Goal: Transaction & Acquisition: Purchase product/service

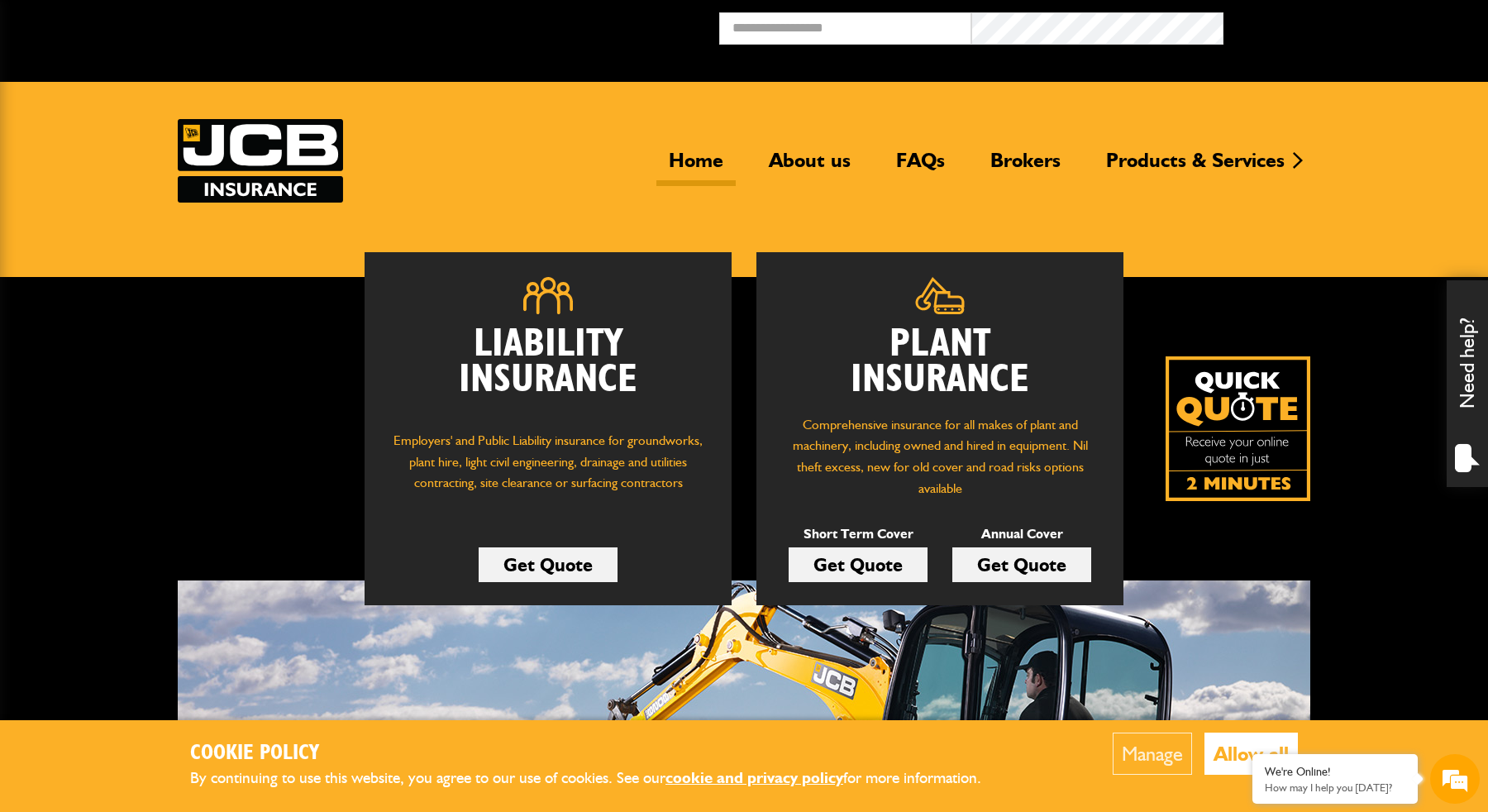
click at [1047, 562] on link "Get Quote" at bounding box center [1022, 564] width 139 height 34
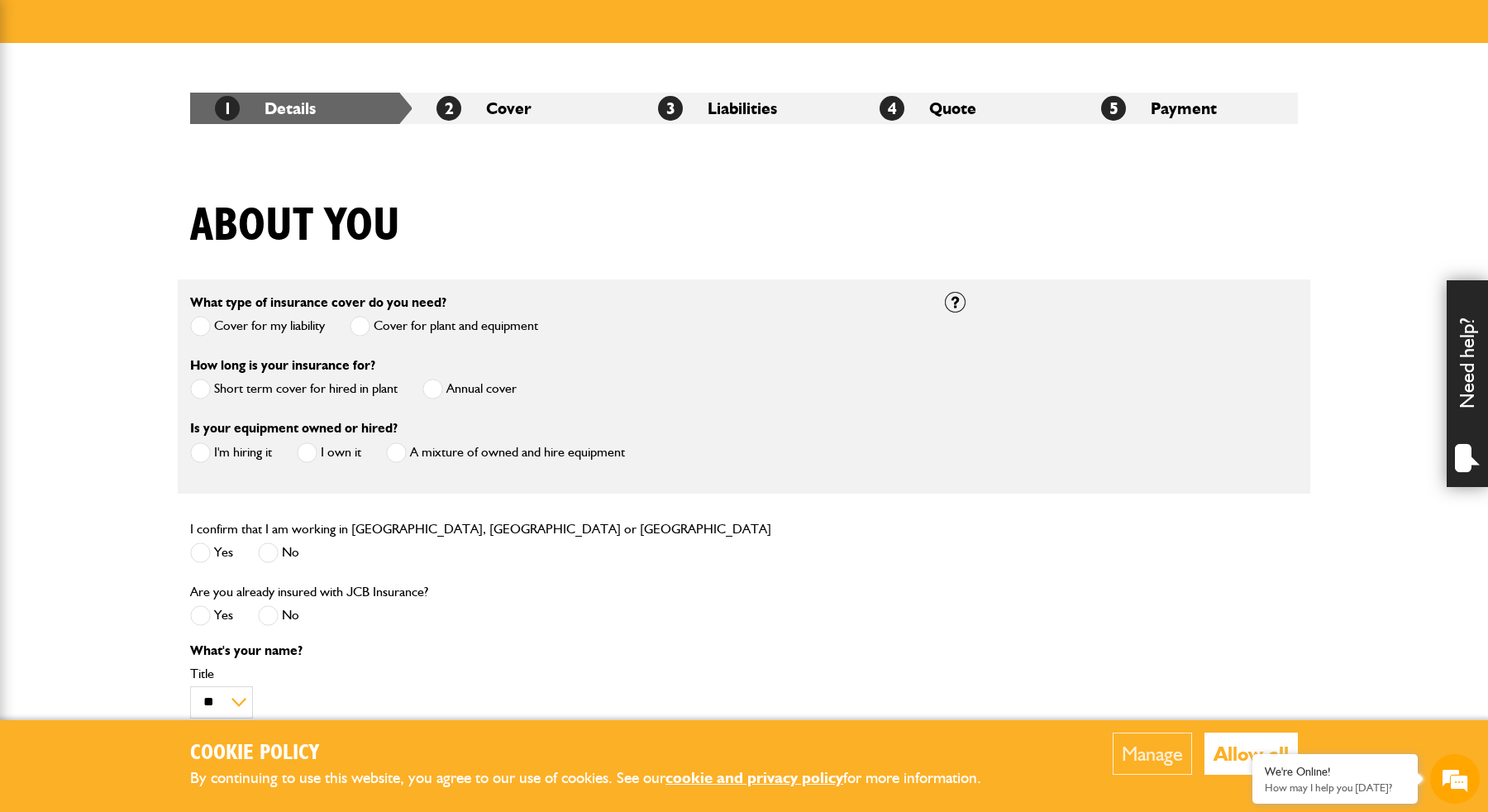
scroll to position [237, 0]
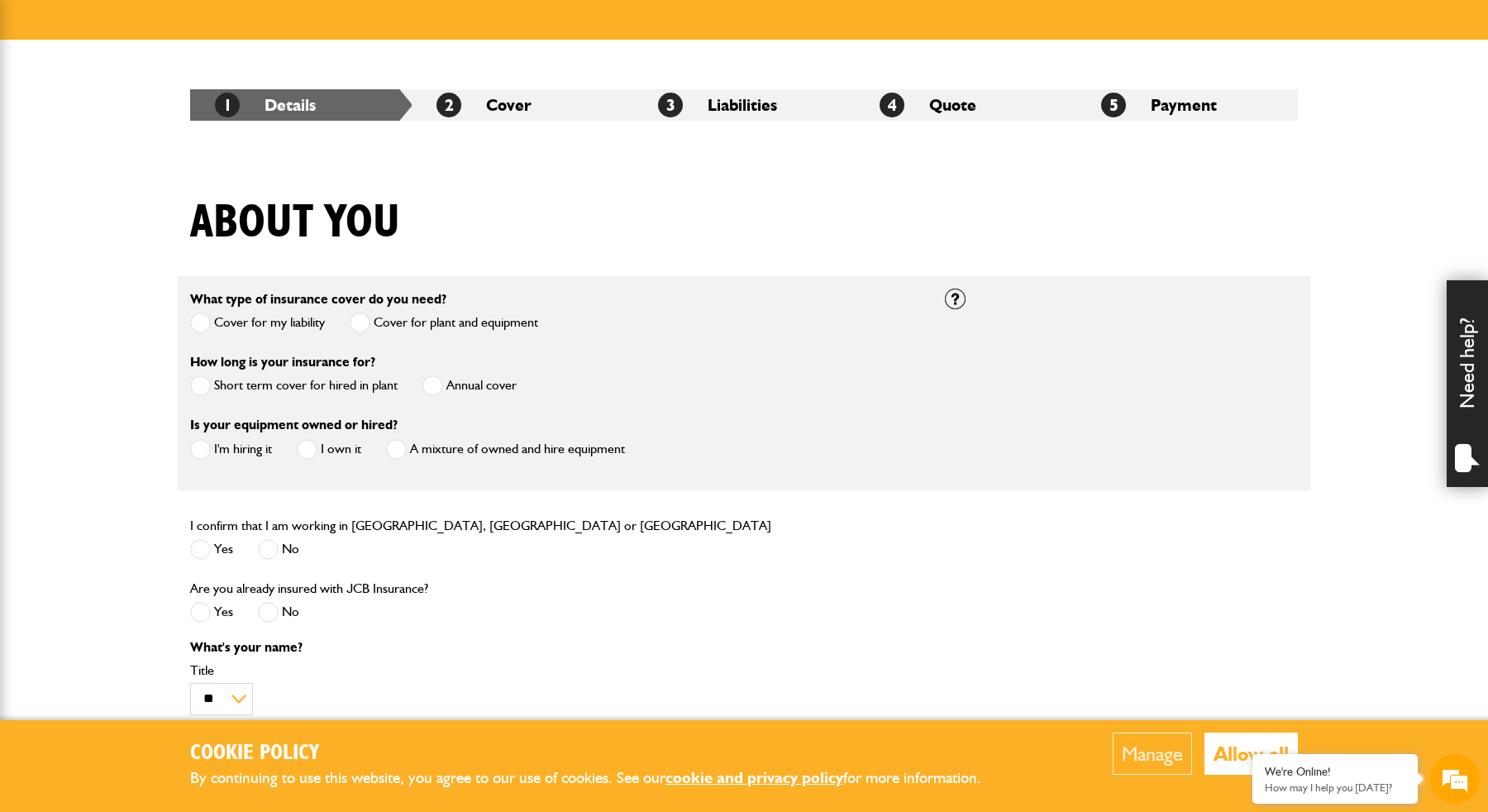
click at [481, 384] on label "Annual cover" at bounding box center [470, 385] width 95 height 21
click at [409, 453] on label "A mixture of owned and hire equipment" at bounding box center [505, 449] width 239 height 21
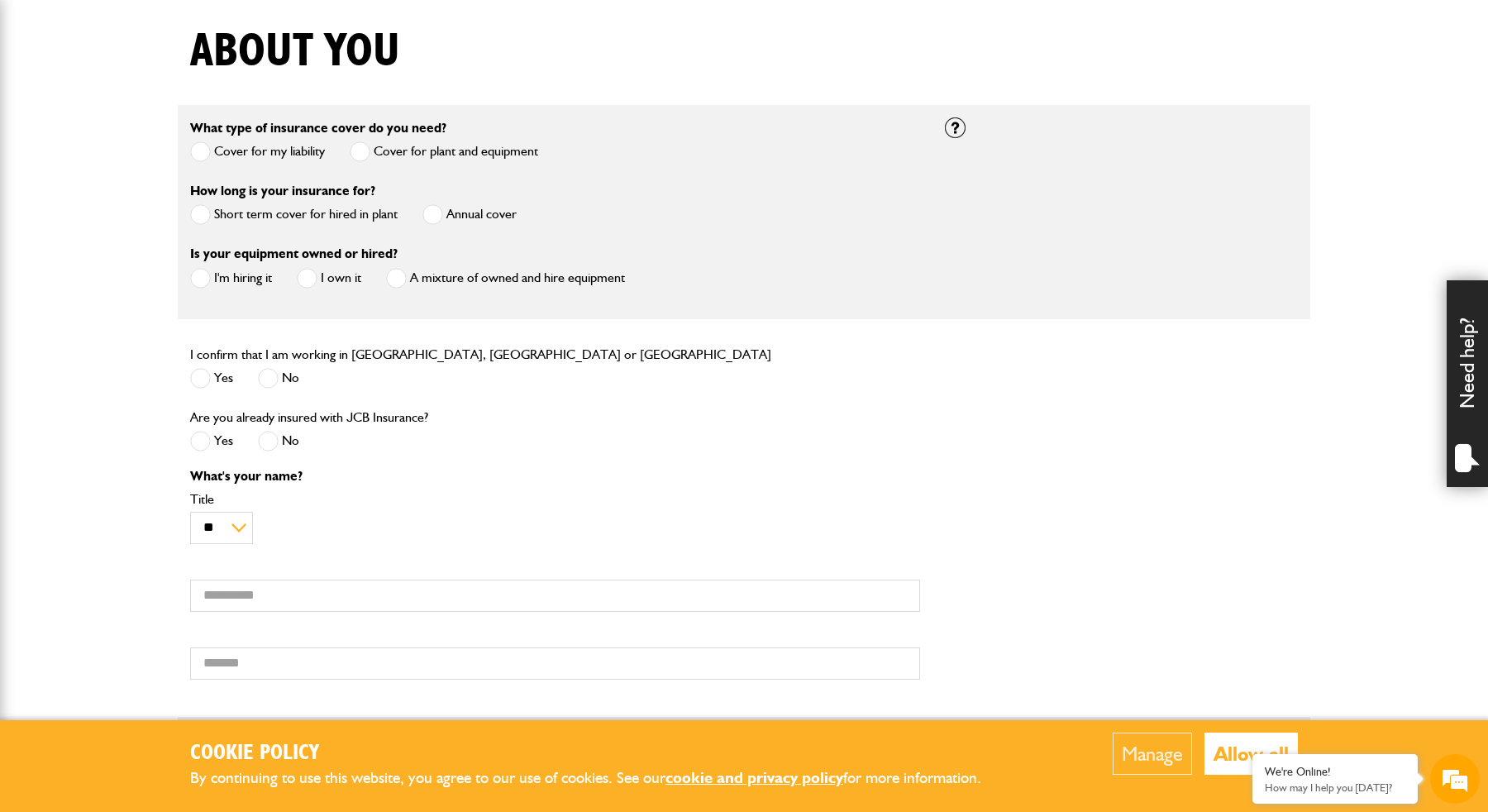
scroll to position [412, 0]
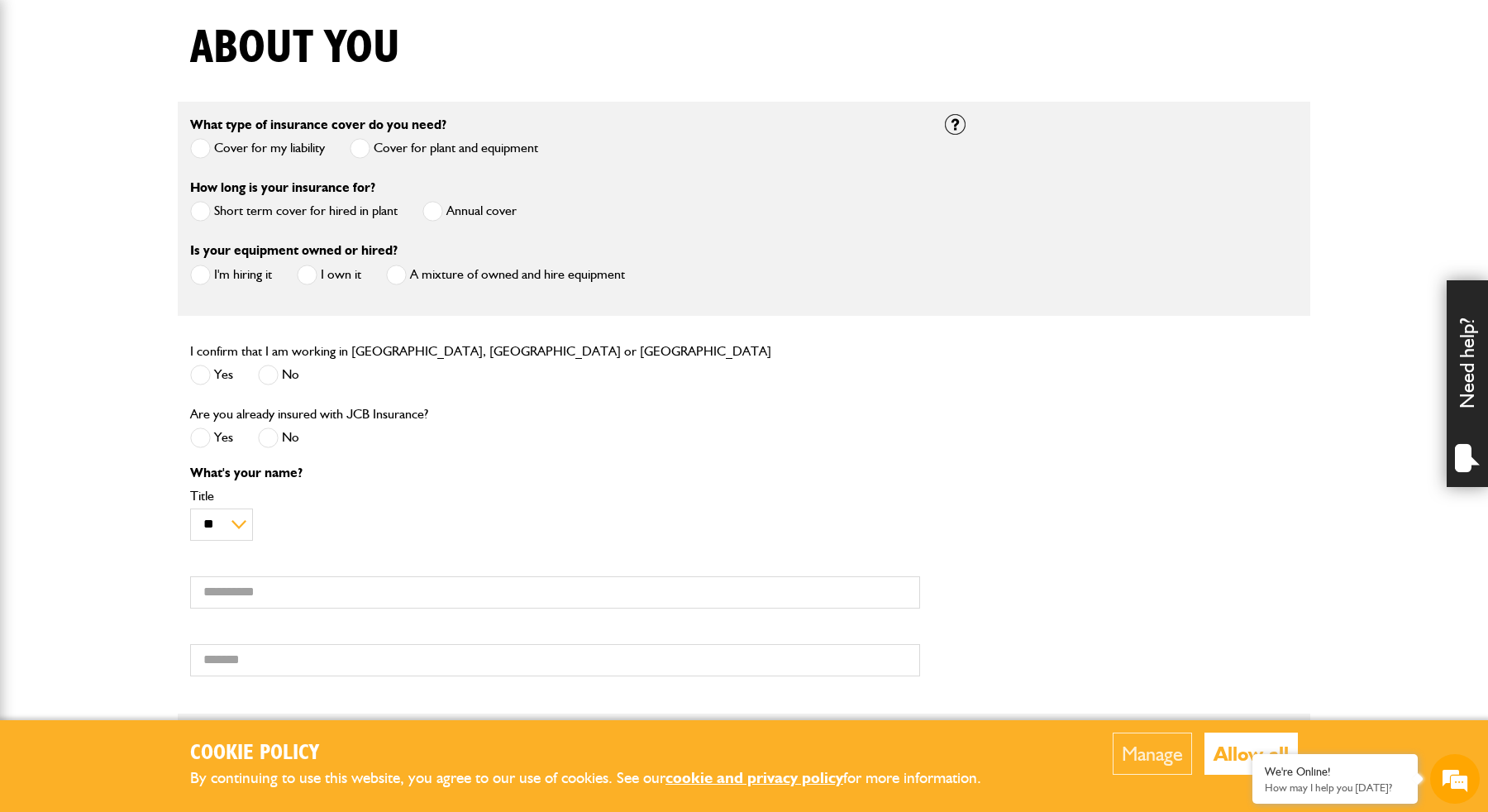
click at [224, 378] on label "Yes" at bounding box center [211, 374] width 43 height 21
click at [278, 444] on span at bounding box center [268, 437] width 21 height 21
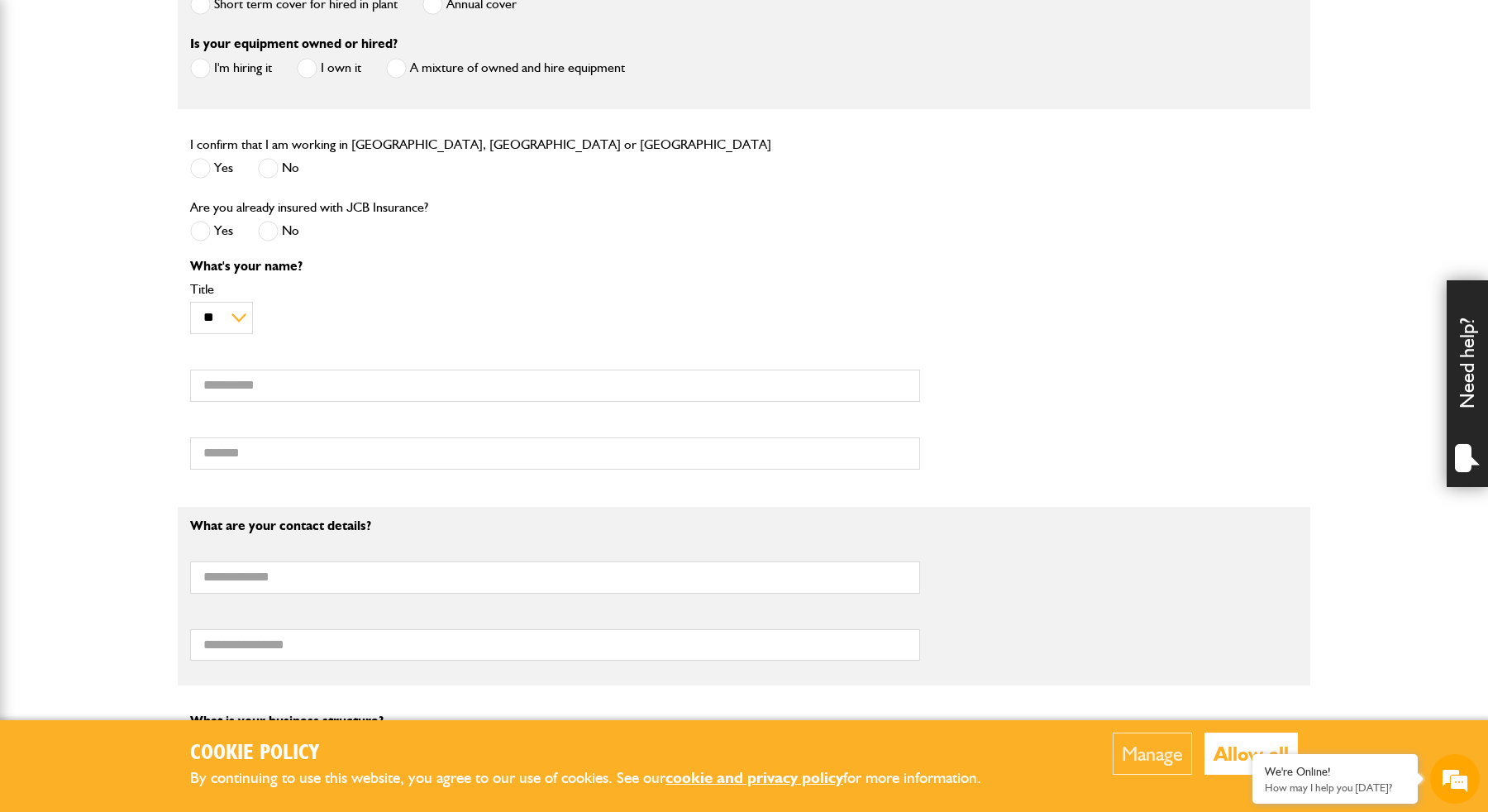
scroll to position [711, 0]
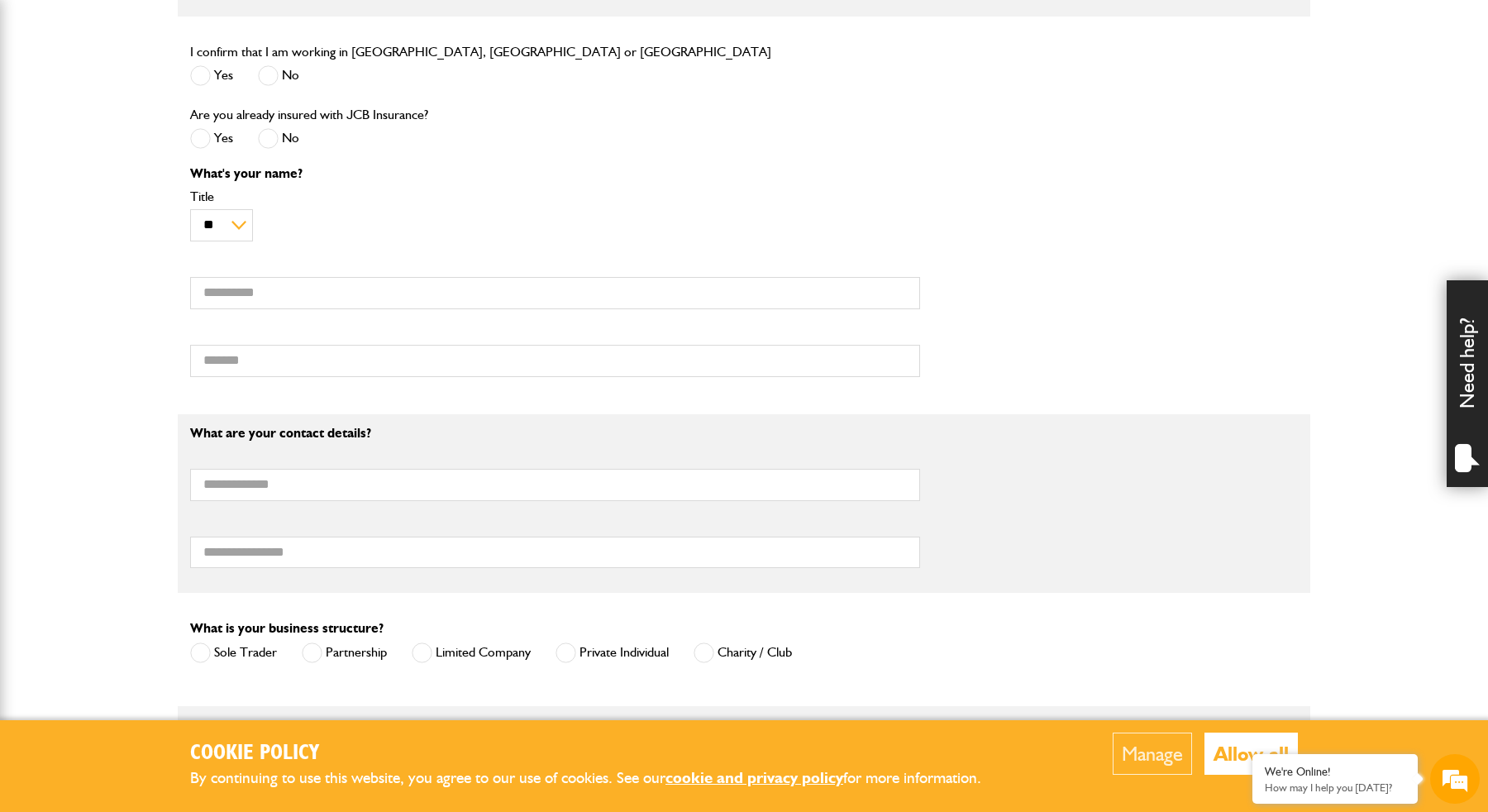
click at [373, 316] on div "What's your name? ** *** **** ** ** ** Title First name Surname" at bounding box center [554, 277] width 754 height 222
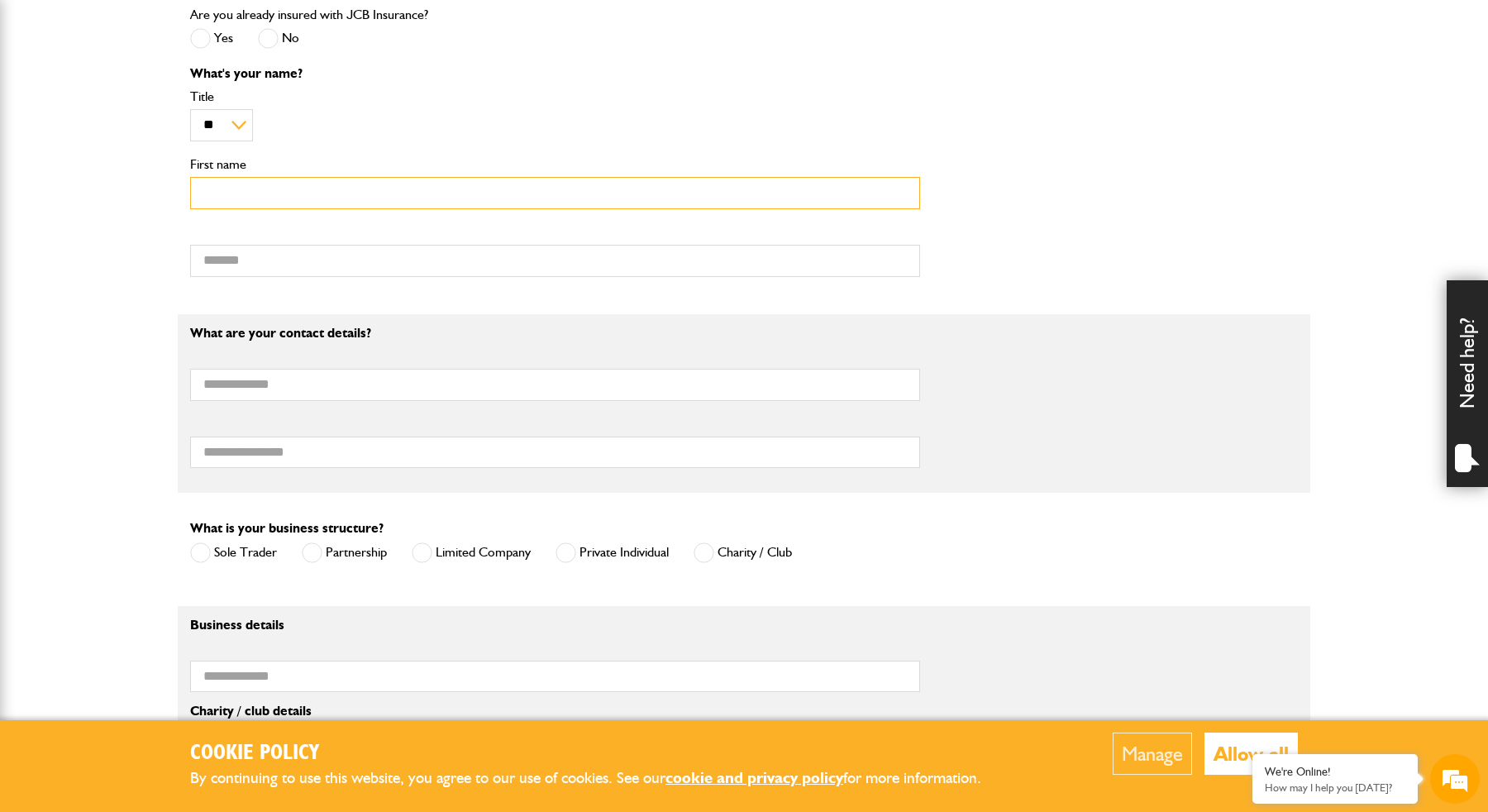
scroll to position [847, 0]
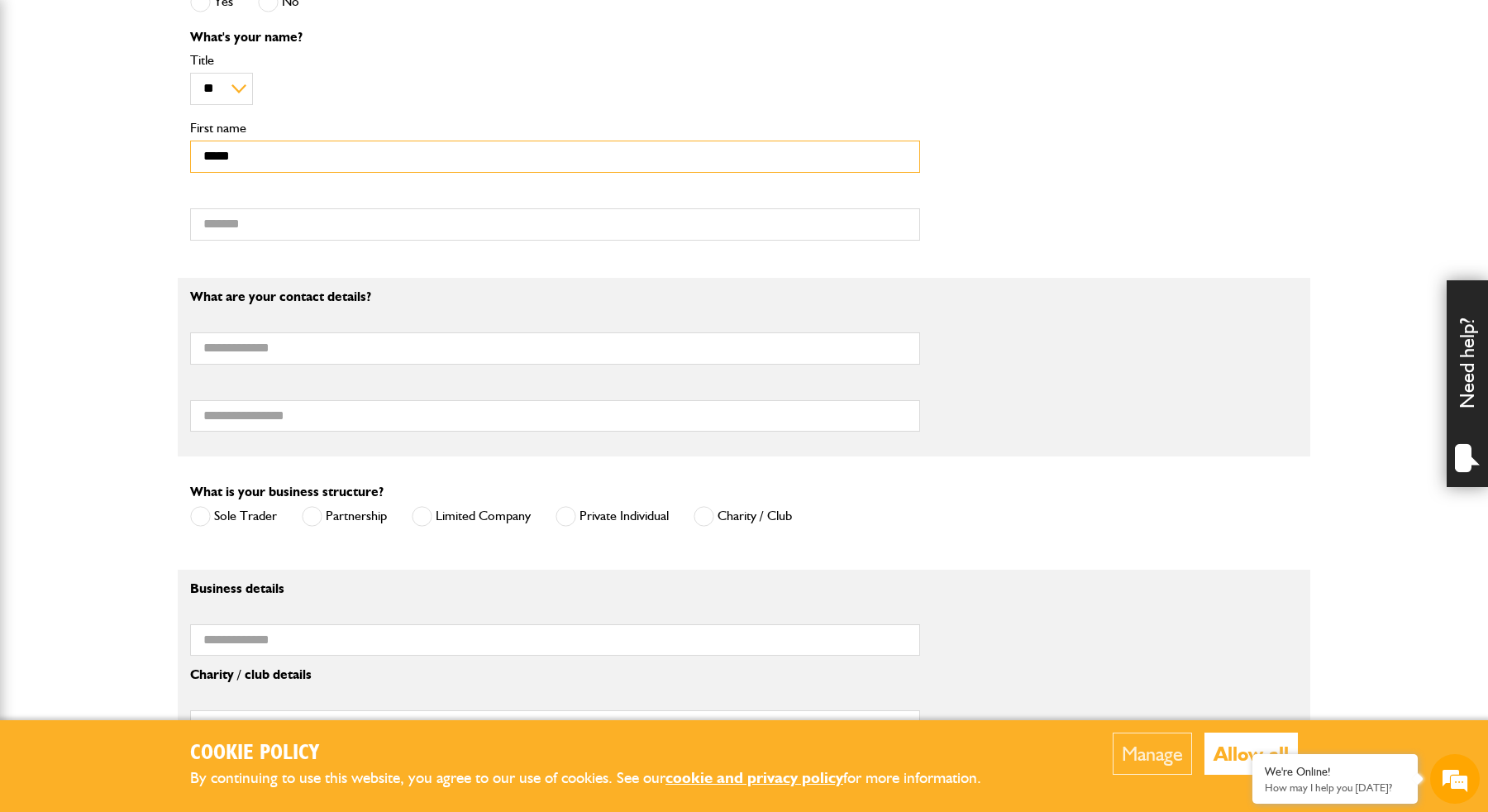
type input "*****"
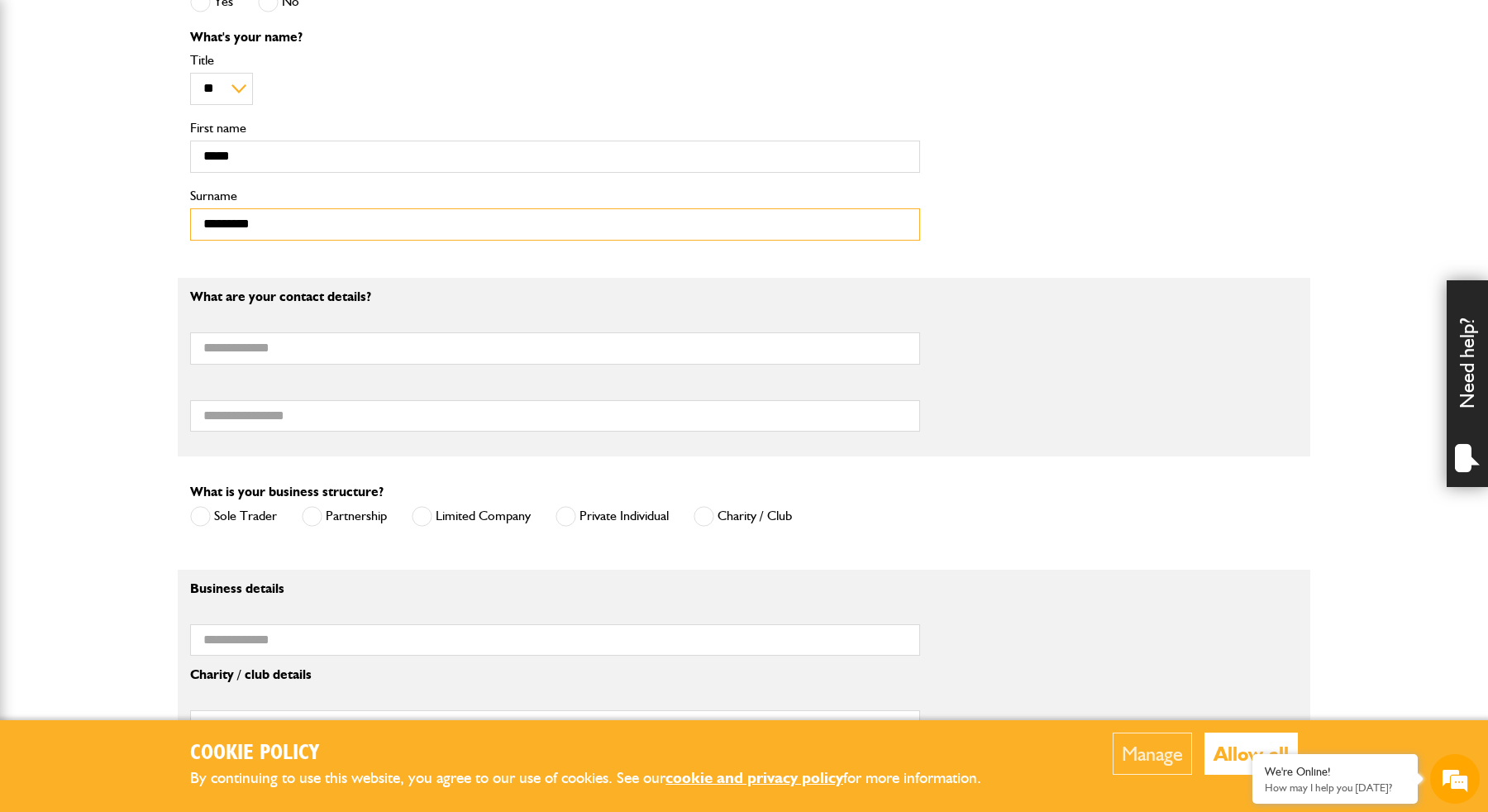
type input "*********"
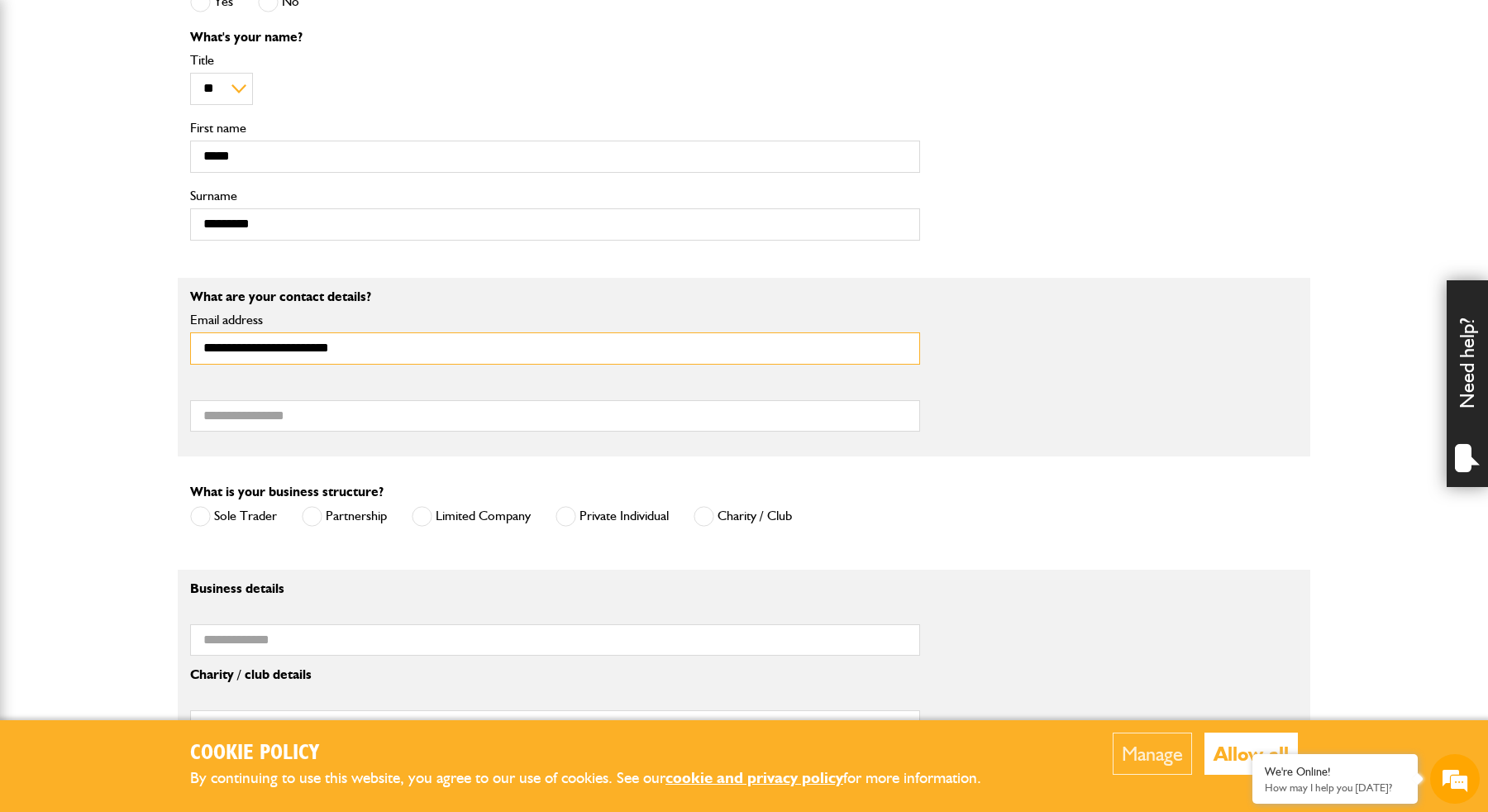
type input "**********"
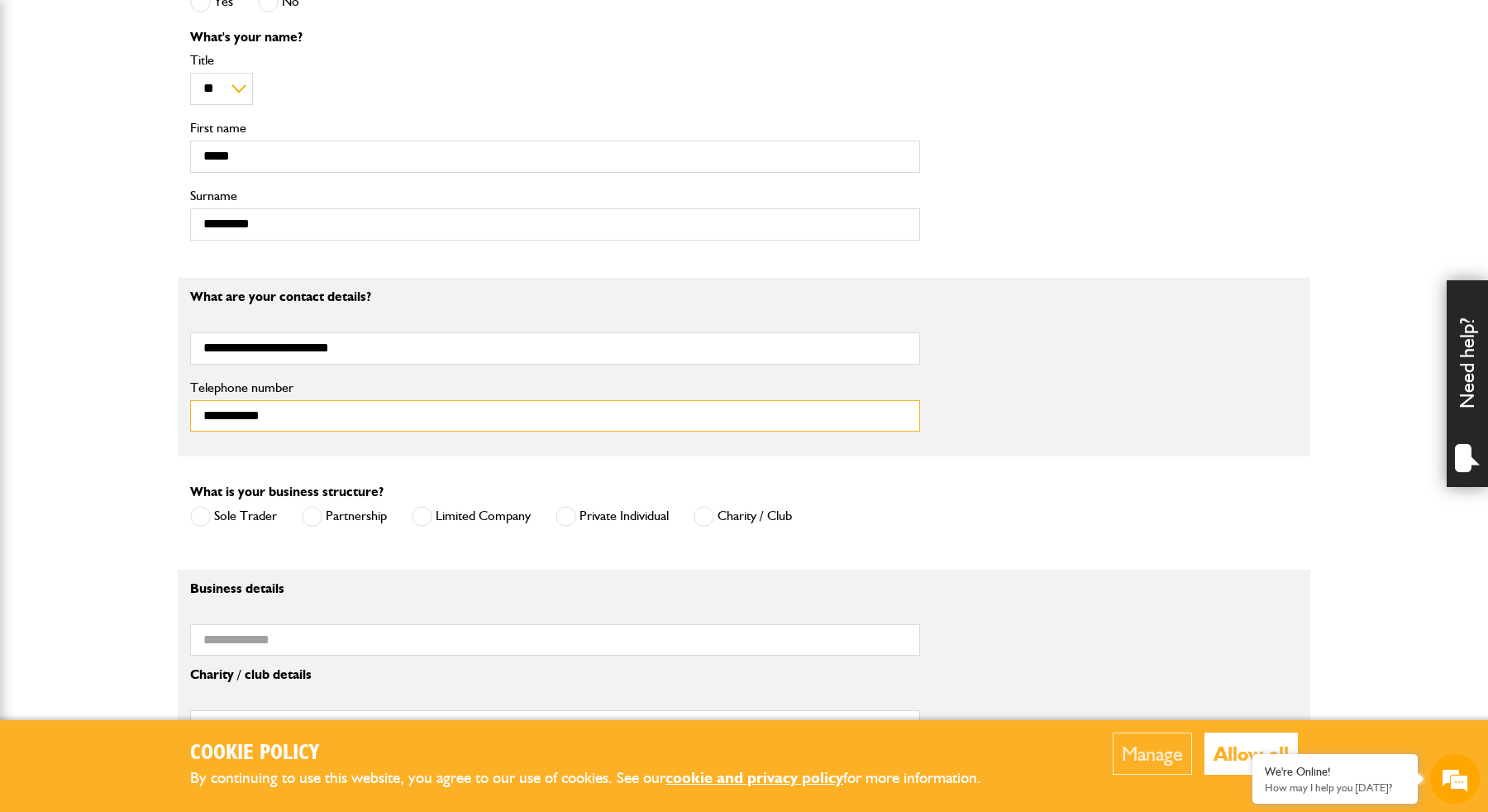
type input "**********"
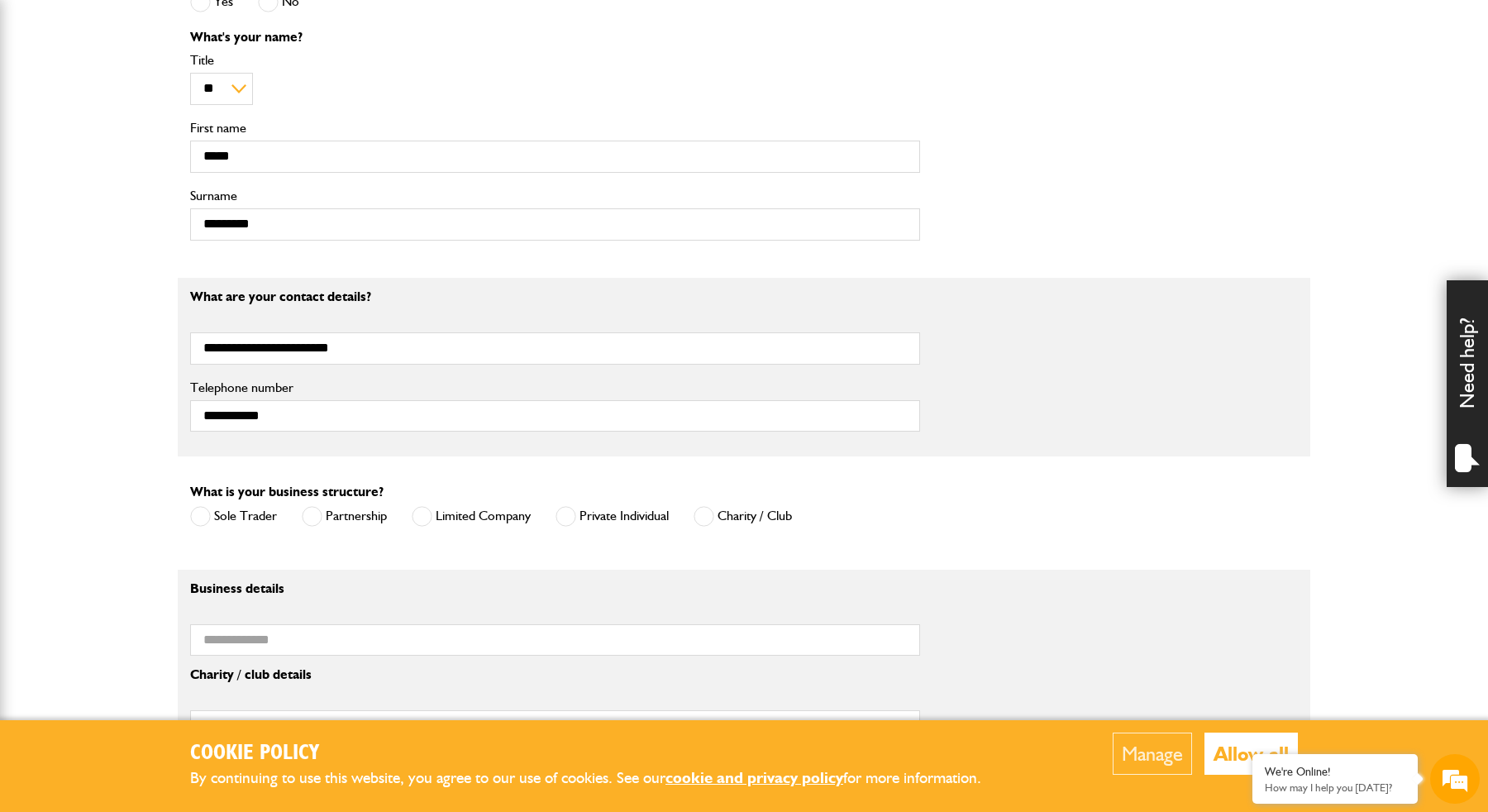
click at [440, 527] on label "Limited Company" at bounding box center [471, 516] width 119 height 21
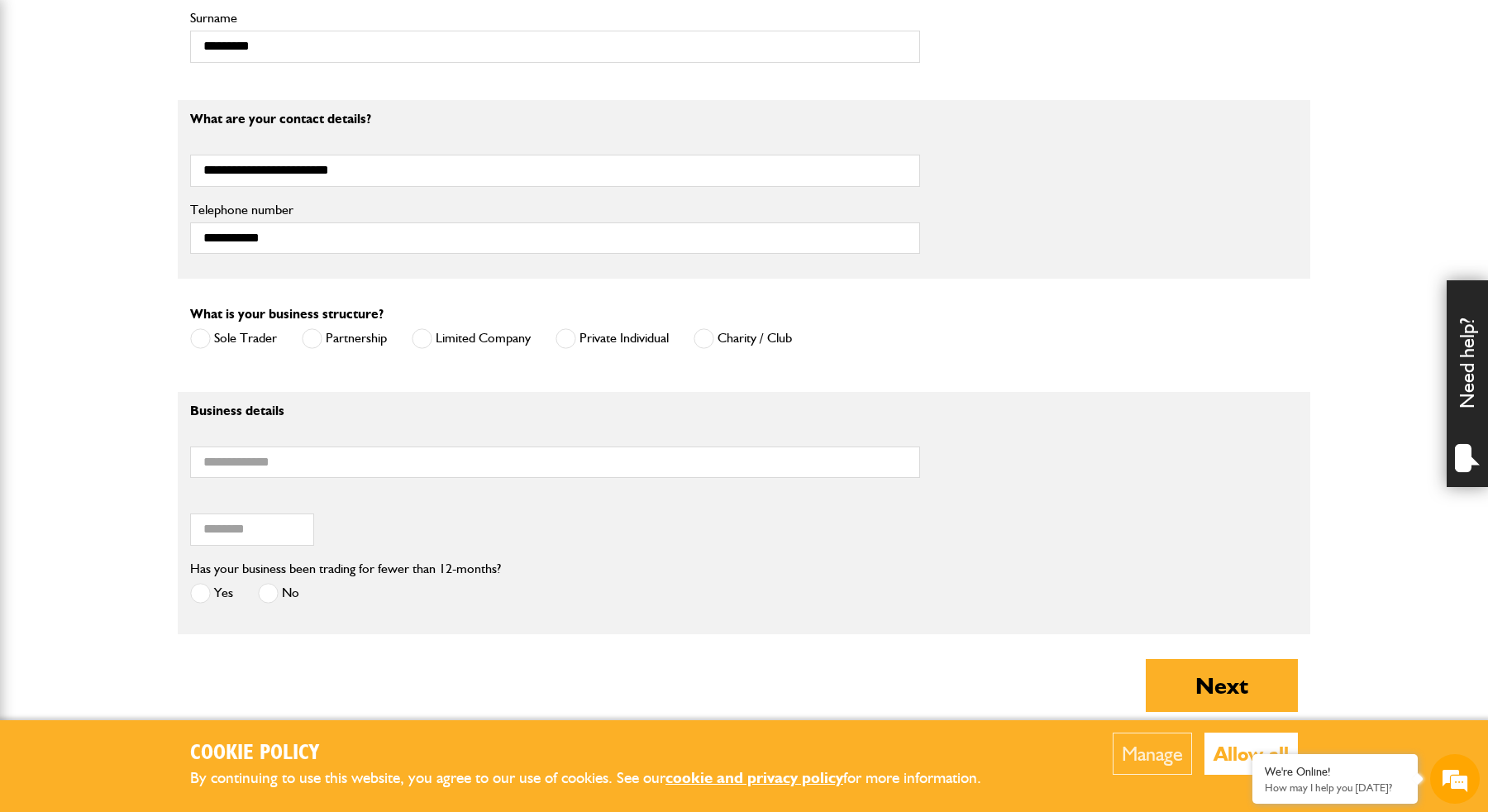
scroll to position [1032, 0]
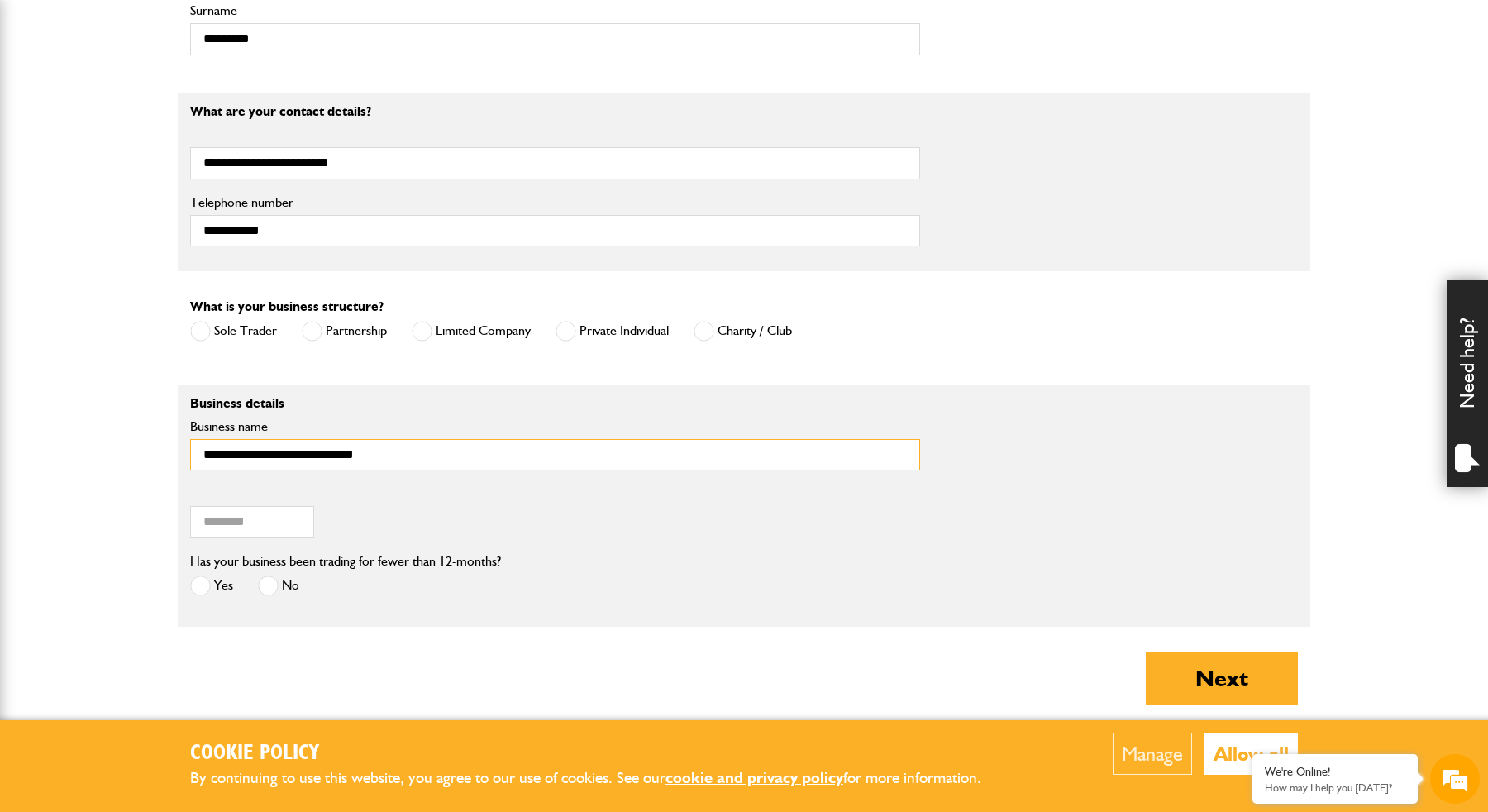
type input "**********"
type input "*******"
click at [278, 594] on span at bounding box center [268, 585] width 21 height 21
click at [1197, 672] on button "Next" at bounding box center [1222, 677] width 152 height 53
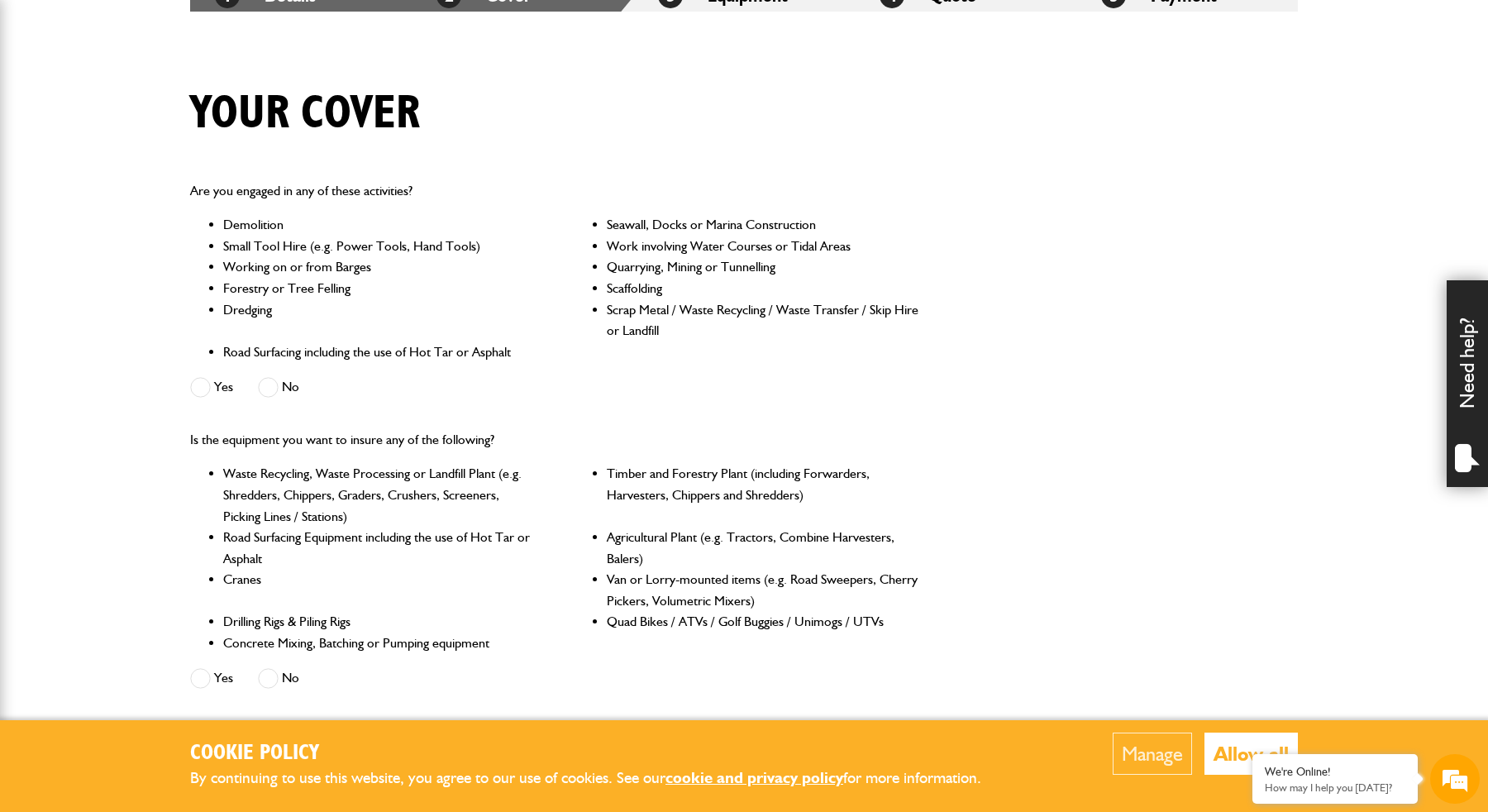
click at [270, 386] on span at bounding box center [268, 387] width 21 height 21
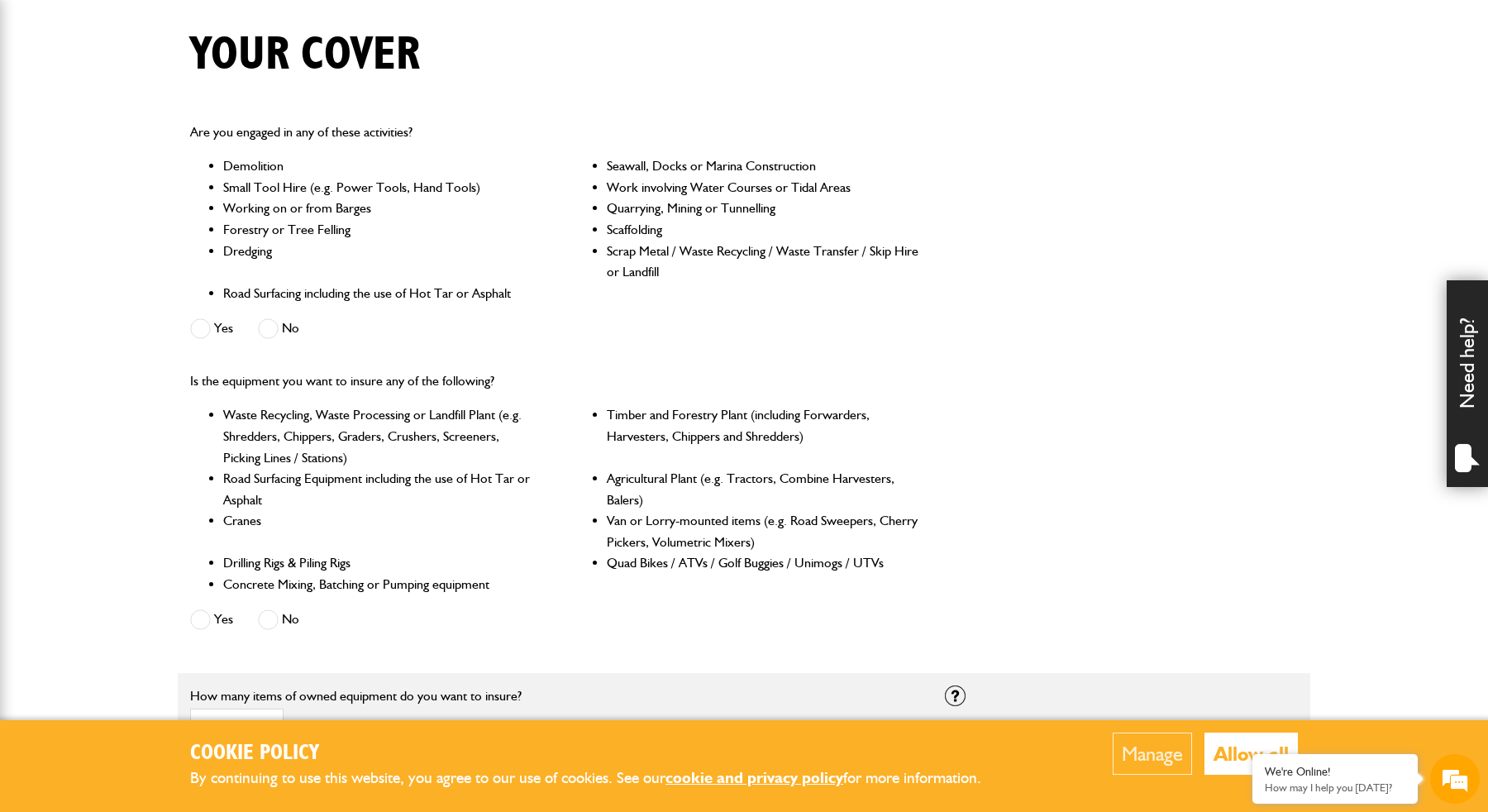
scroll to position [489, 0]
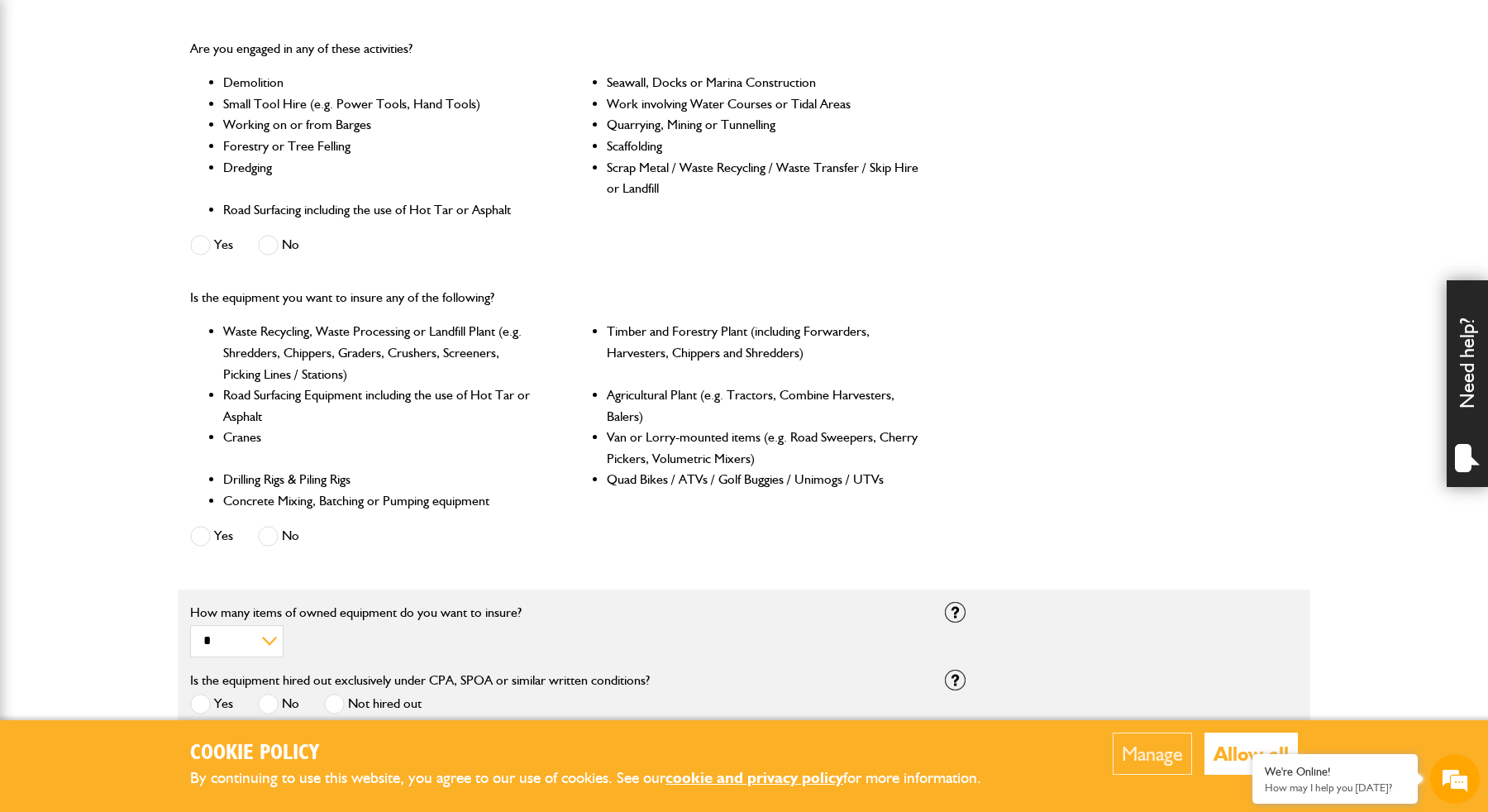
click at [271, 533] on span at bounding box center [268, 536] width 21 height 21
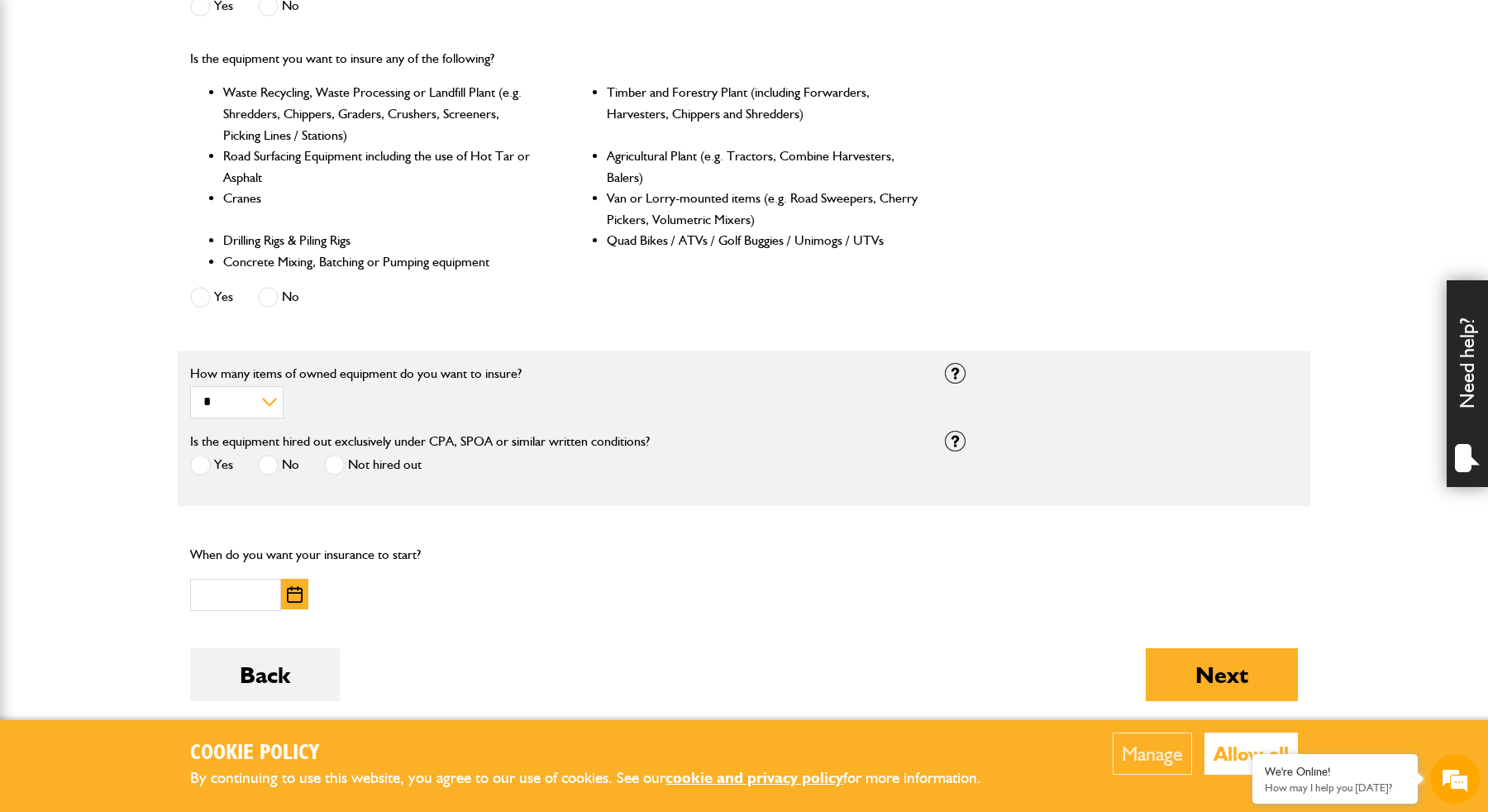
scroll to position [731, 0]
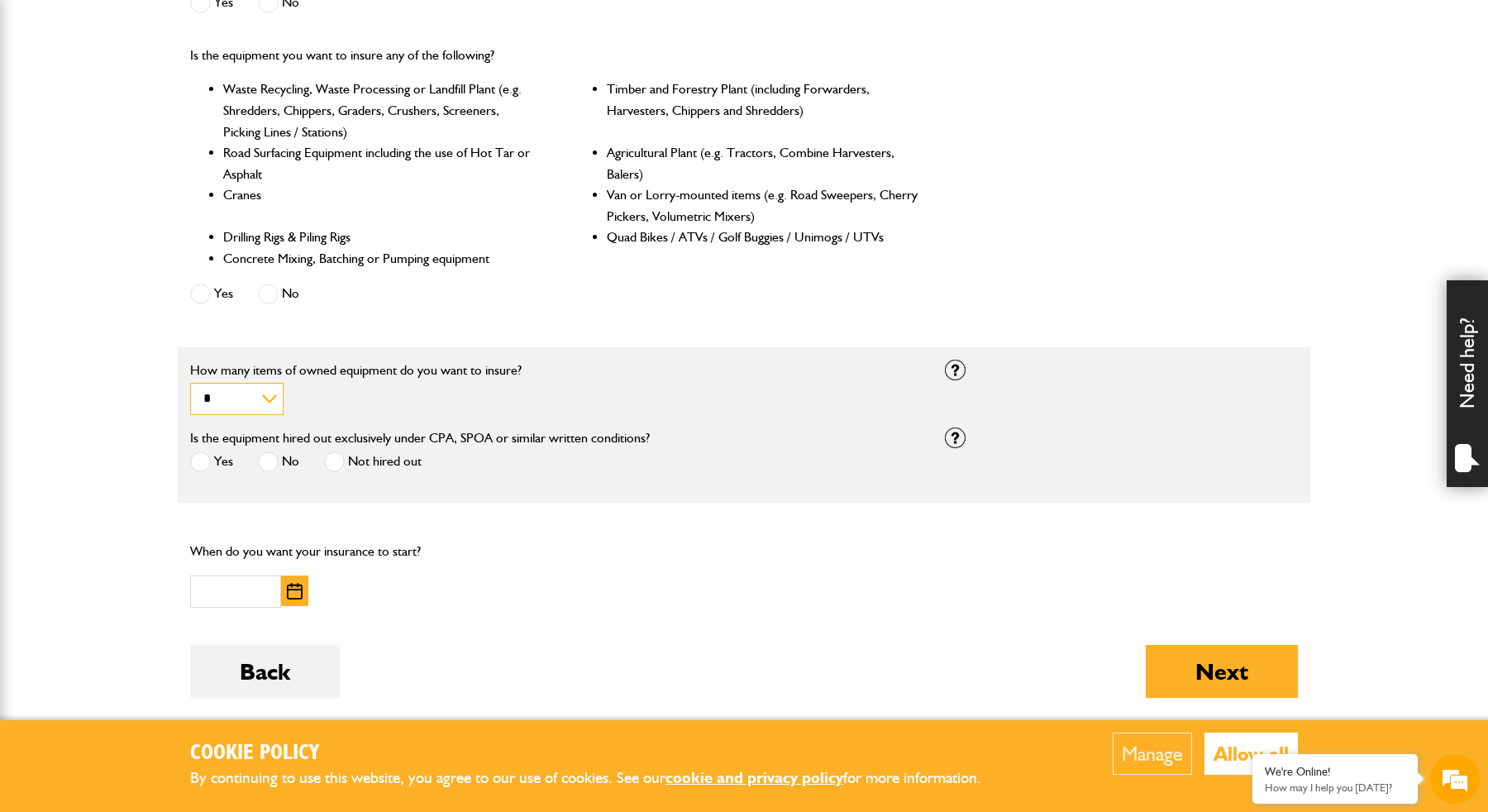
select select "*"
click at [373, 452] on label "Not hired out" at bounding box center [373, 461] width 98 height 21
click at [248, 585] on input "text" at bounding box center [235, 591] width 91 height 33
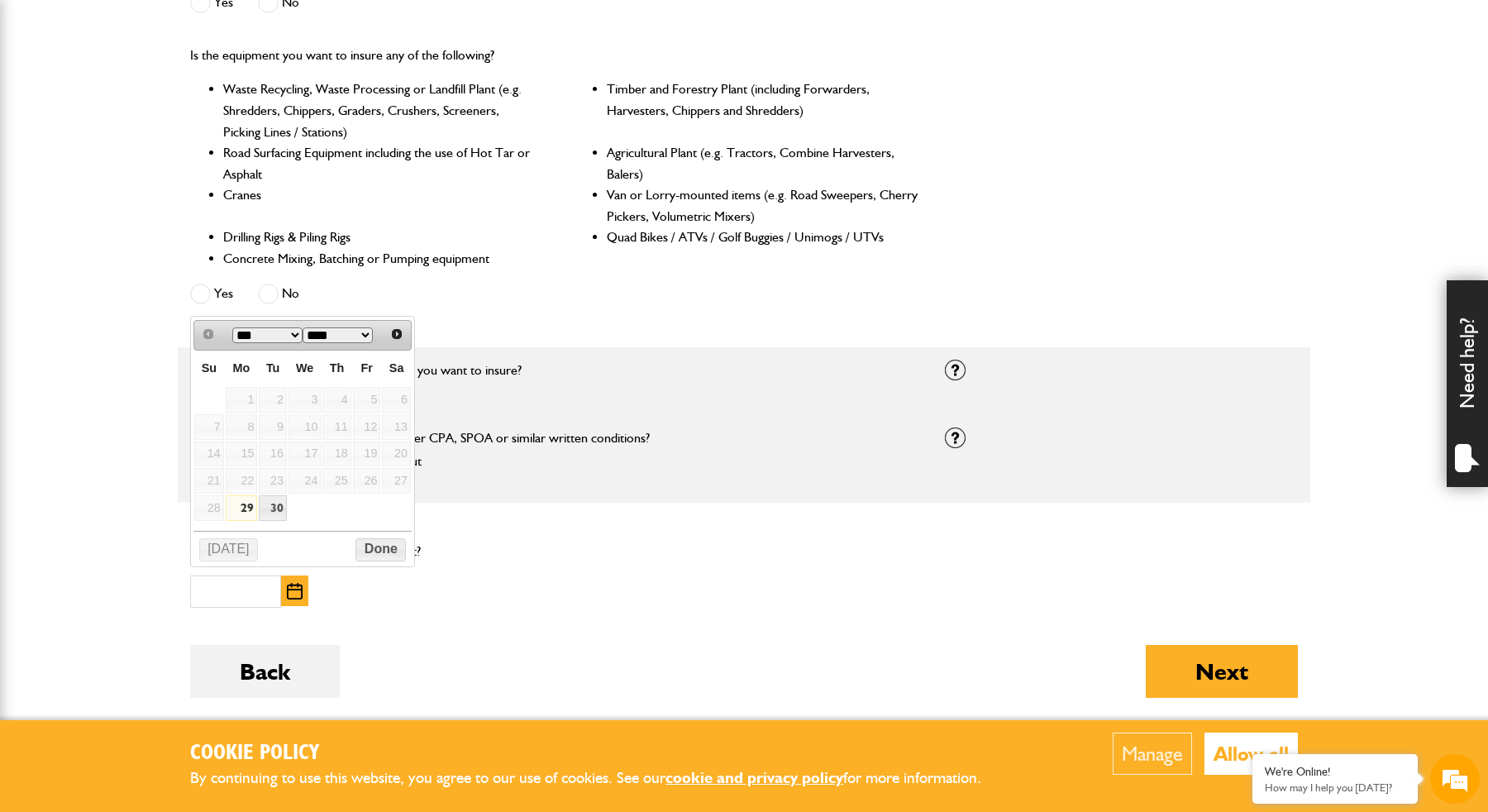
click at [245, 505] on link "29" at bounding box center [242, 507] width 33 height 26
type input "**********"
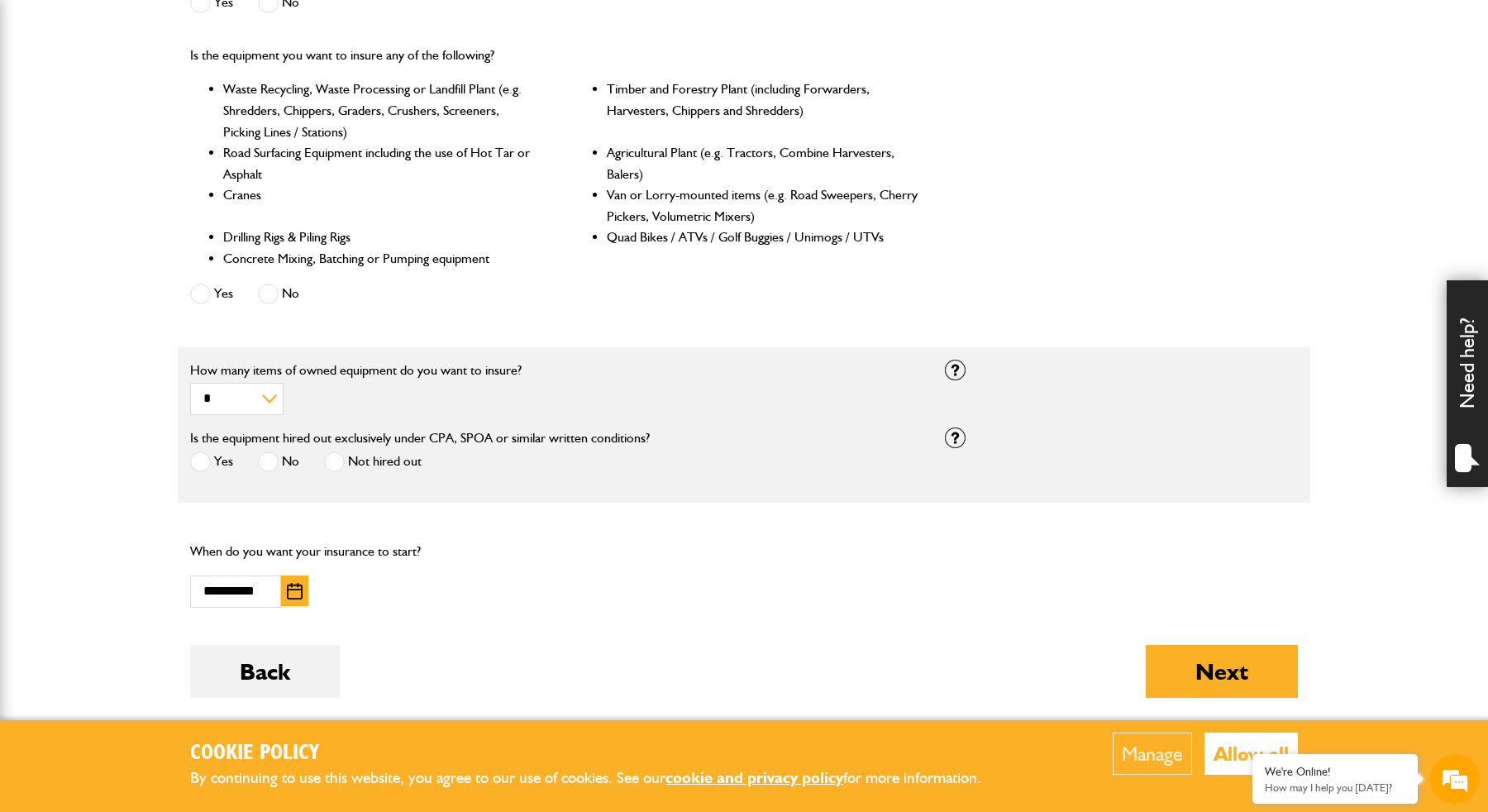
scroll to position [796, 0]
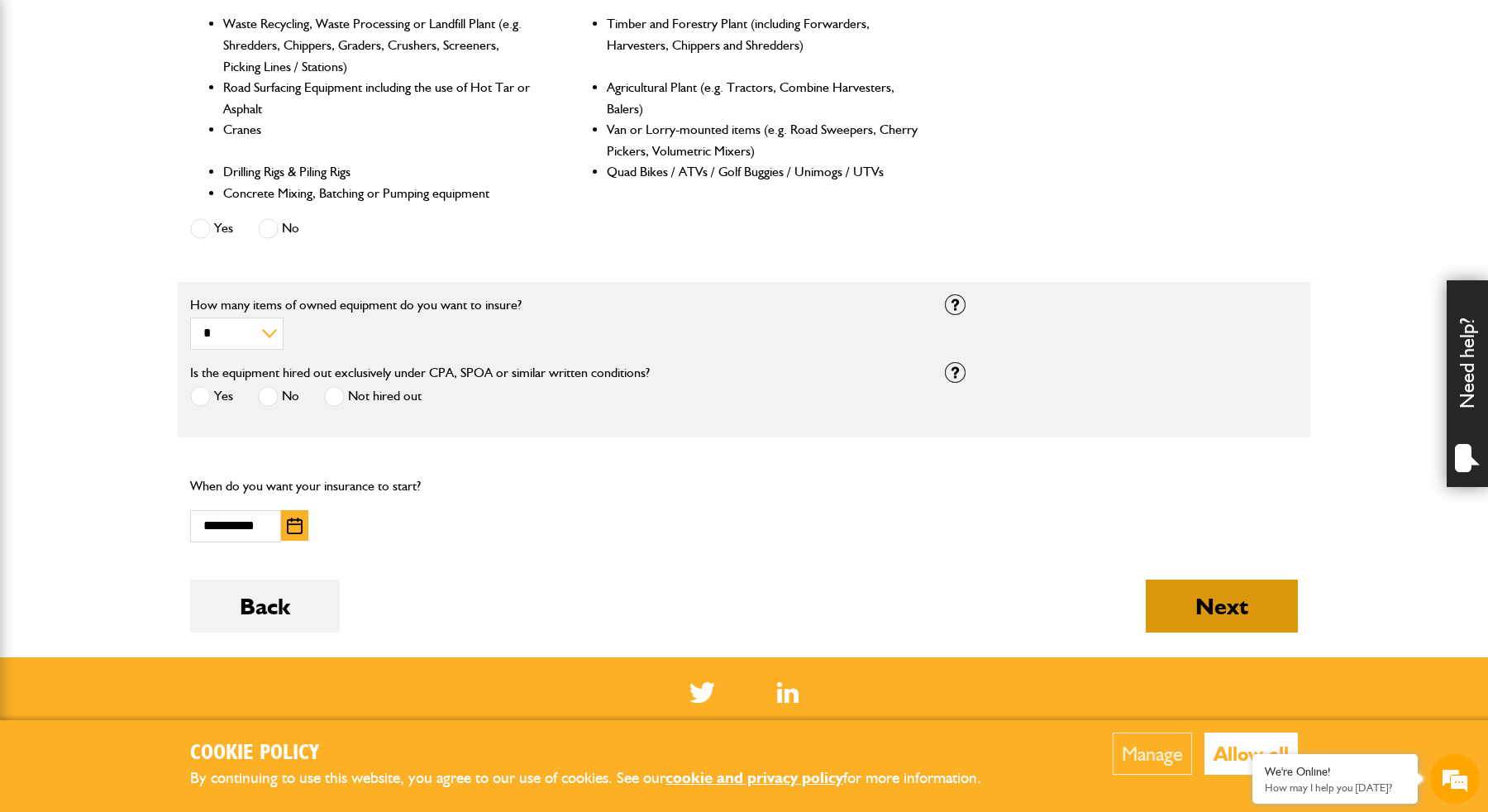
click at [1215, 598] on button "Next" at bounding box center [1222, 605] width 152 height 53
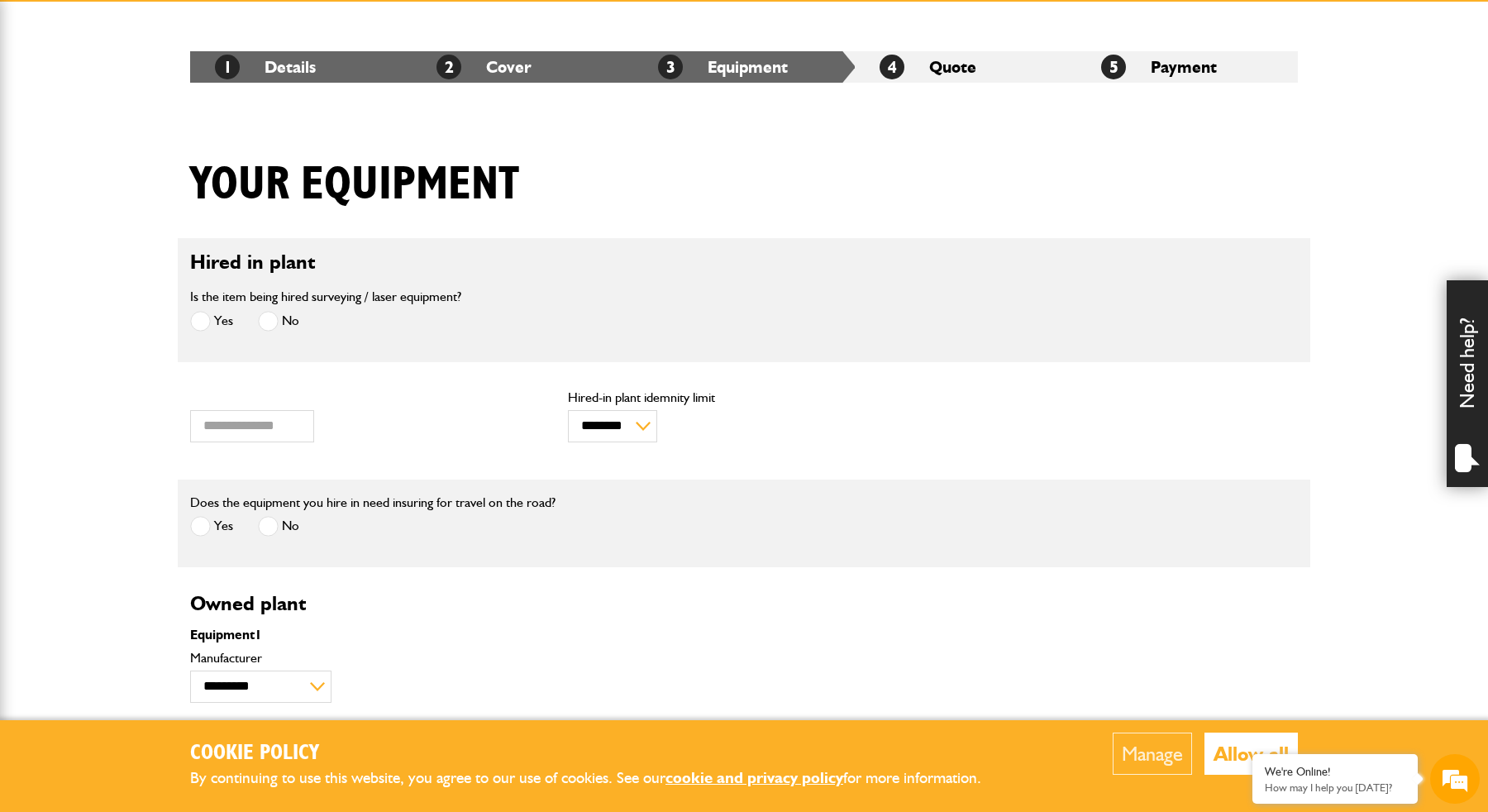
scroll to position [305, 0]
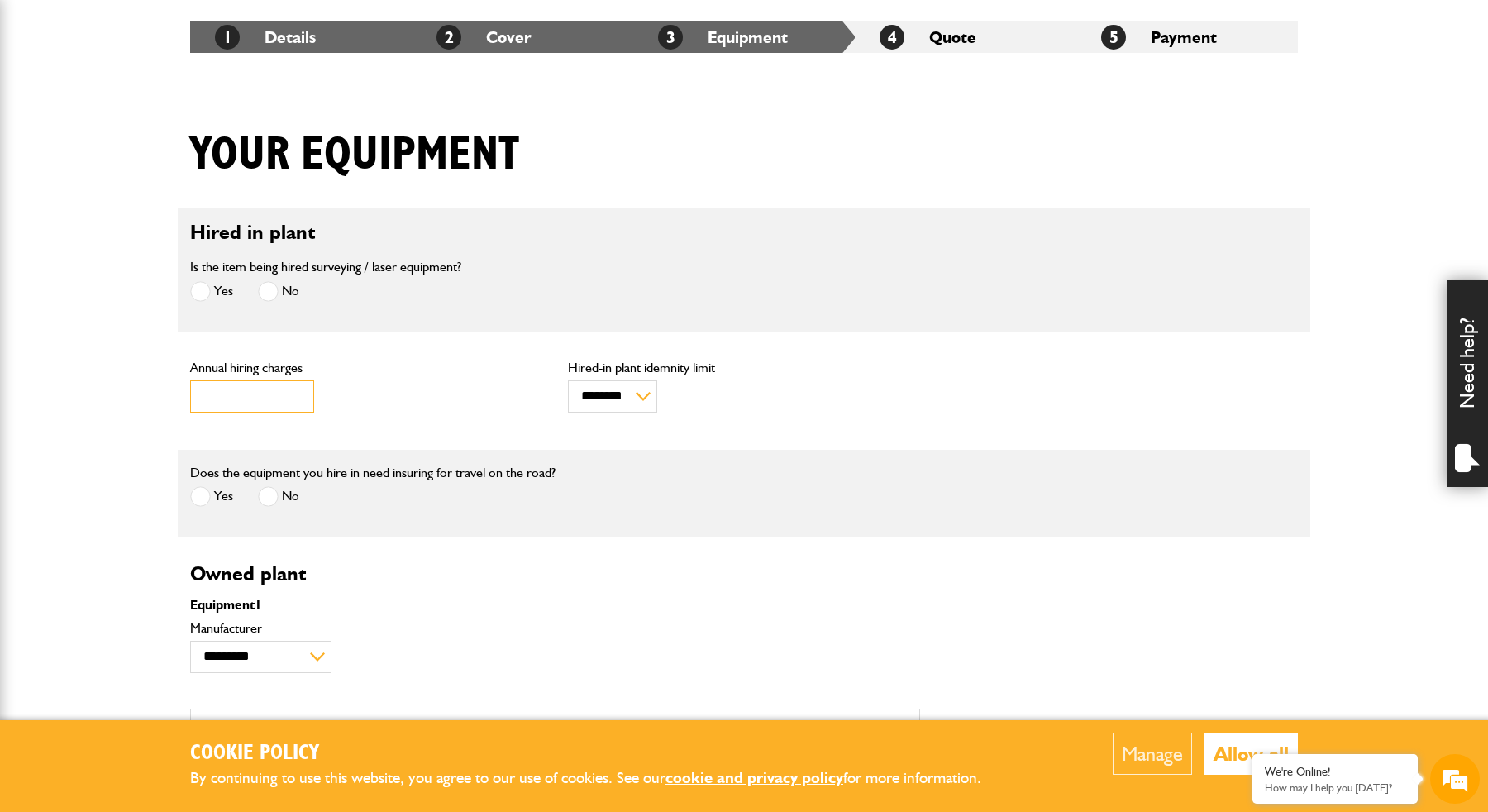
click at [250, 399] on input "***" at bounding box center [252, 396] width 124 height 33
type input "*"
type input "****"
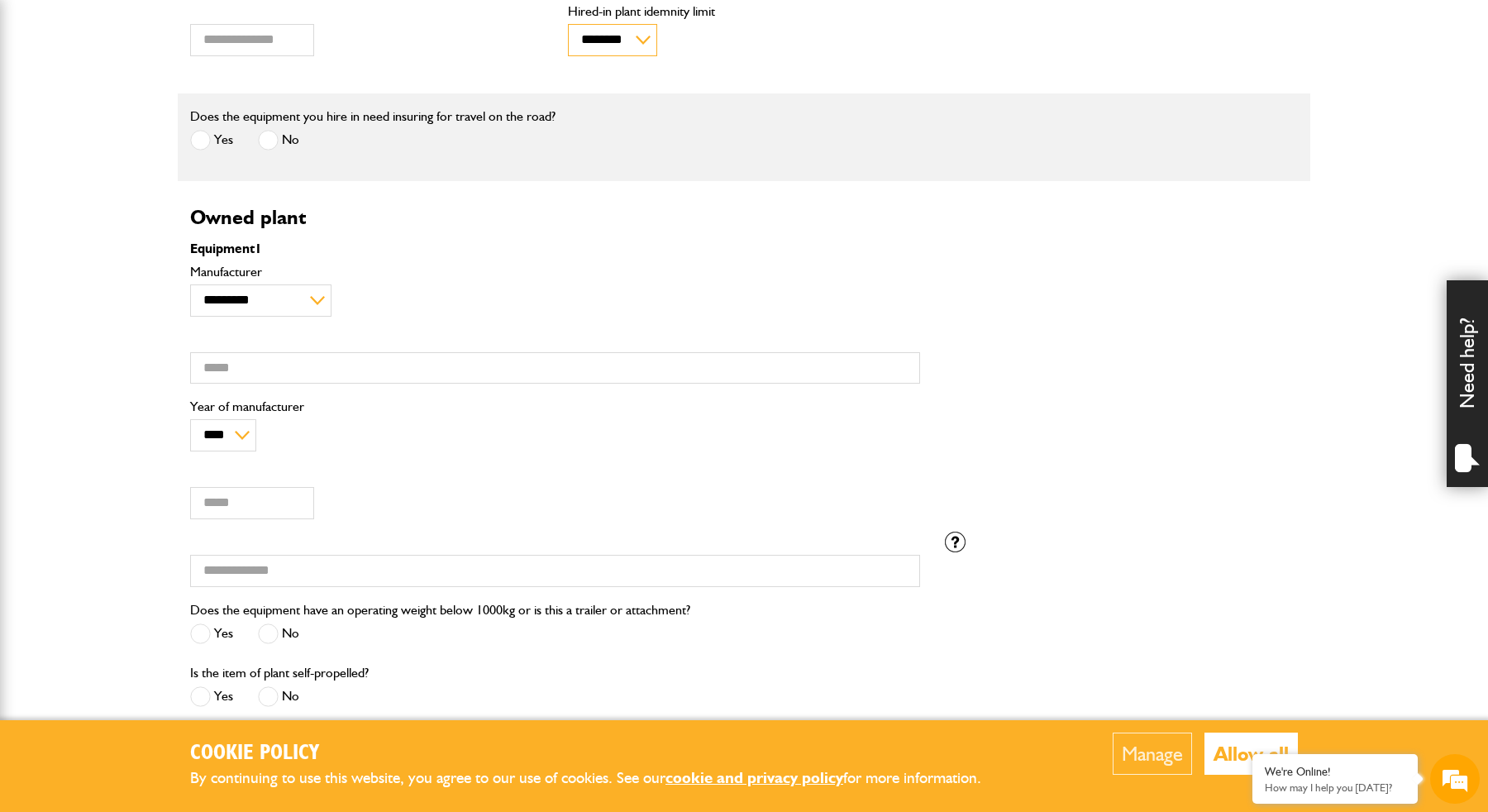
scroll to position [660, 0]
select select "**"
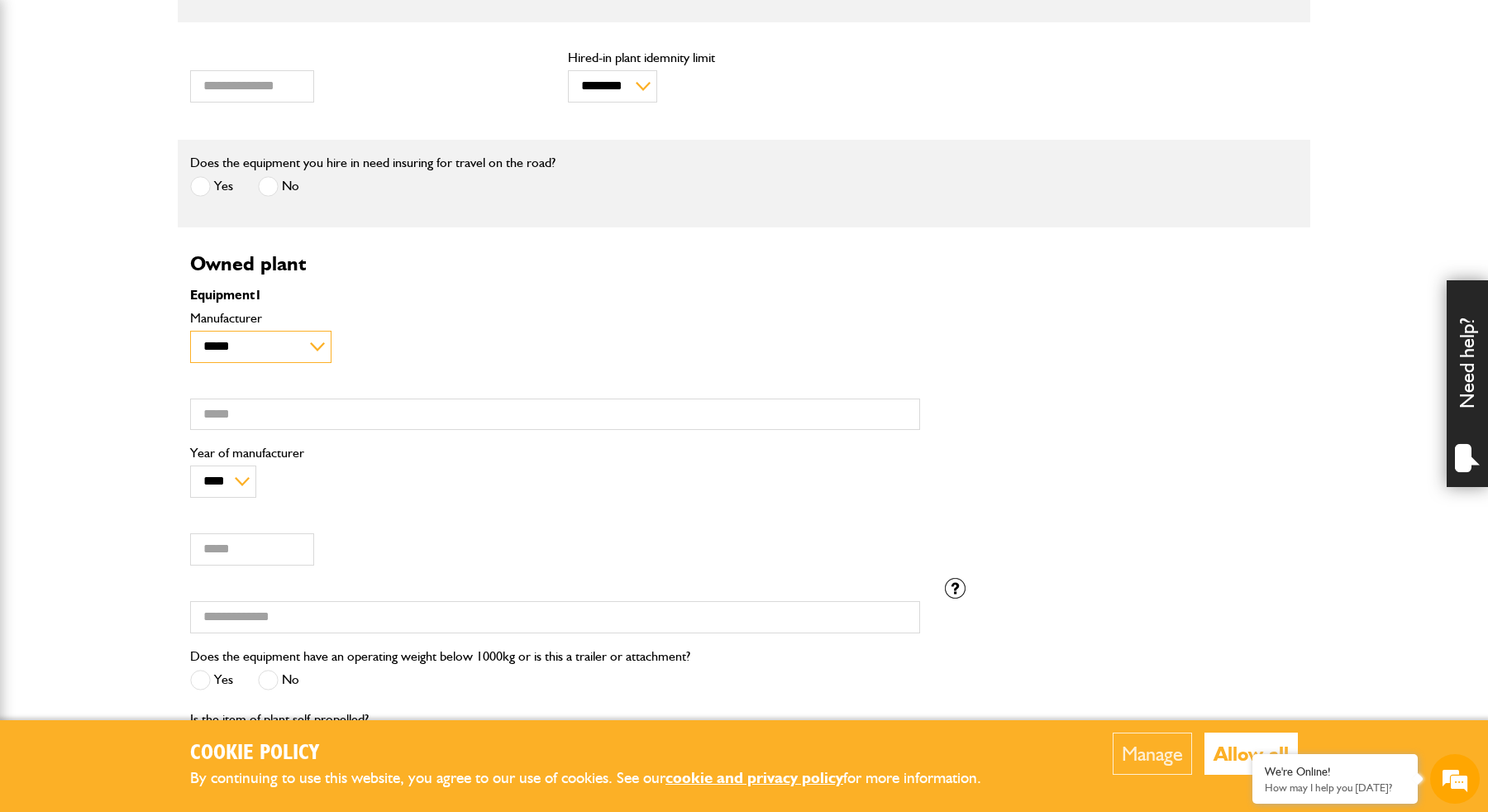
scroll to position [615, 0]
click at [262, 411] on input "Model" at bounding box center [555, 414] width 730 height 33
click at [236, 537] on input "Value (£)" at bounding box center [252, 549] width 124 height 33
click at [277, 413] on input "***" at bounding box center [555, 414] width 730 height 33
type input "*"
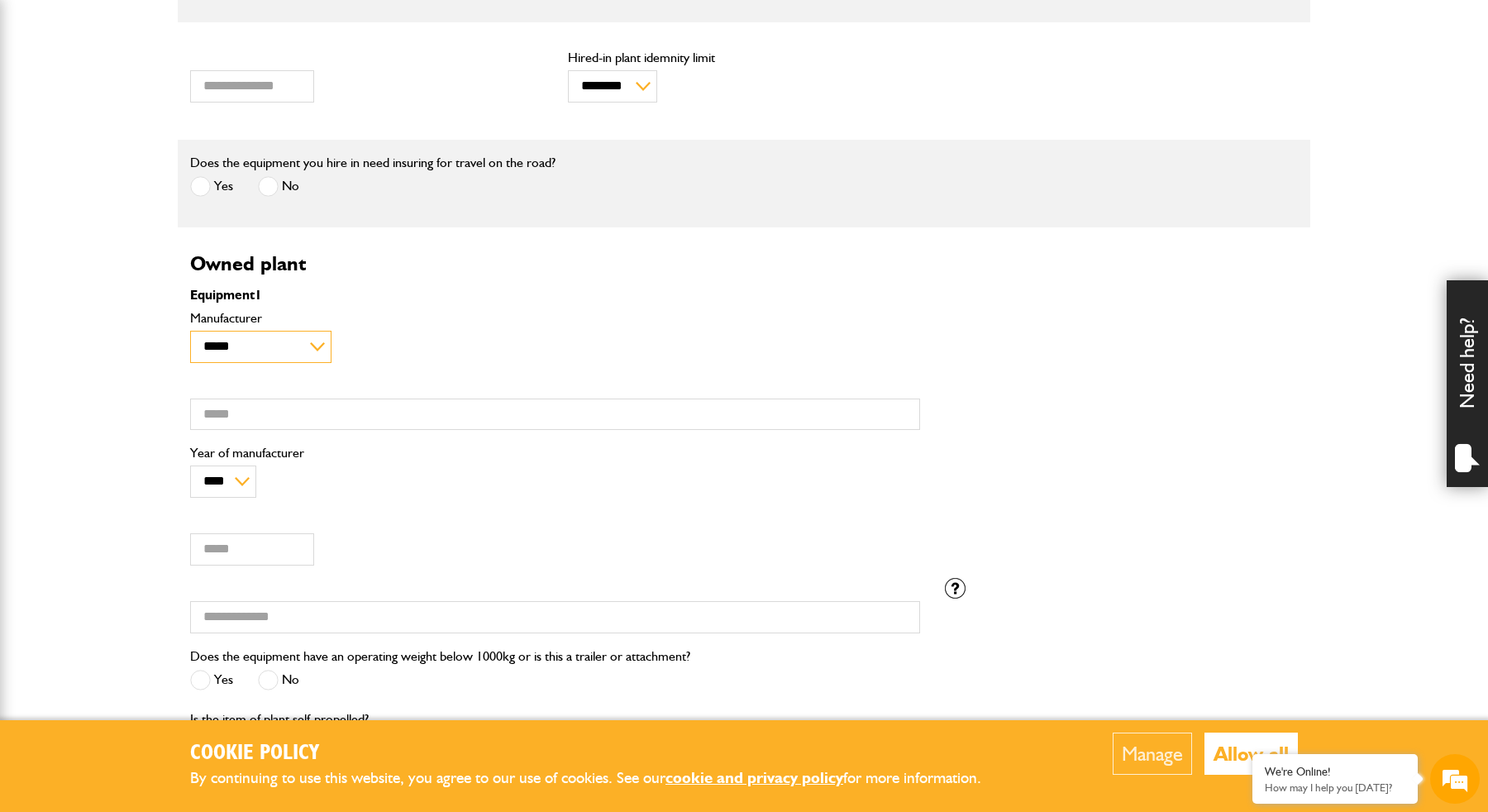
select select "**"
click at [271, 414] on input "Model" at bounding box center [555, 414] width 730 height 33
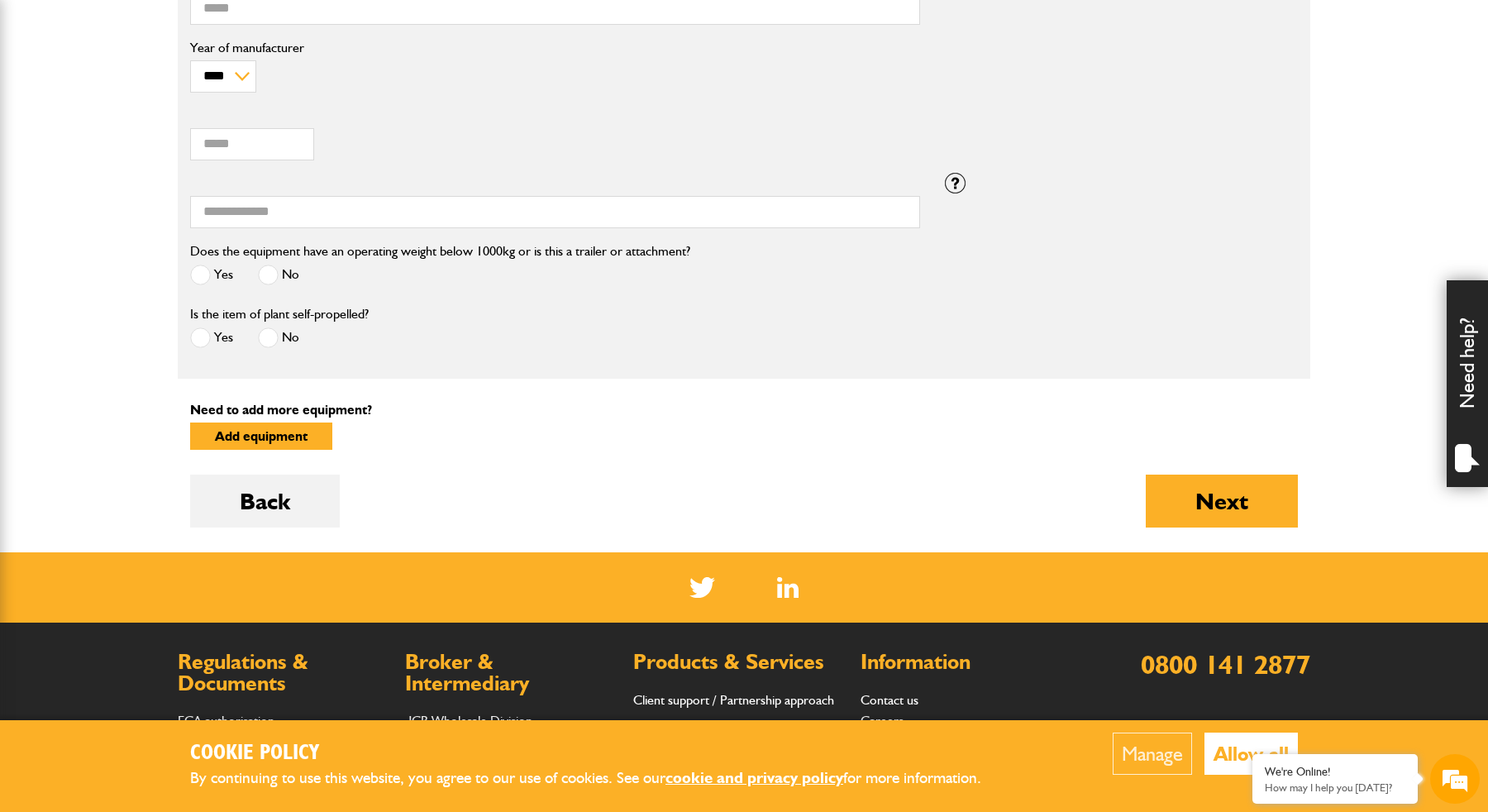
scroll to position [1579, 0]
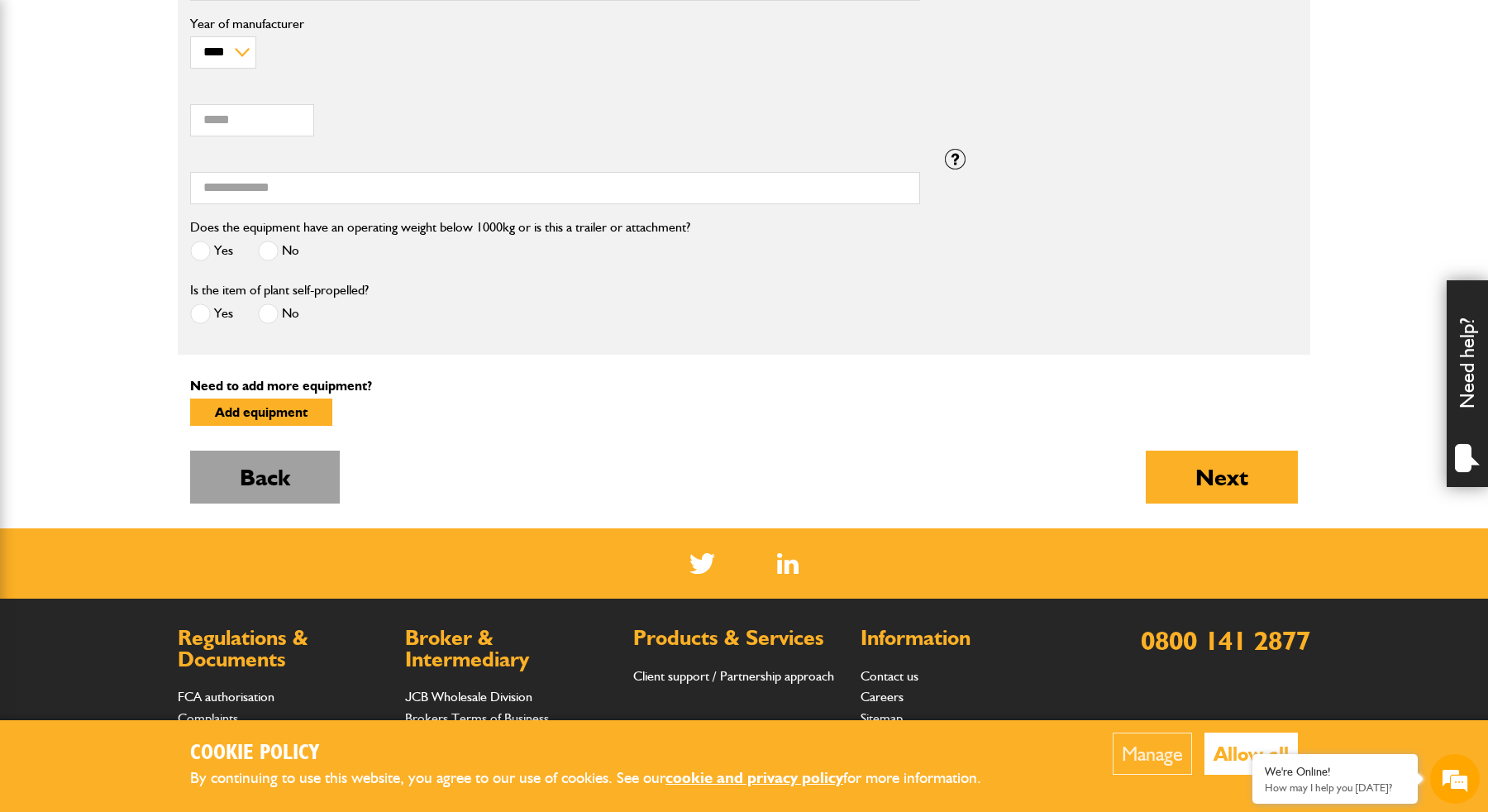
click at [267, 484] on button "Back" at bounding box center [265, 476] width 150 height 53
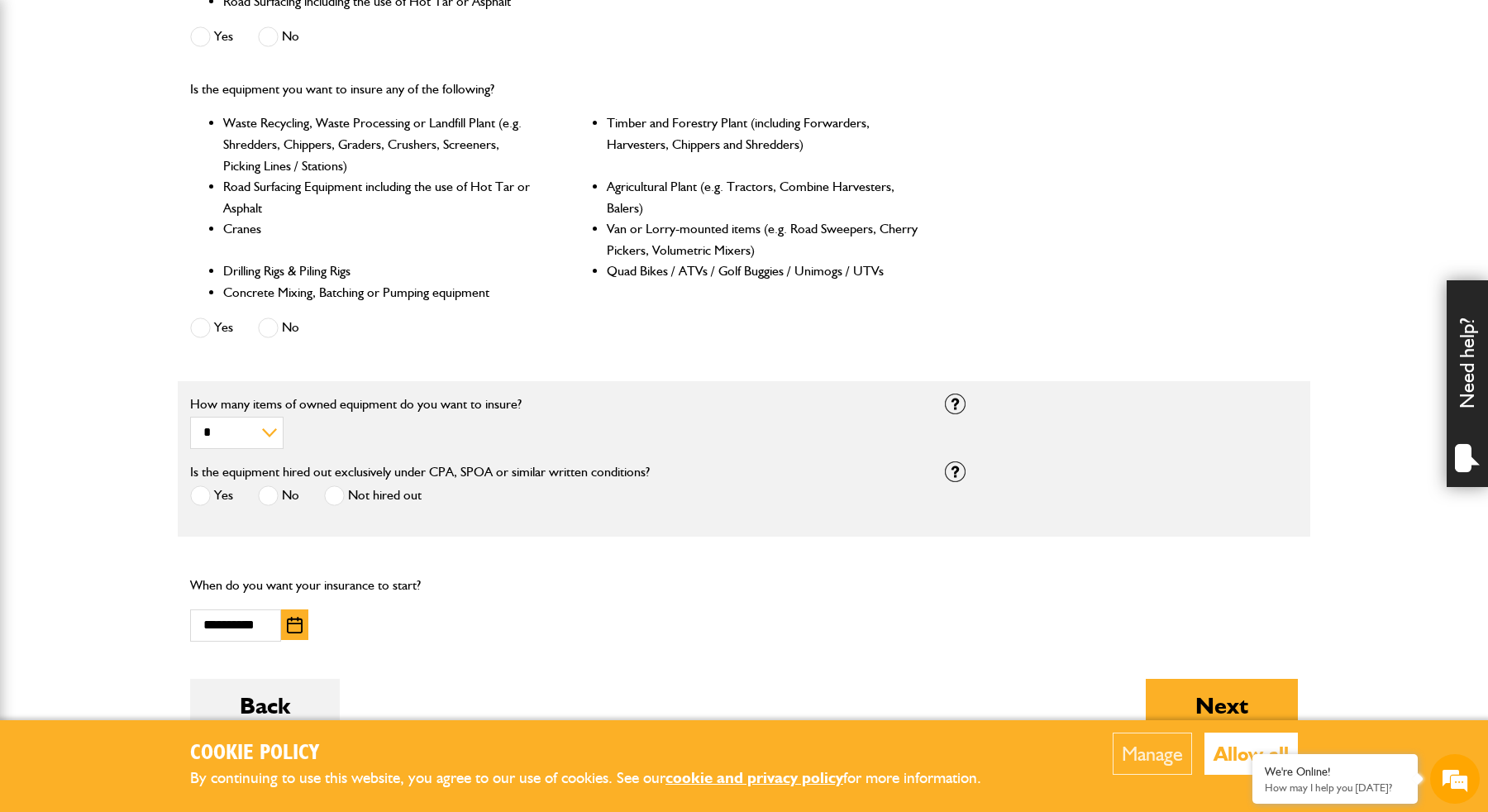
scroll to position [705, 0]
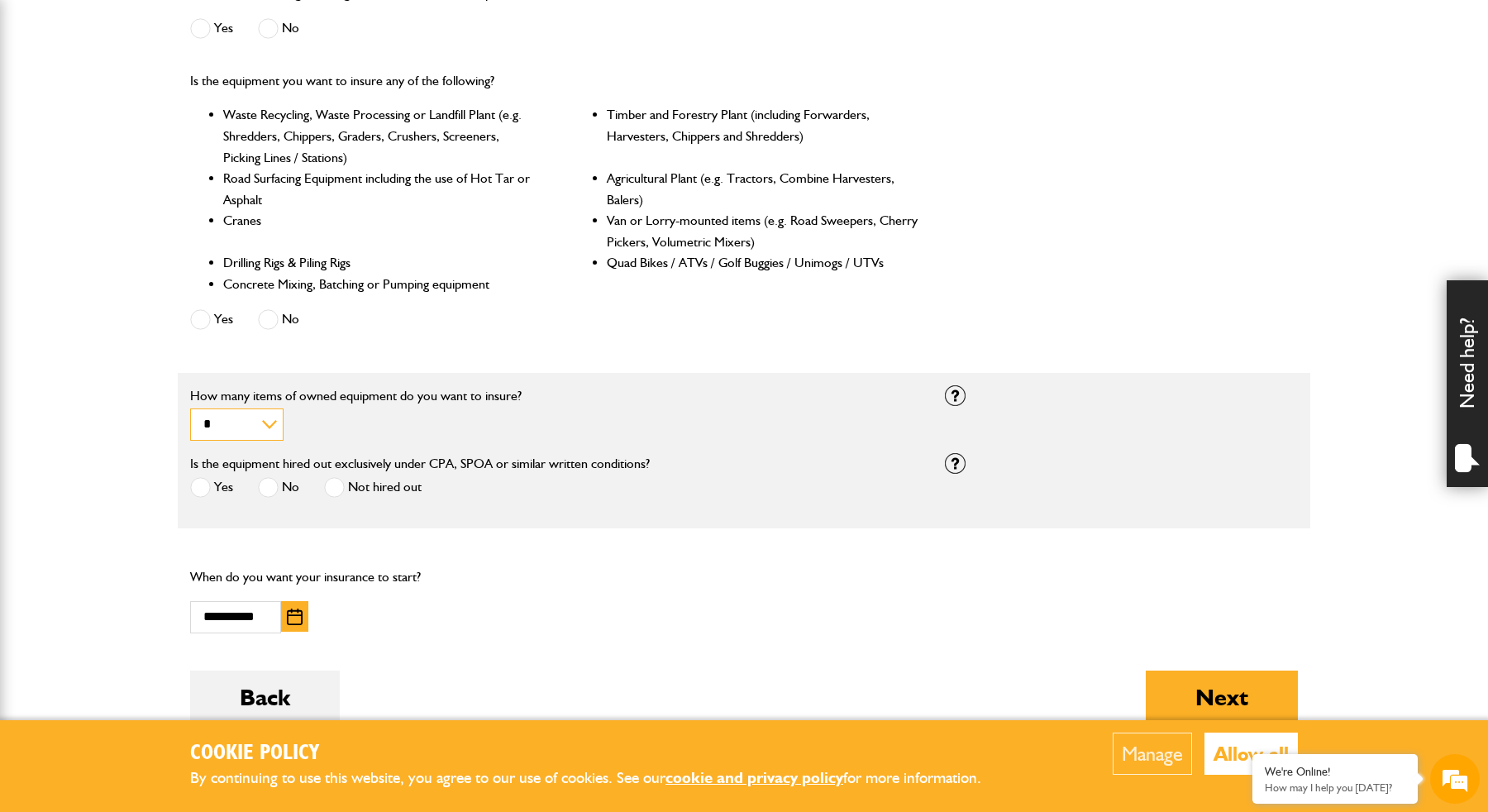
select select "*"
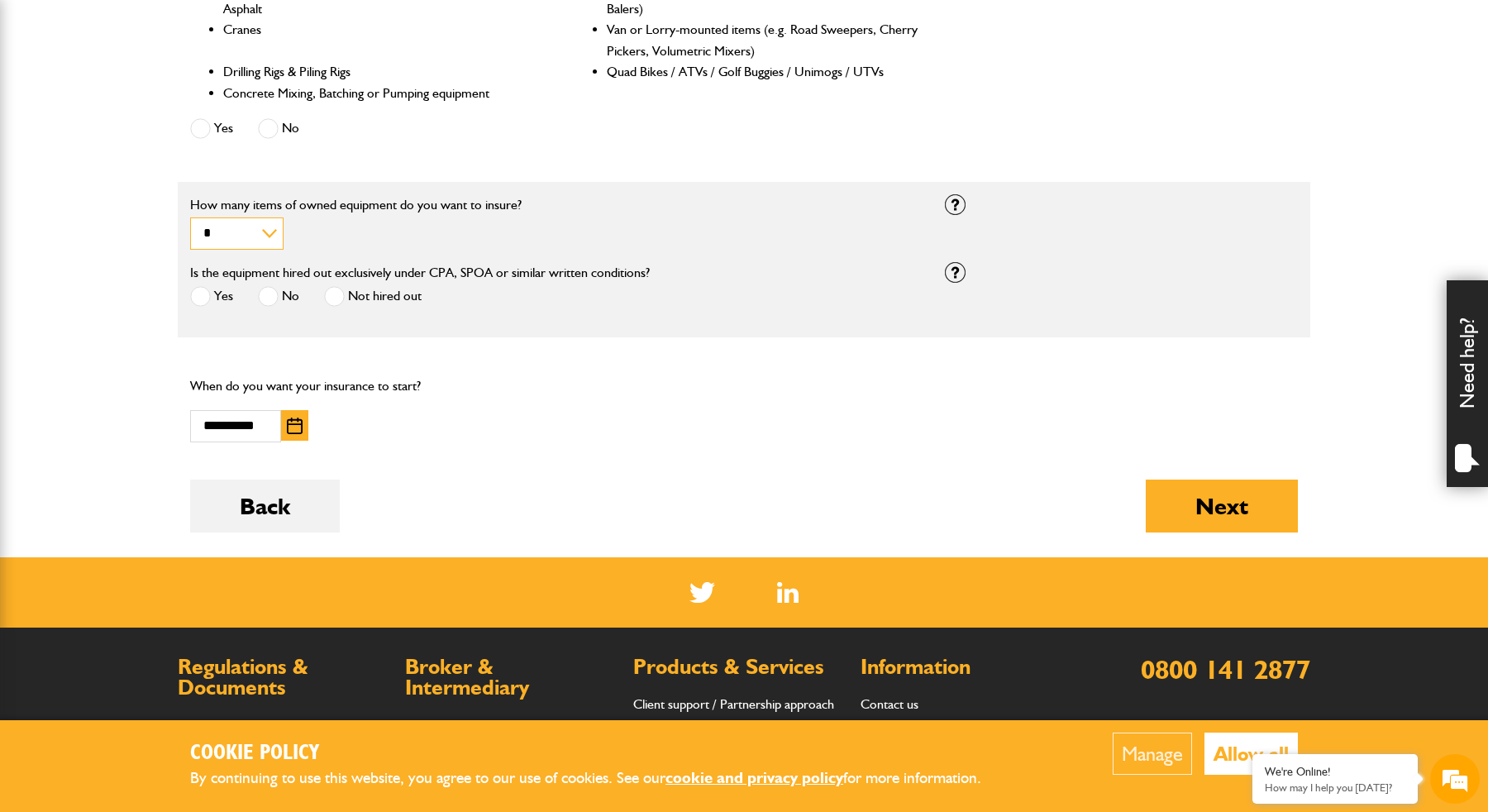
scroll to position [900, 0]
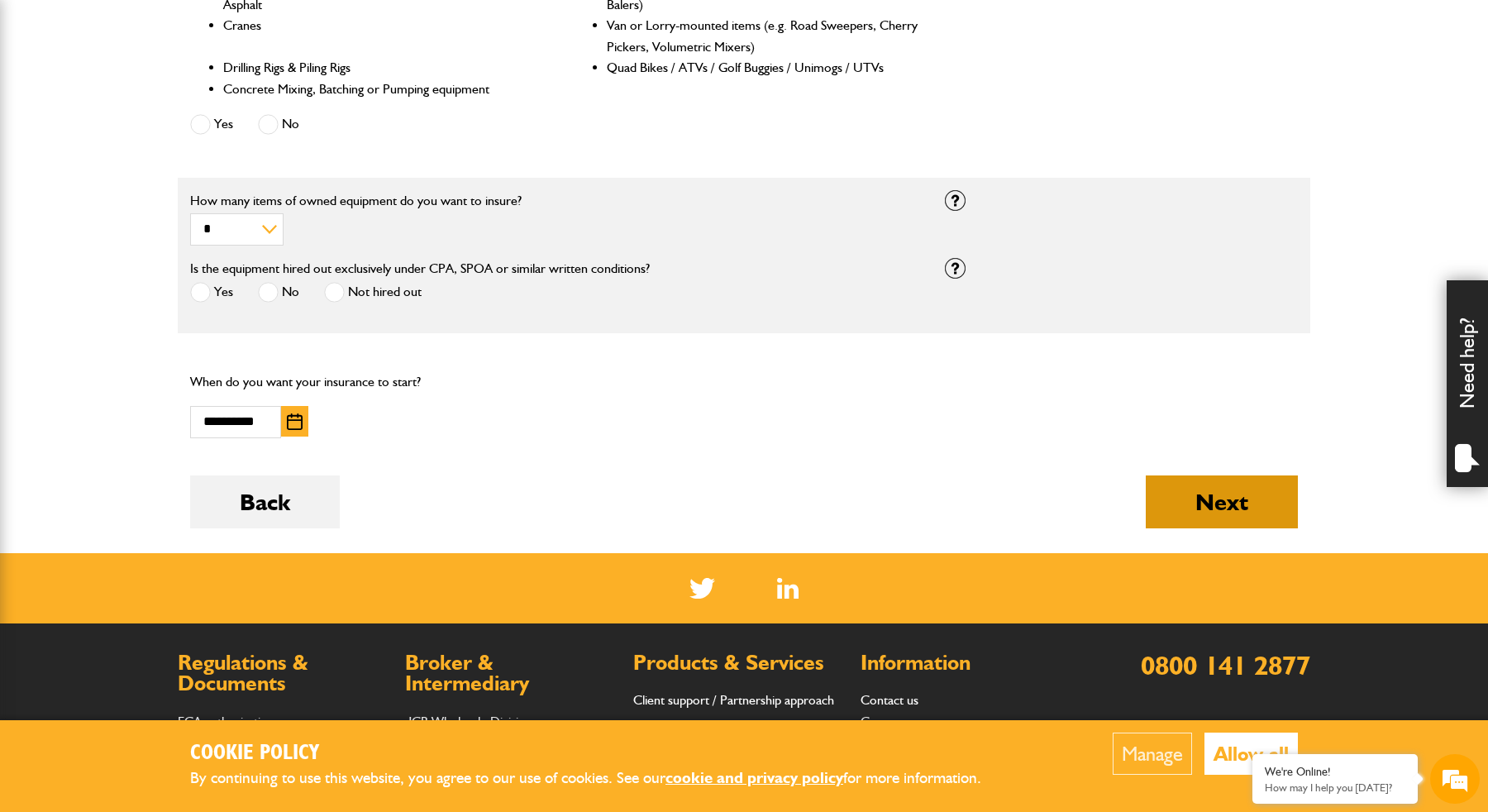
click at [1239, 507] on button "Next" at bounding box center [1222, 501] width 152 height 53
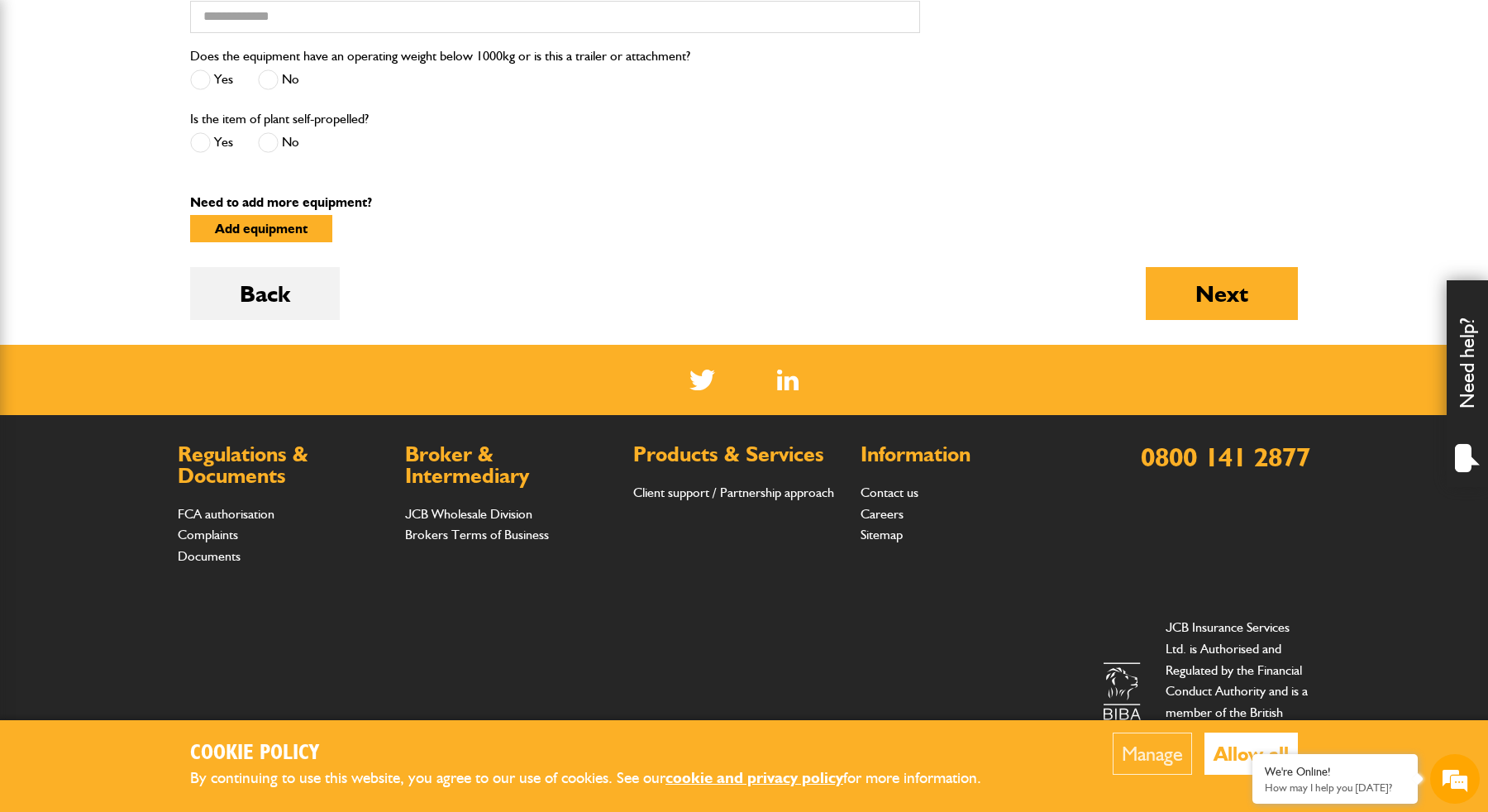
scroll to position [1214, 0]
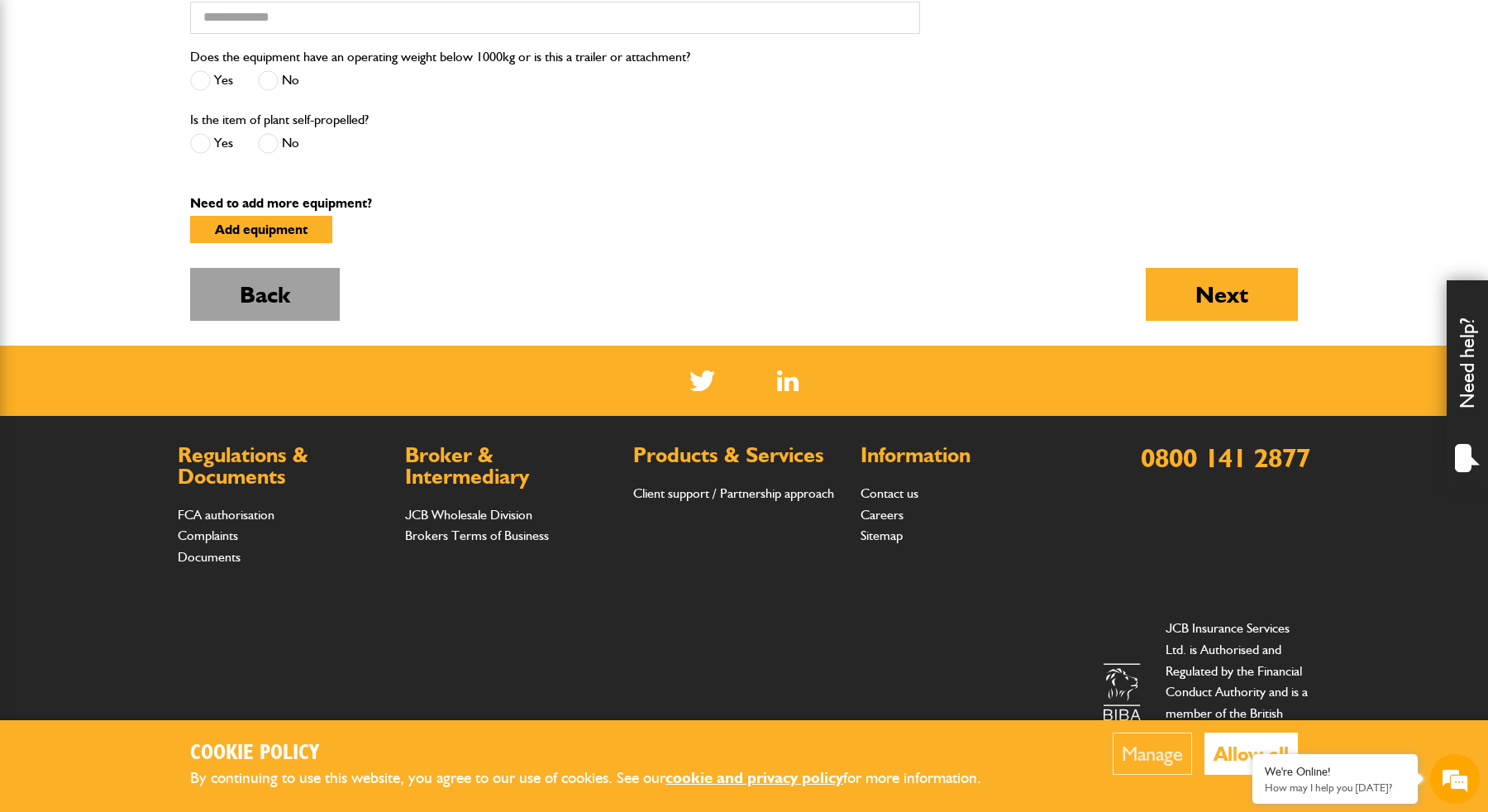
click at [315, 307] on button "Back" at bounding box center [265, 294] width 150 height 53
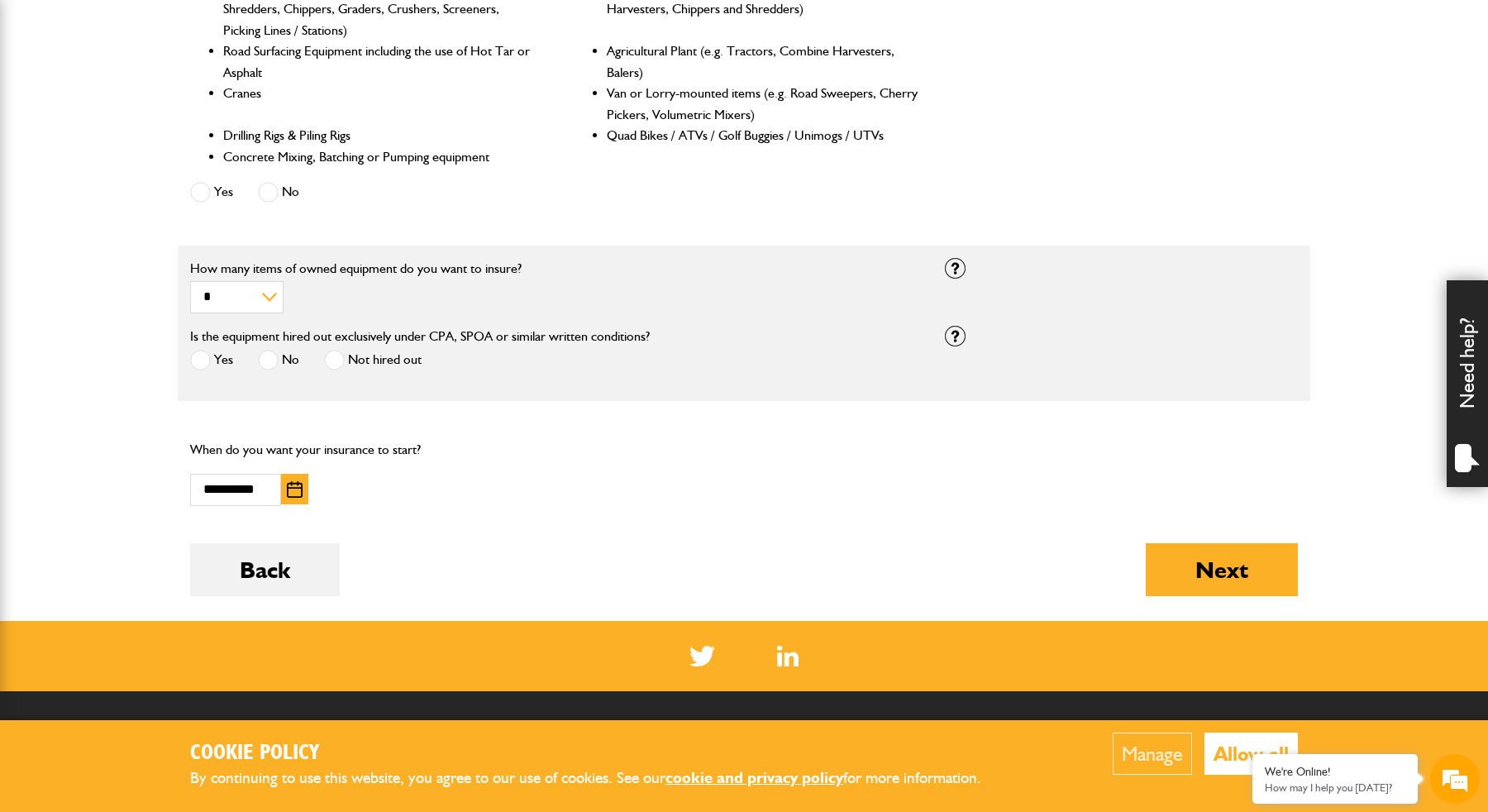
scroll to position [876, 0]
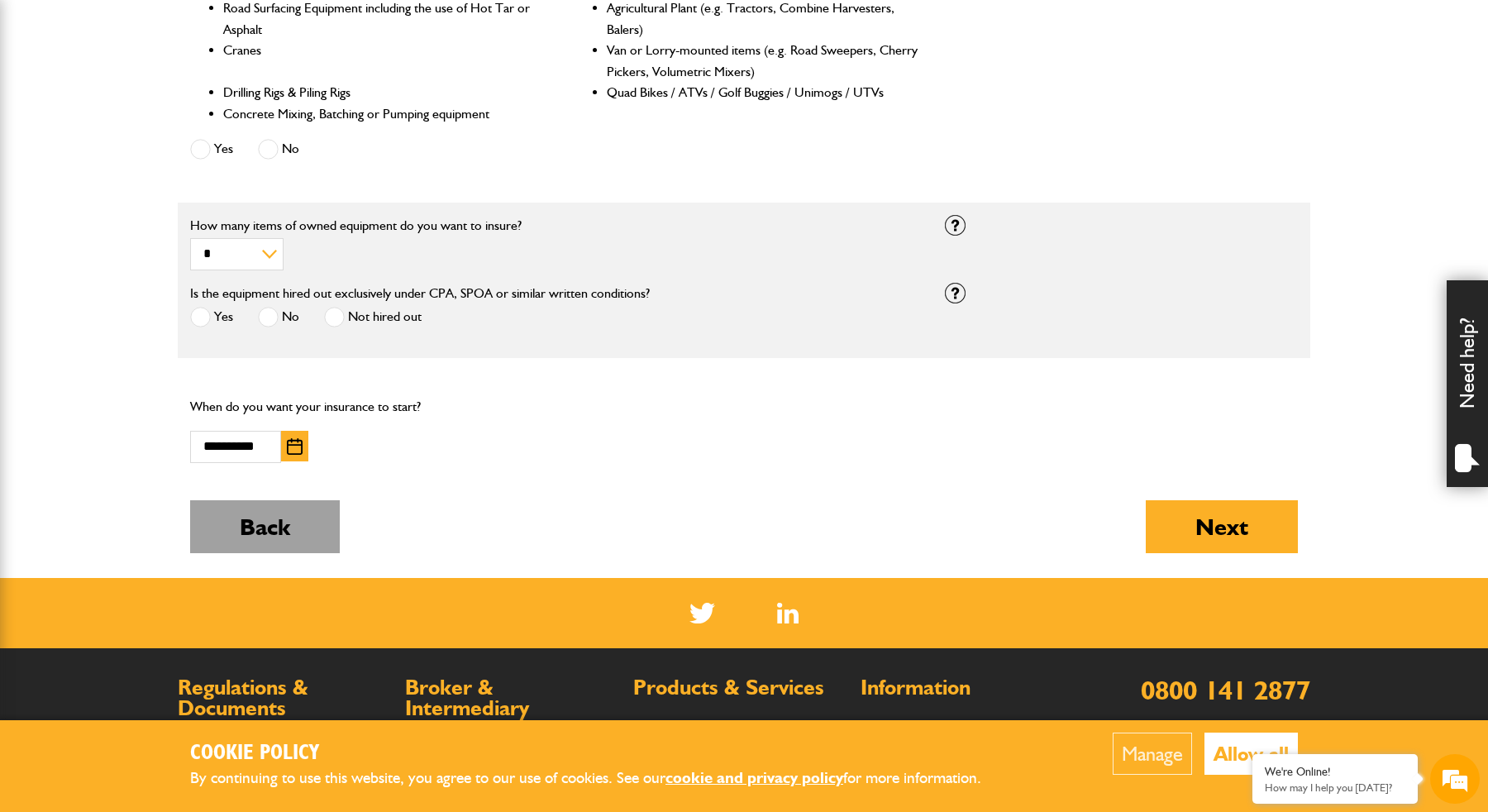
click at [270, 501] on button "Back" at bounding box center [265, 526] width 150 height 53
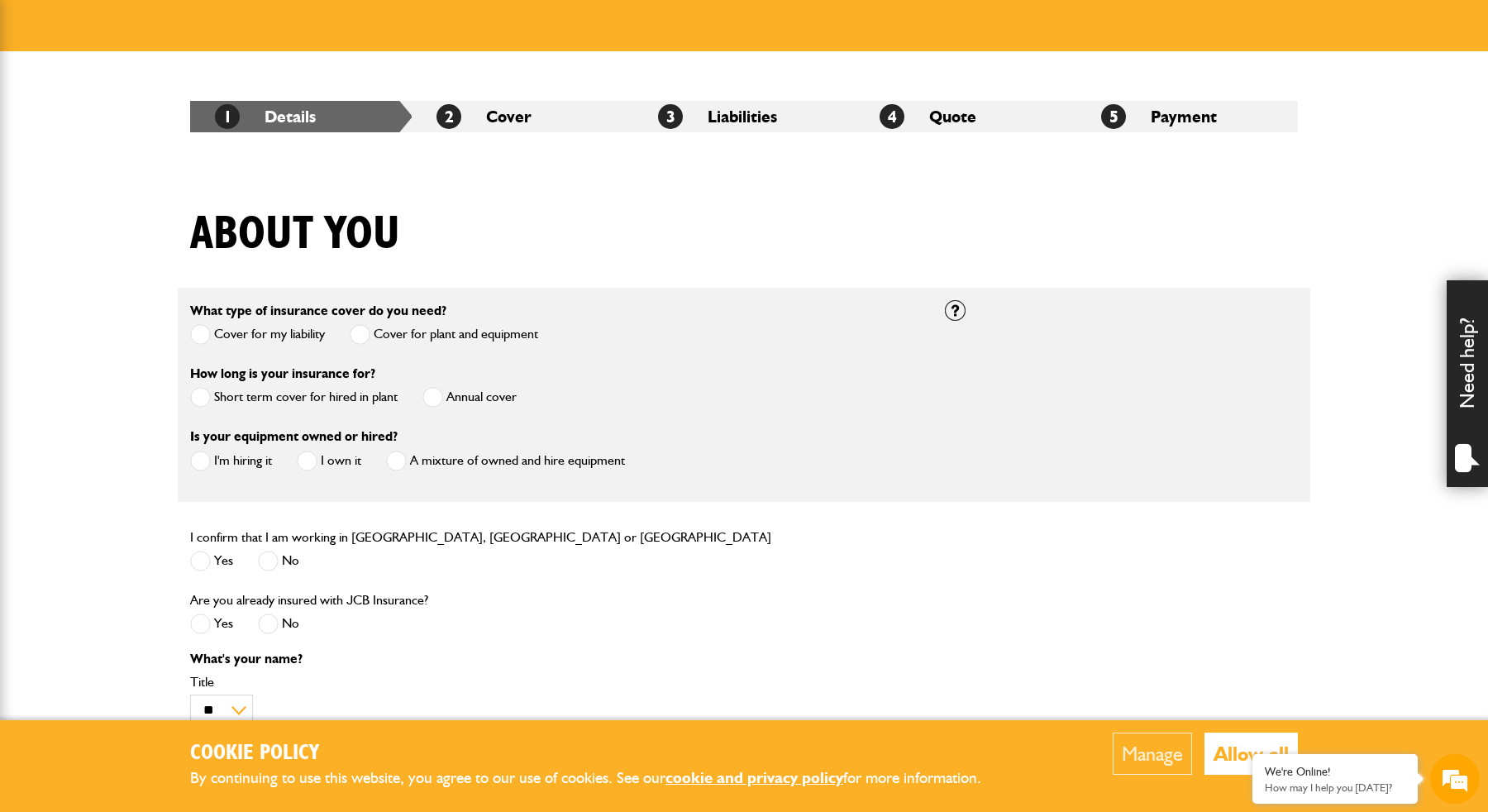
scroll to position [323, 0]
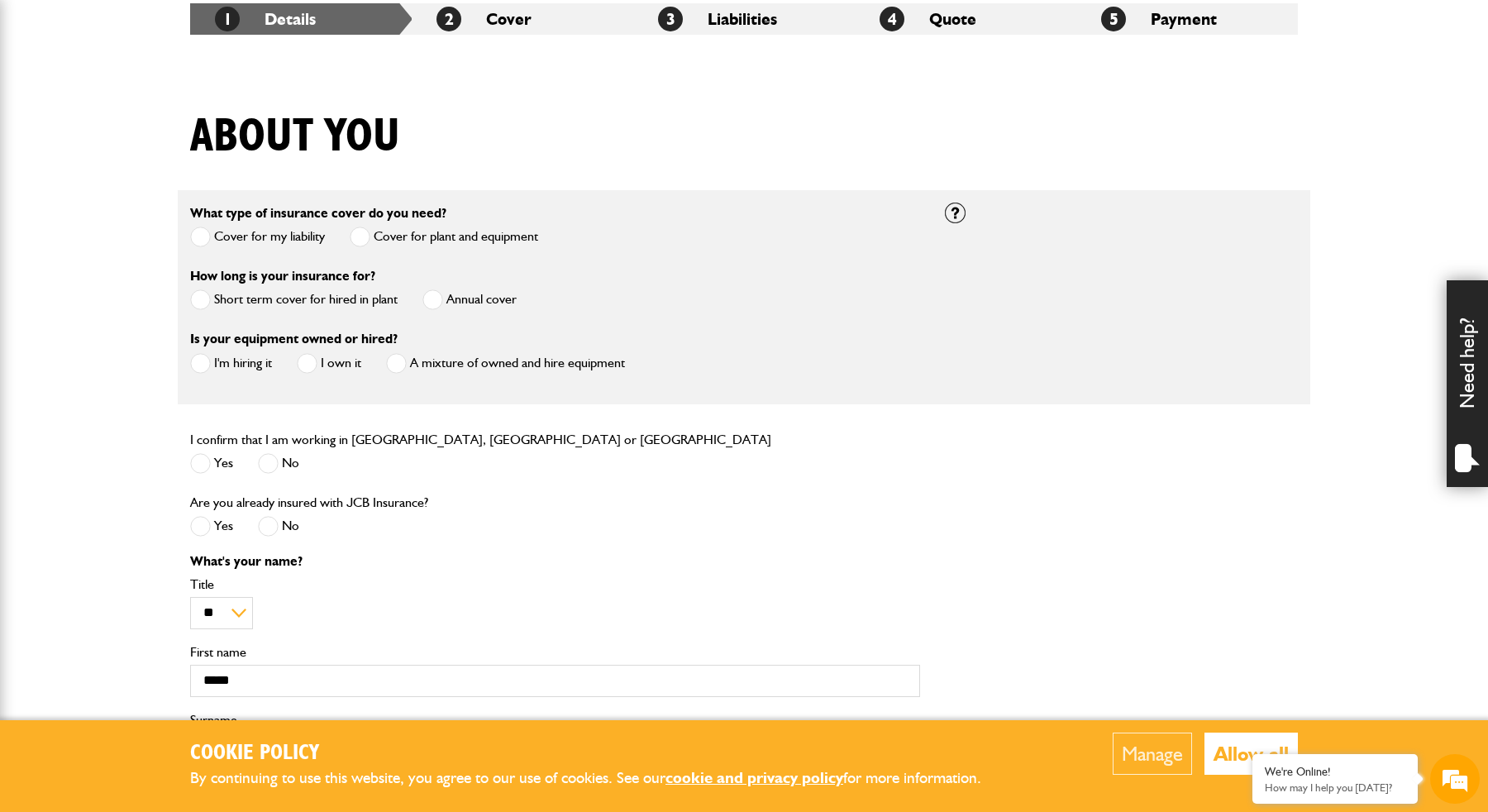
click at [247, 363] on label "I'm hiring it" at bounding box center [231, 363] width 82 height 21
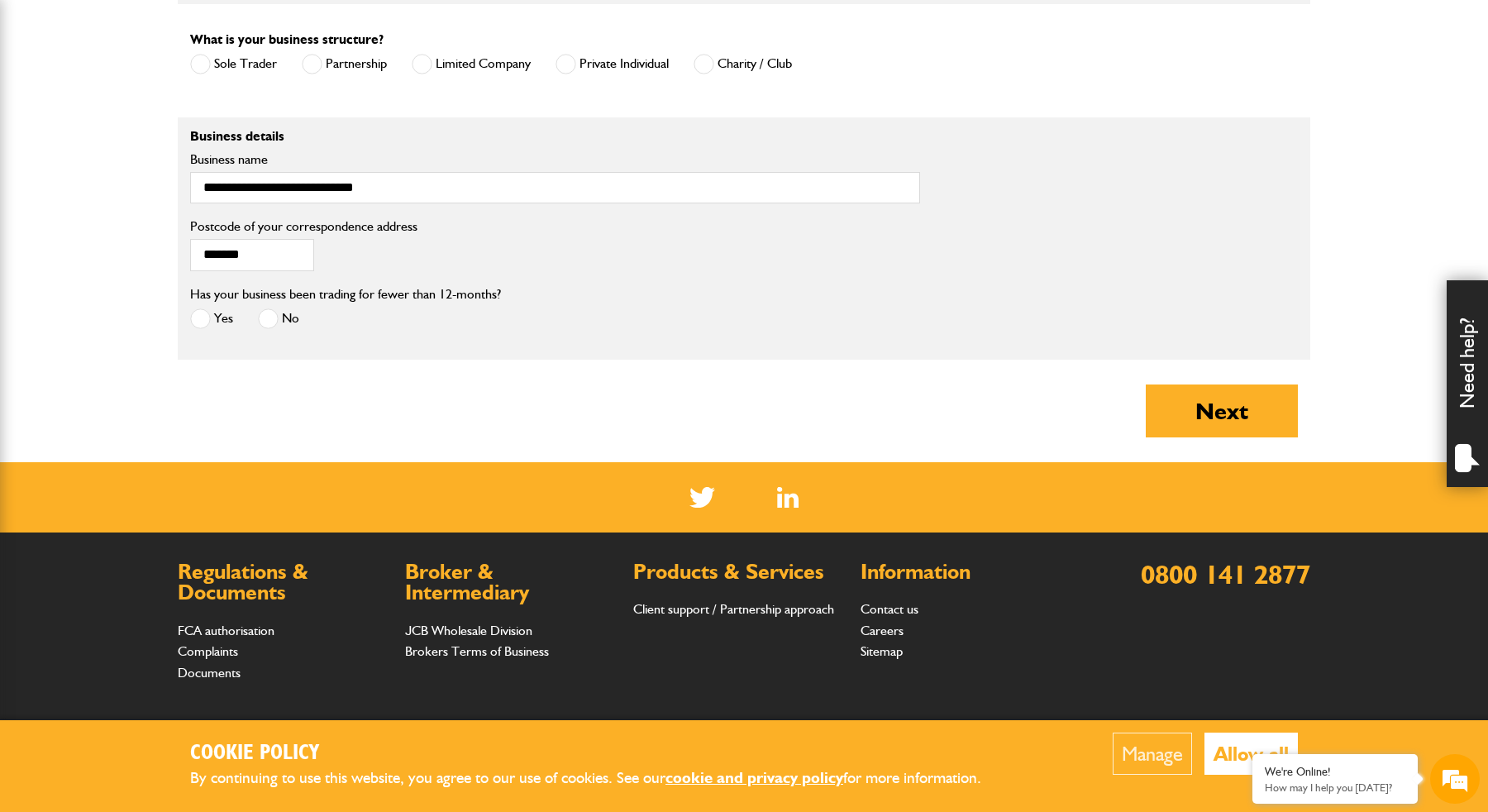
scroll to position [1300, 0]
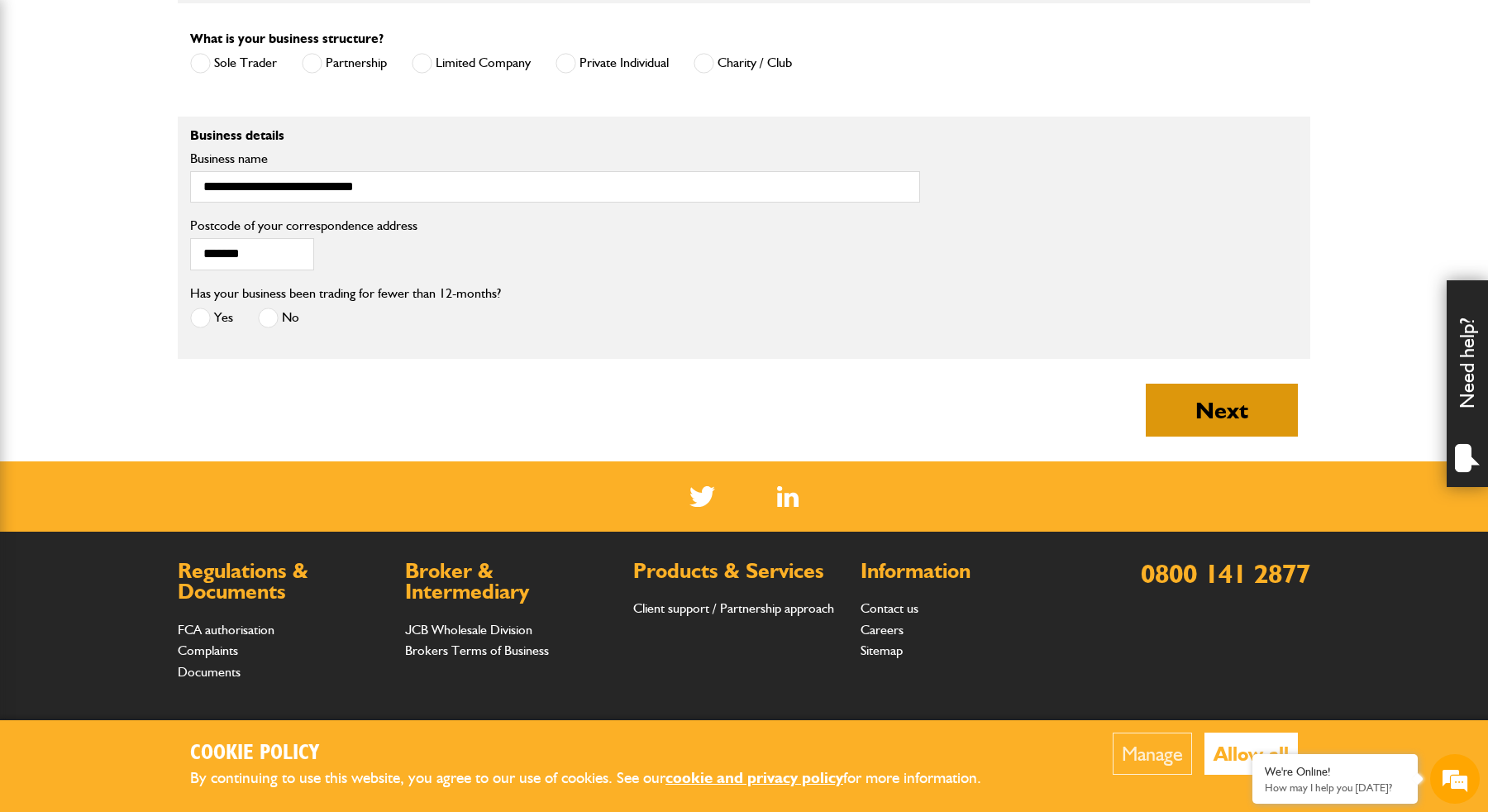
click at [1192, 393] on button "Next" at bounding box center [1222, 409] width 152 height 53
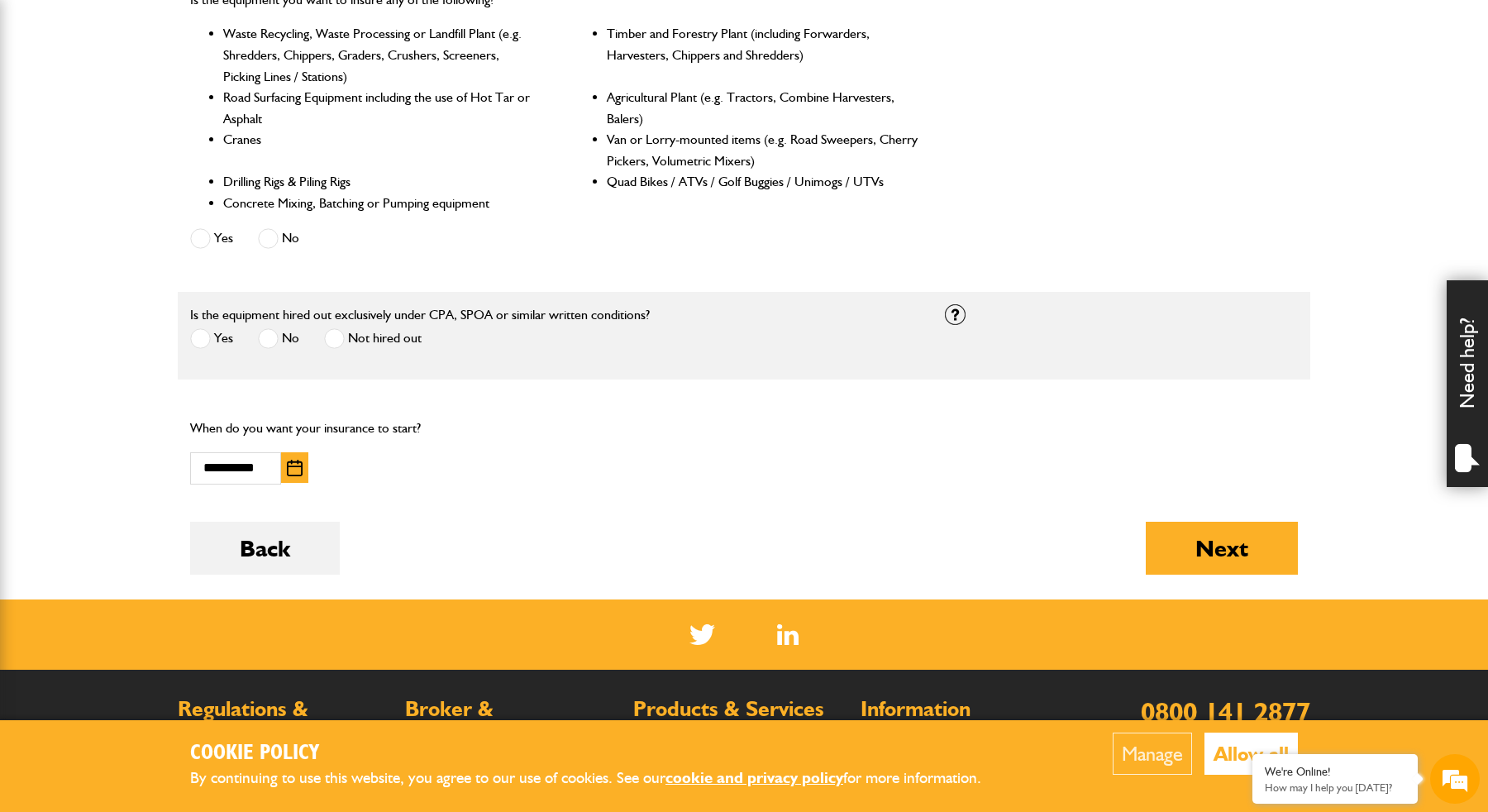
scroll to position [800, 0]
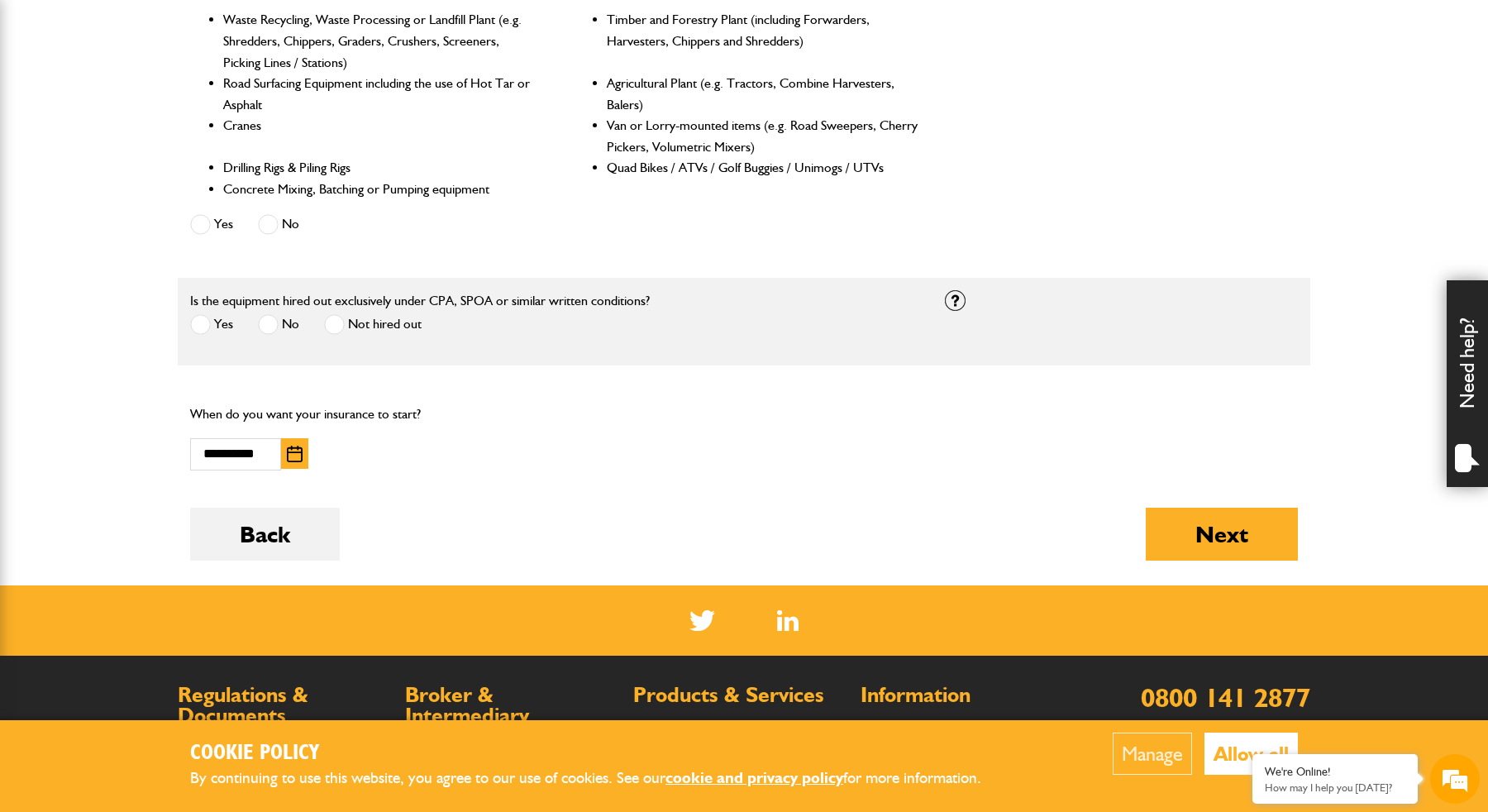
click at [1210, 558] on div "Next" at bounding box center [1222, 546] width 152 height 78
click at [1222, 537] on button "Next" at bounding box center [1222, 533] width 152 height 53
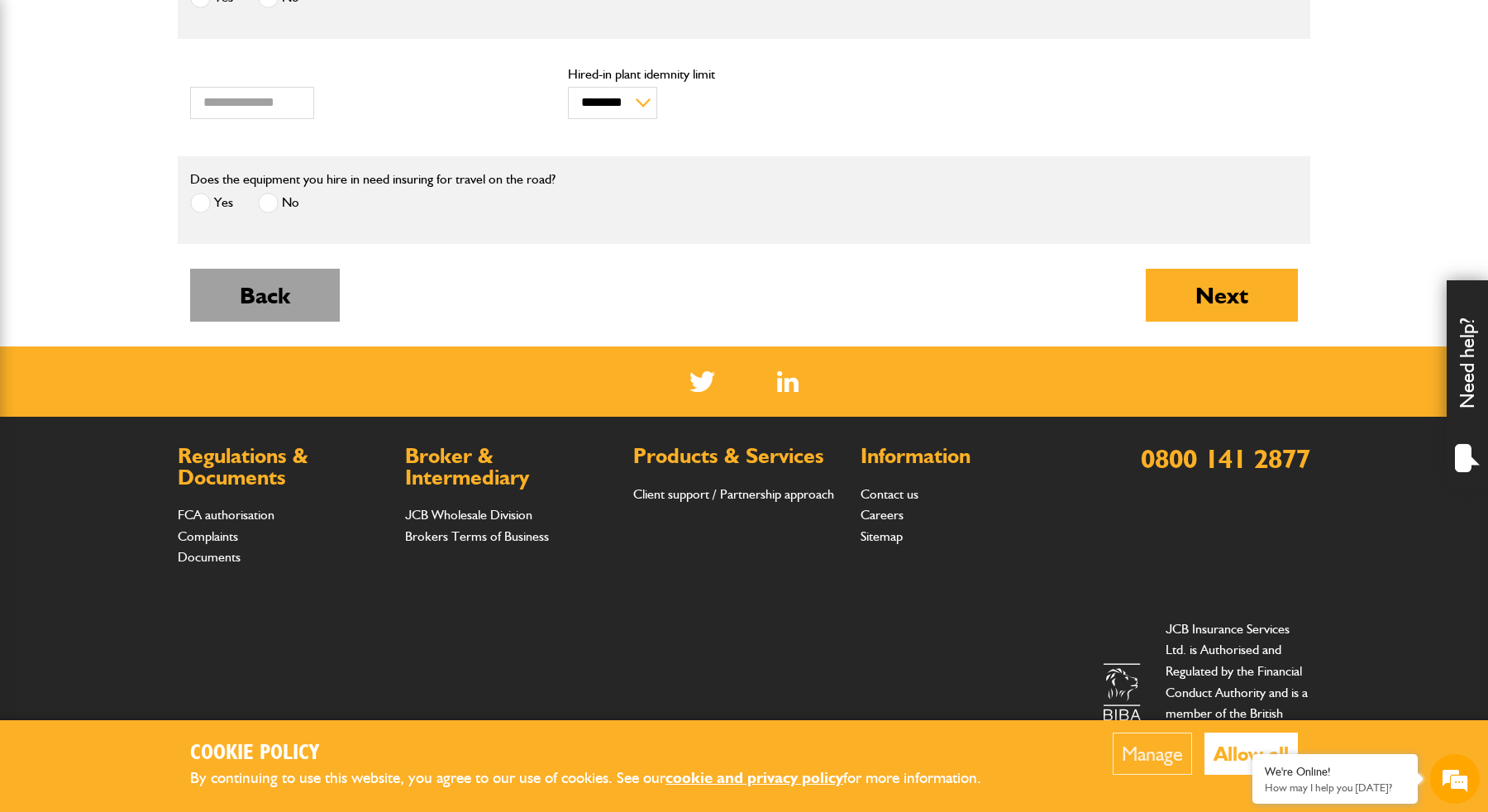
scroll to position [598, 0]
click at [295, 286] on button "Back" at bounding box center [265, 296] width 150 height 53
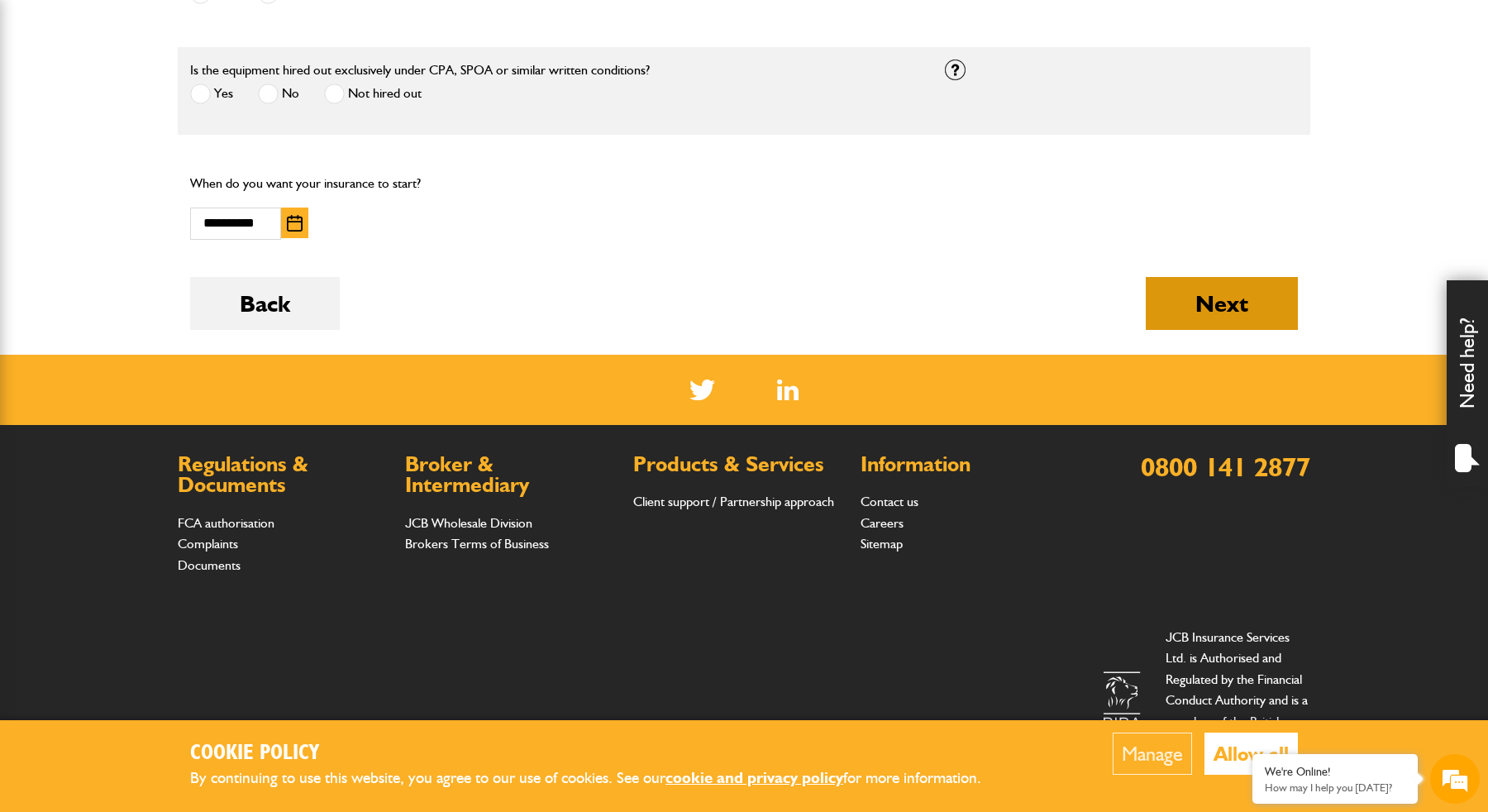
scroll to position [1030, 0]
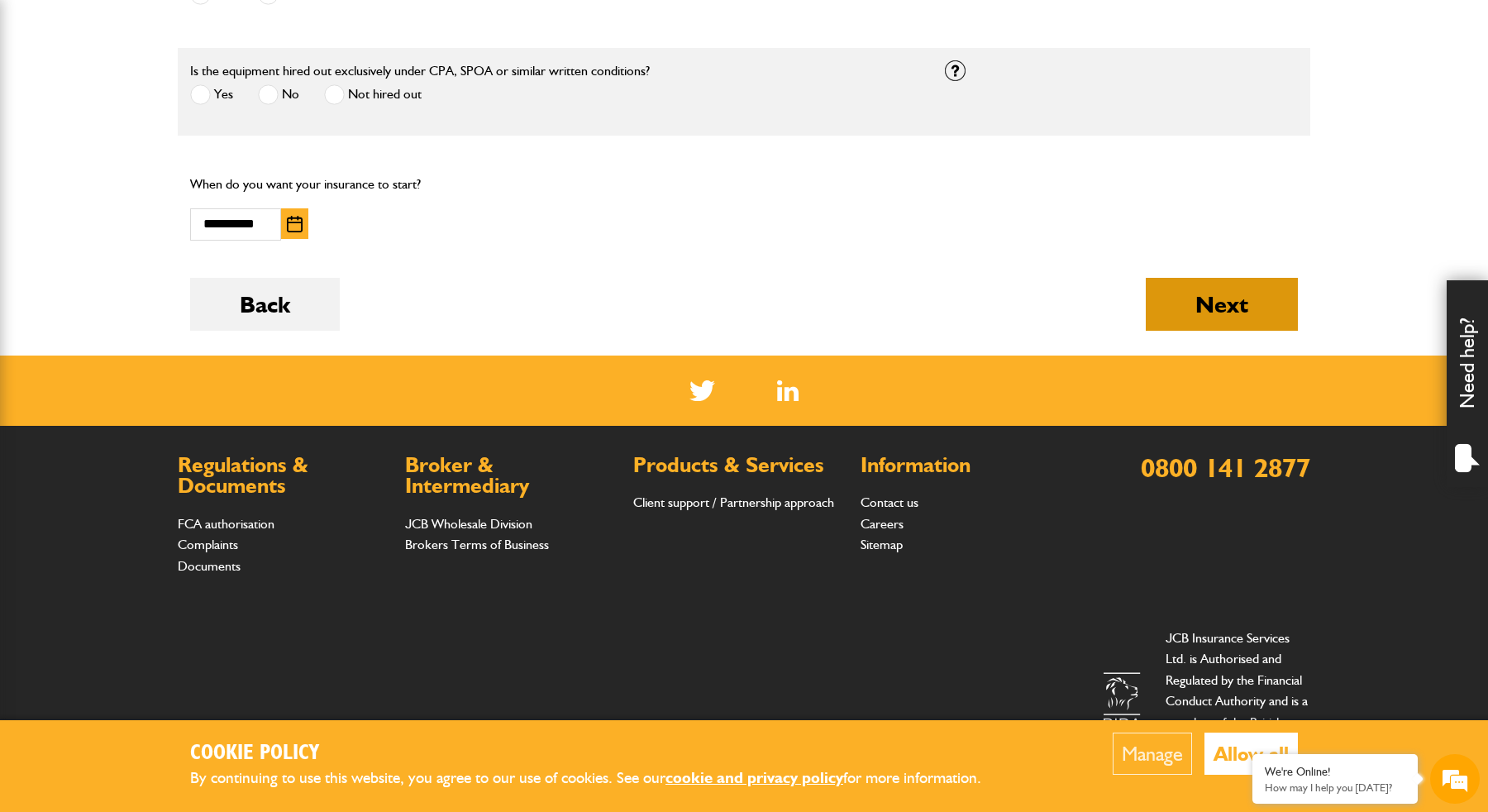
click at [1249, 284] on button "Next" at bounding box center [1222, 304] width 152 height 53
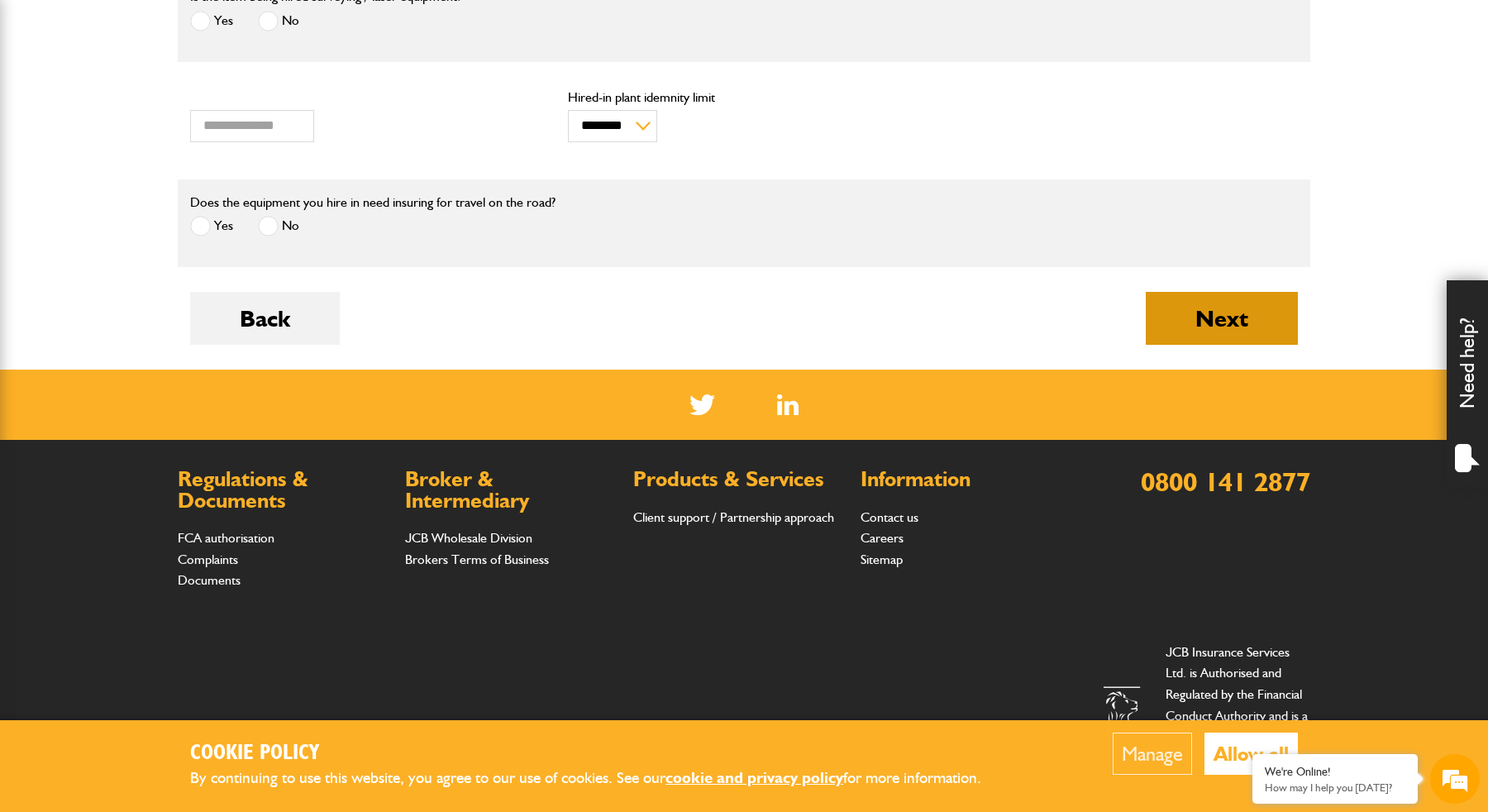
click at [1253, 318] on button "Next" at bounding box center [1222, 318] width 152 height 53
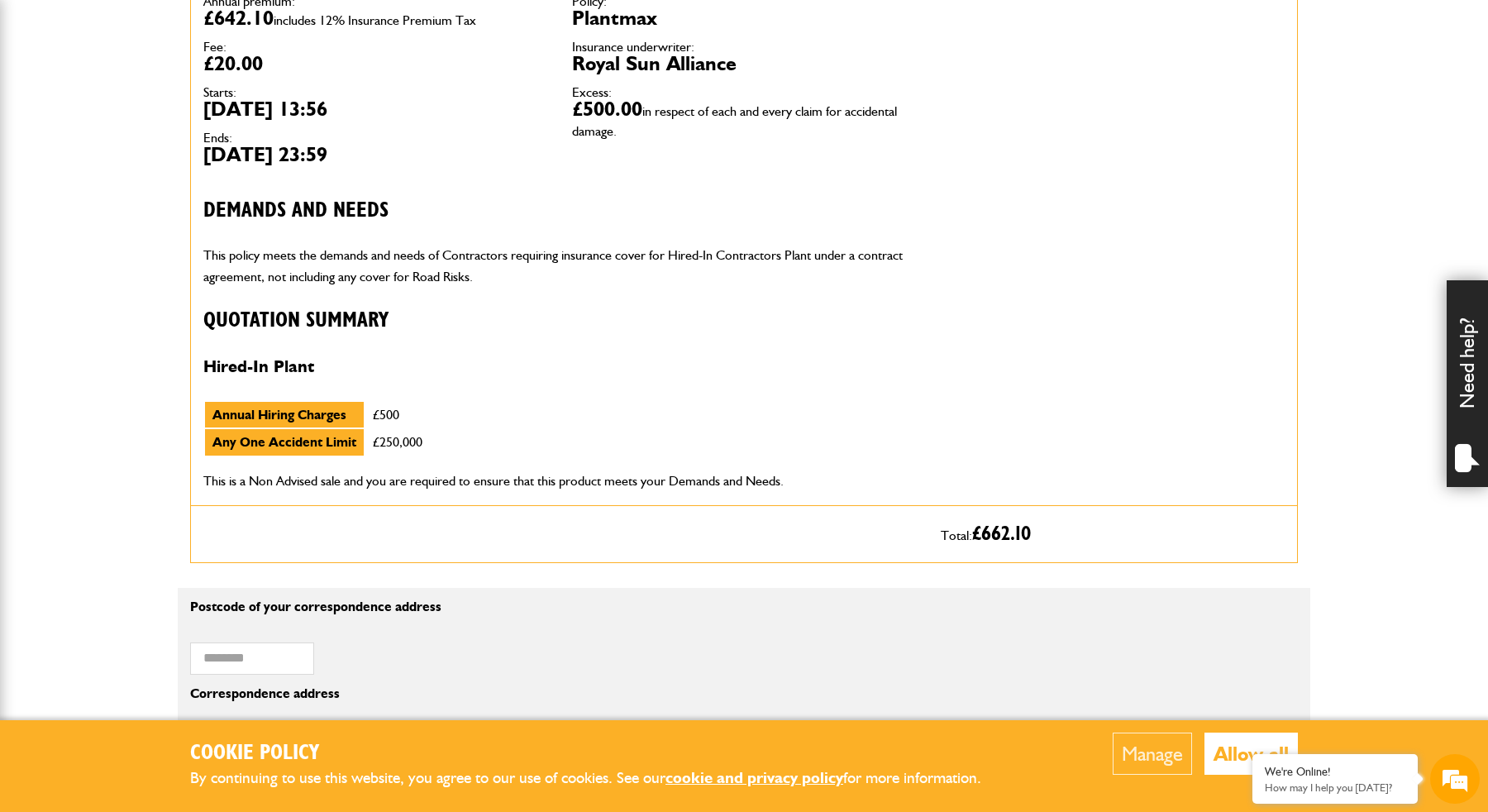
scroll to position [584, 0]
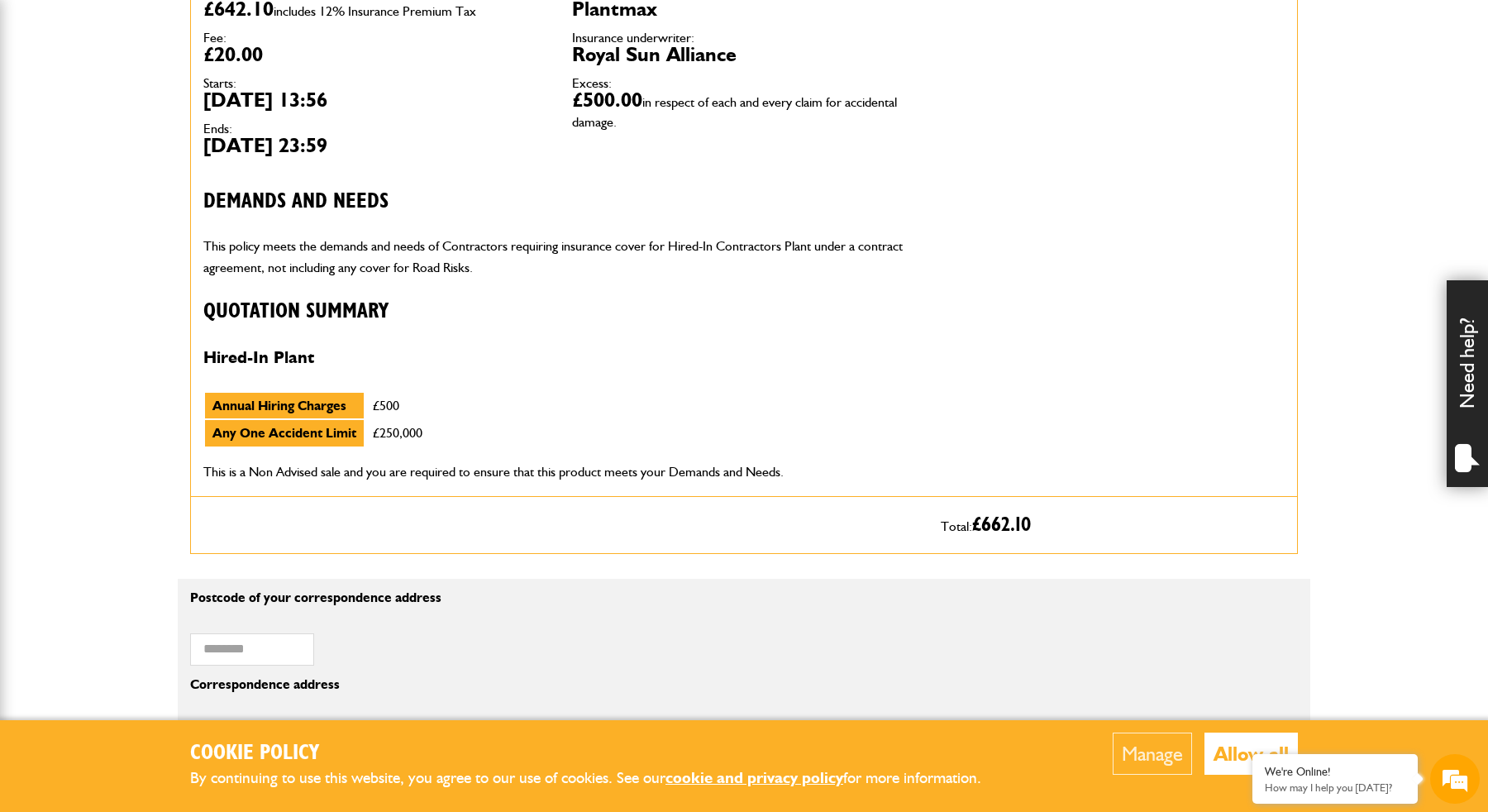
click at [305, 393] on td "Annual Hiring Charges" at bounding box center [285, 406] width 161 height 28
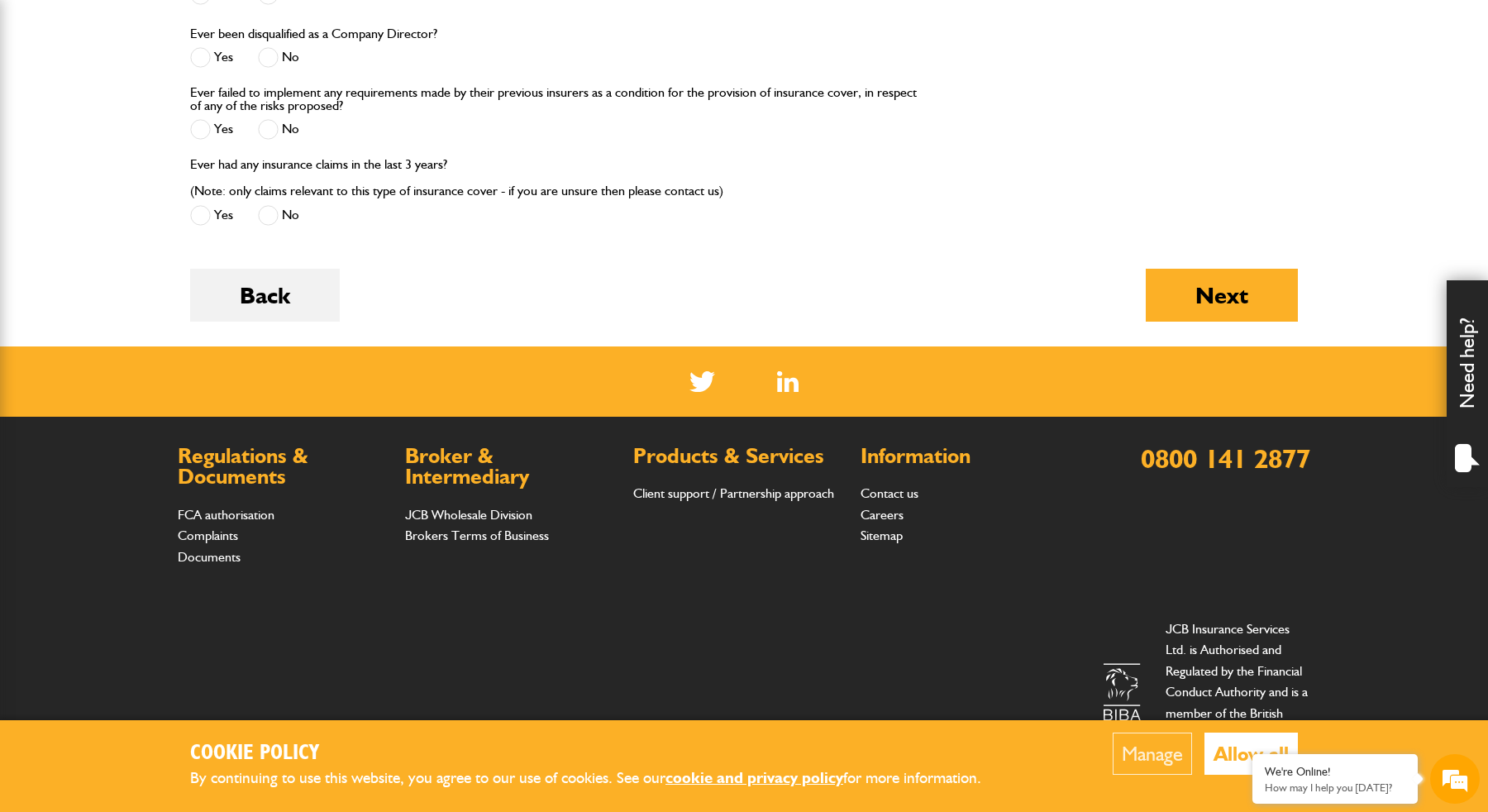
scroll to position [2084, 0]
click at [281, 291] on button "Back" at bounding box center [265, 296] width 150 height 53
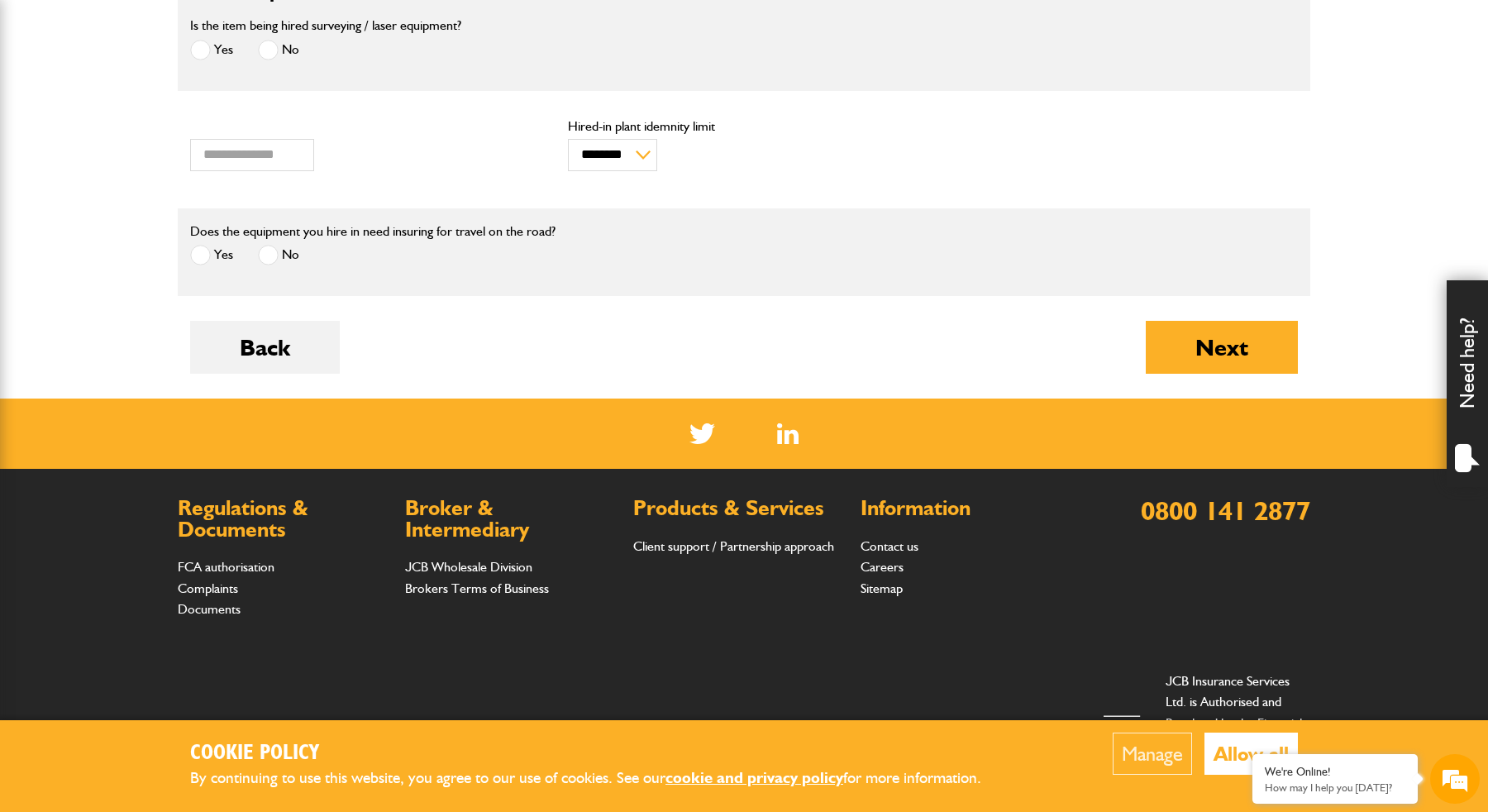
scroll to position [561, 0]
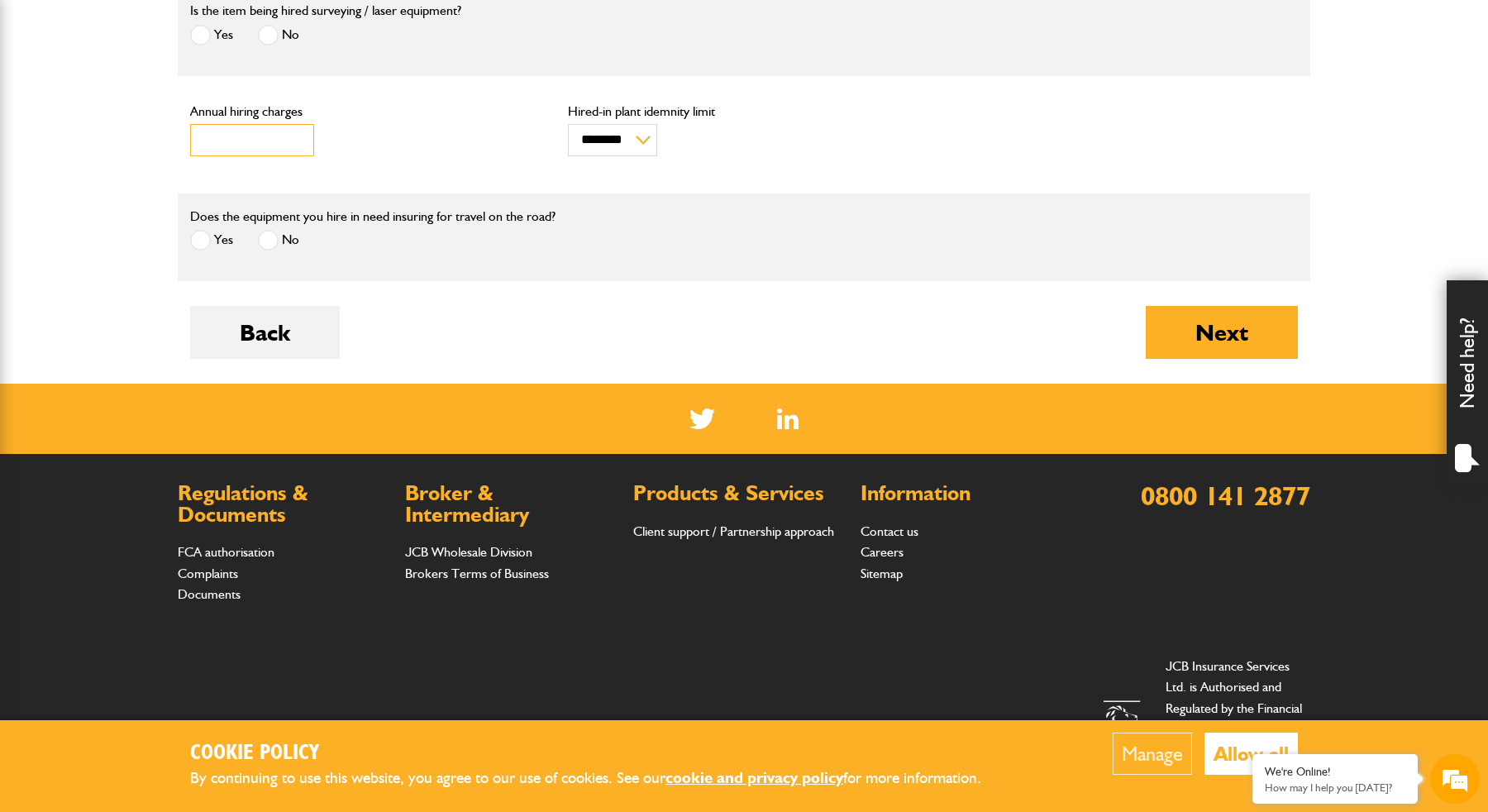
click at [266, 141] on input "***" at bounding box center [252, 140] width 124 height 33
type input "****"
click at [526, 153] on div "**** Annual hiring charges" at bounding box center [367, 130] width 353 height 51
click at [1196, 342] on button "Next" at bounding box center [1222, 331] width 152 height 53
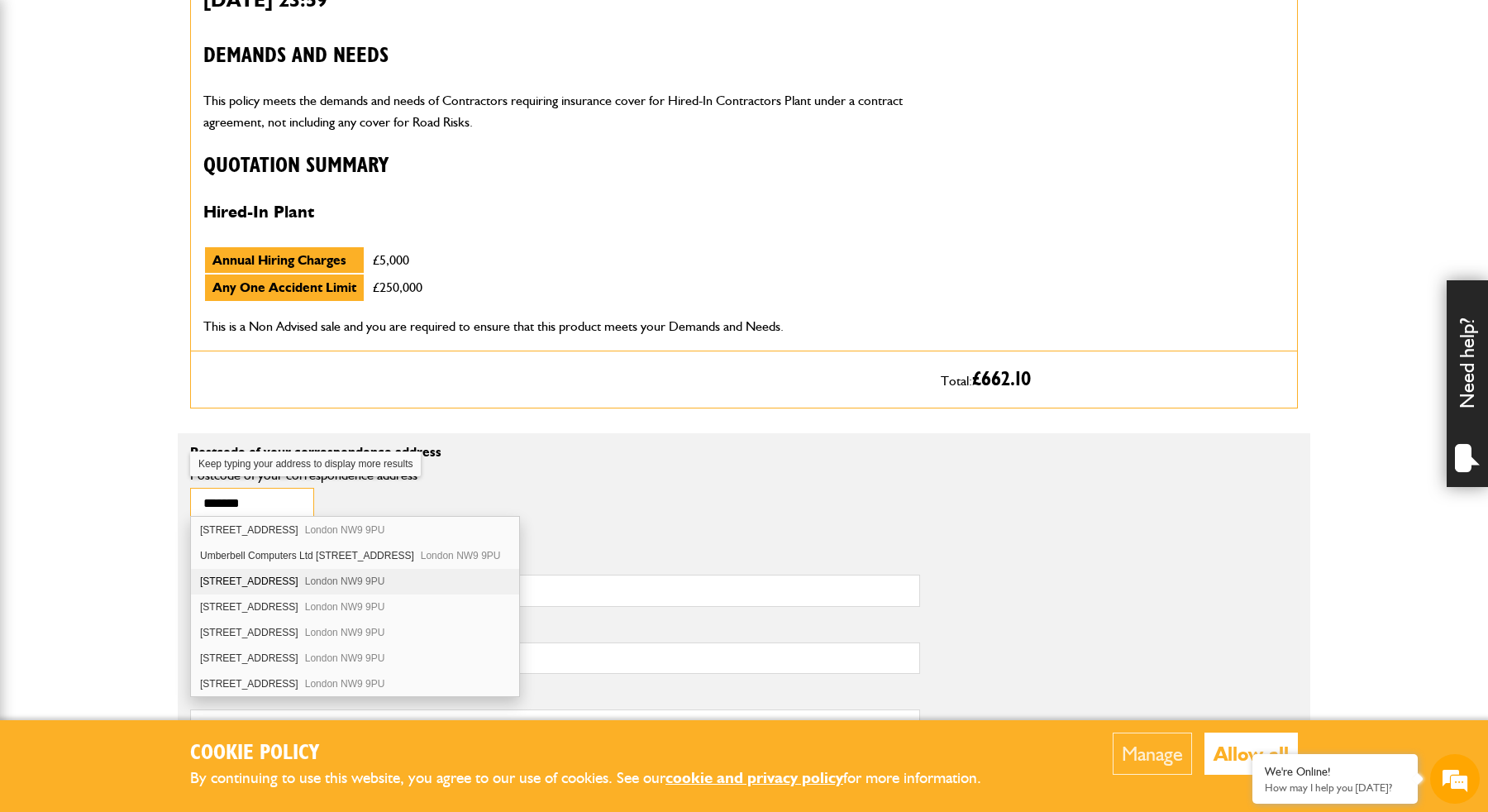
scroll to position [383, 0]
type input "*******"
click at [276, 604] on div "36 Wyndale Avenue London NW9 9PU" at bounding box center [355, 607] width 328 height 26
type input "**********"
type input "******"
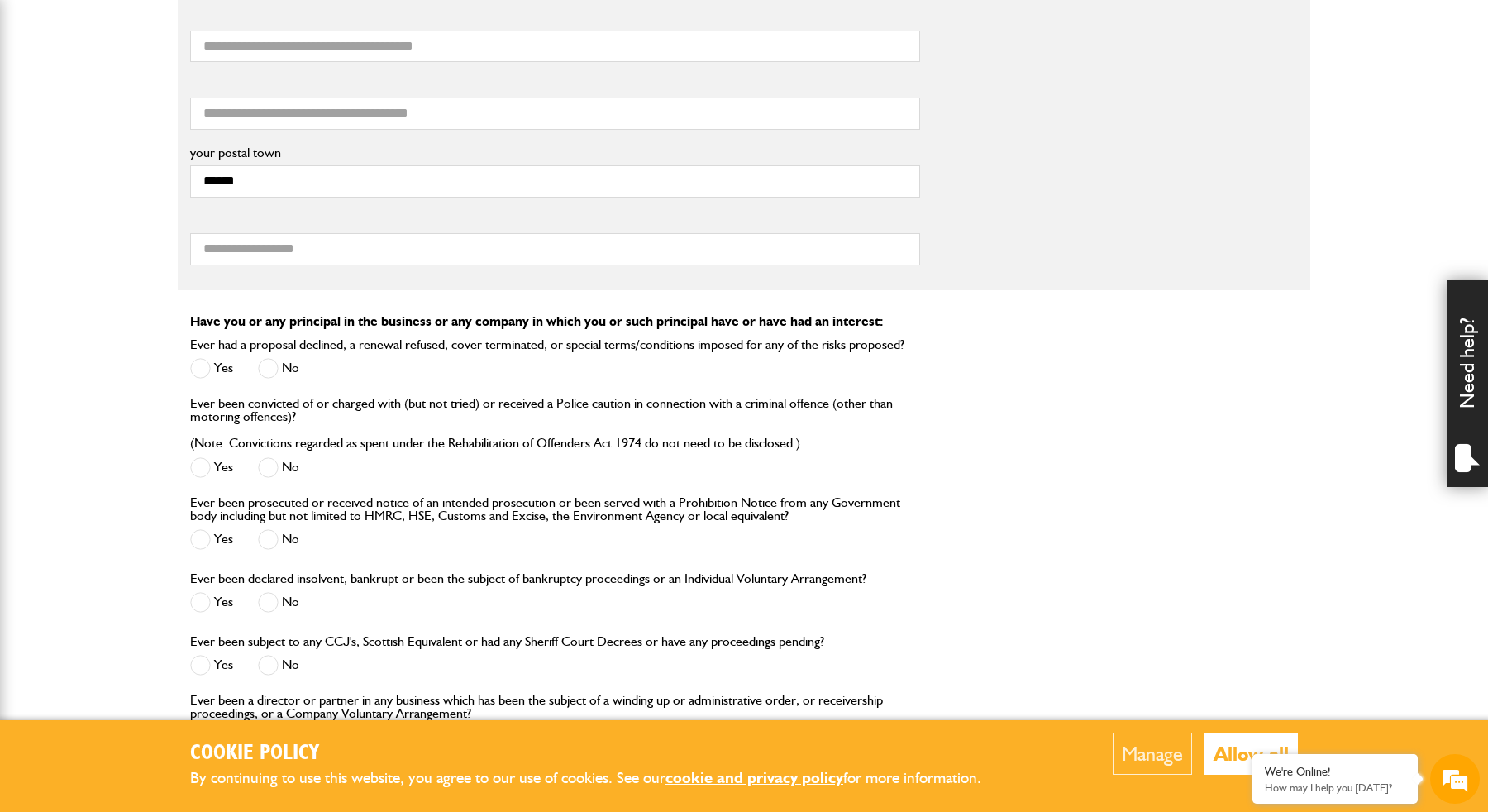
scroll to position [1375, 0]
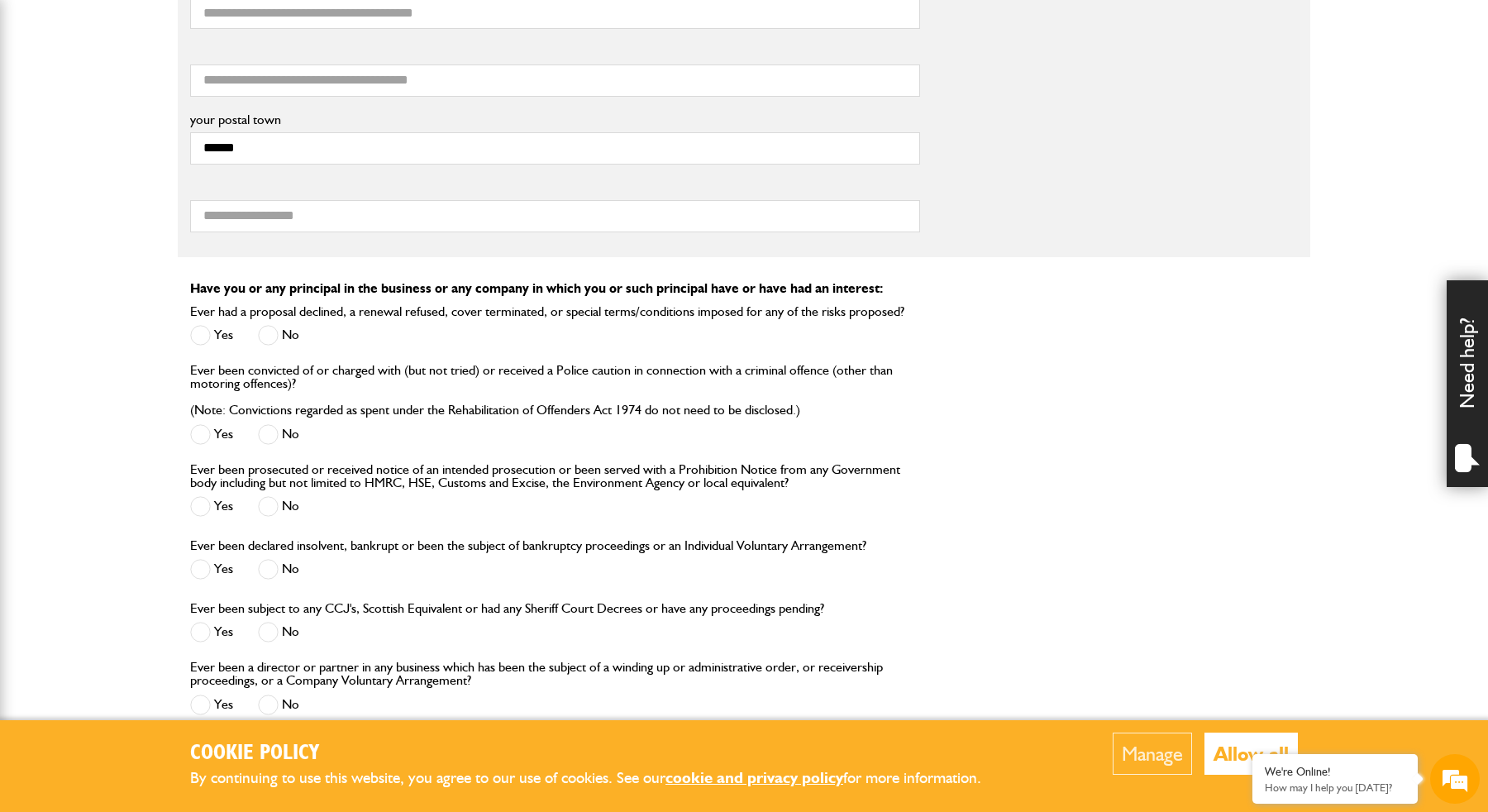
click at [278, 337] on span at bounding box center [268, 335] width 21 height 21
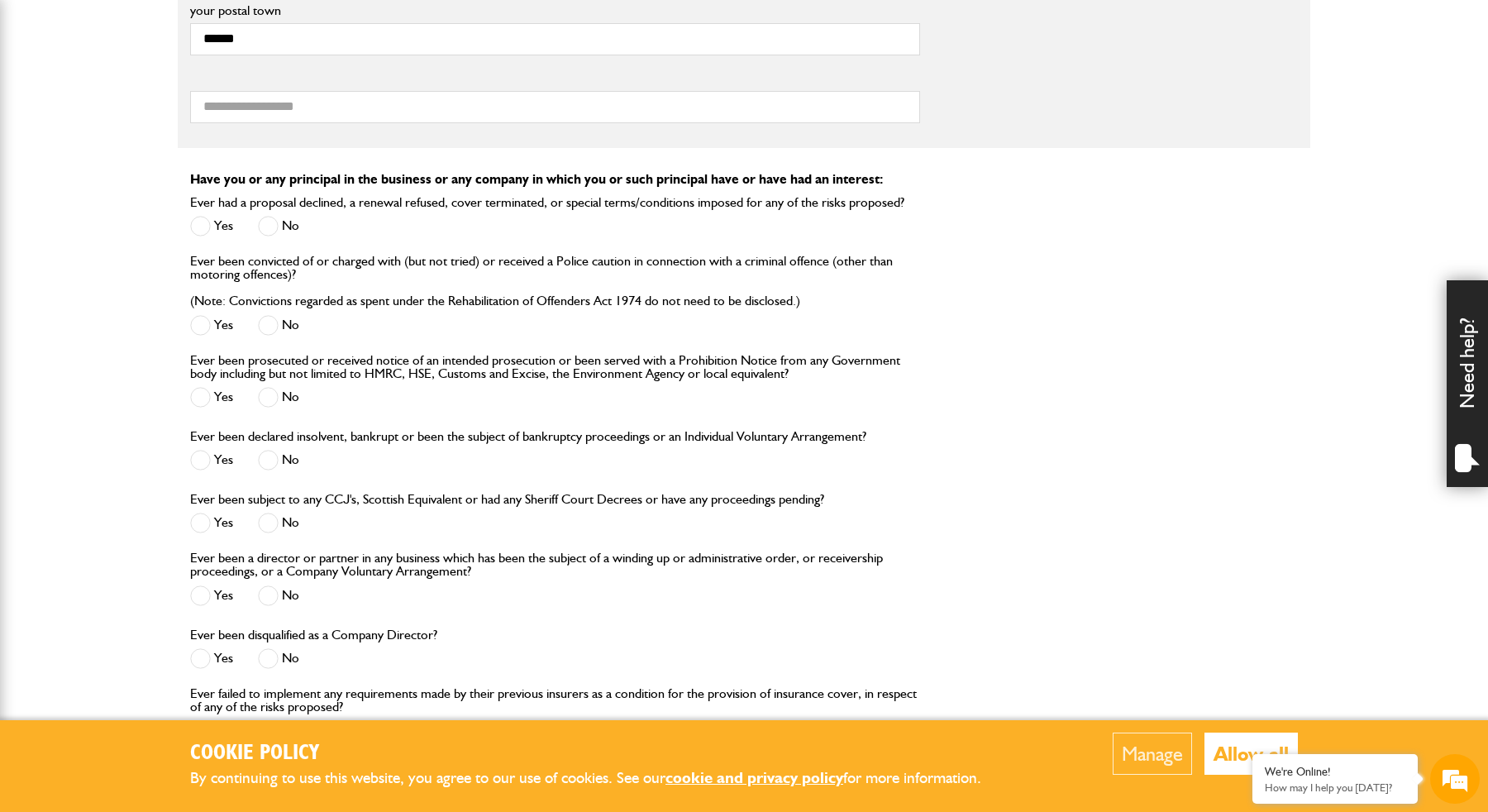
scroll to position [1488, 0]
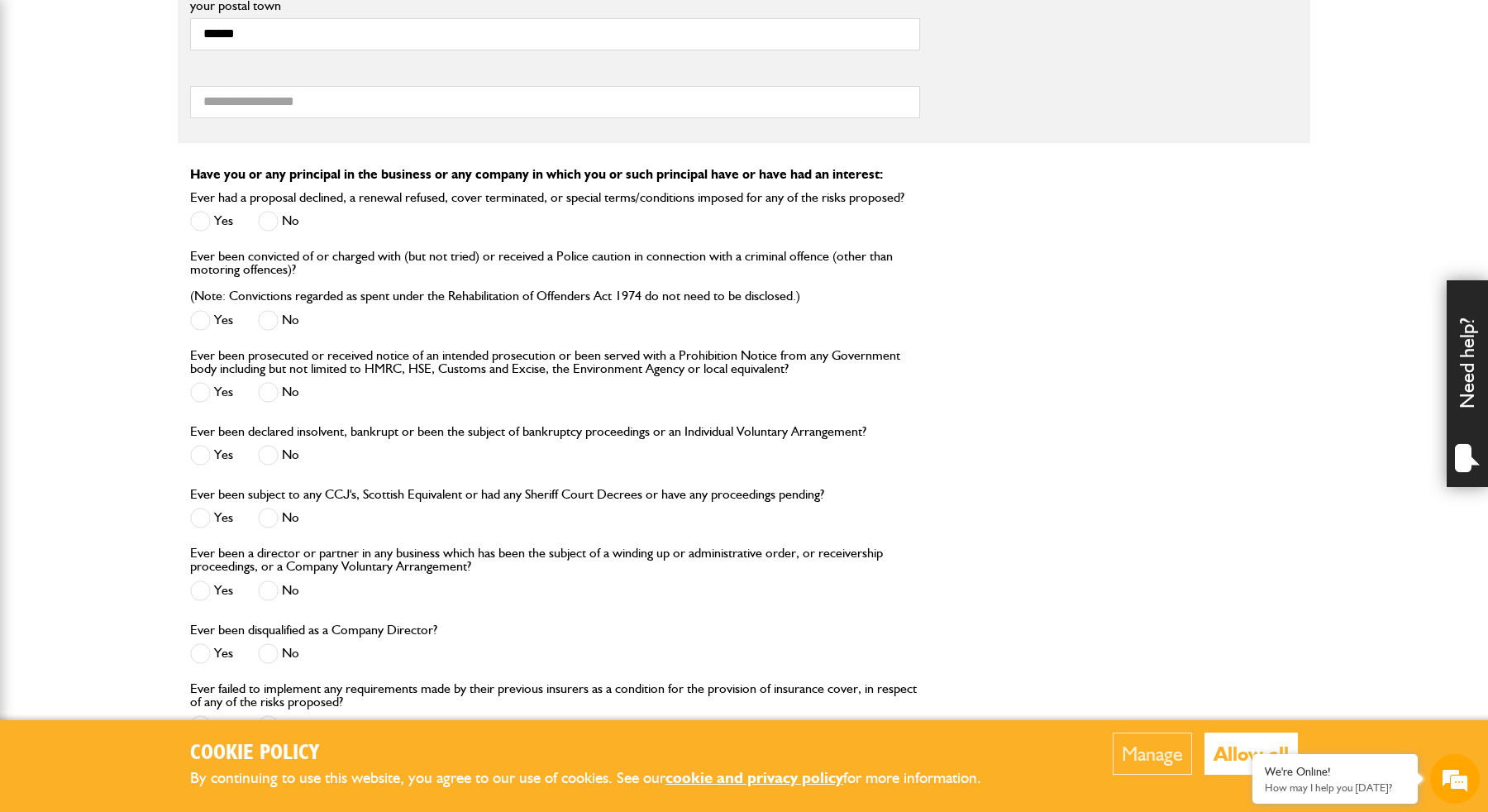
click at [272, 451] on span at bounding box center [268, 455] width 21 height 21
click at [275, 520] on span at bounding box center [268, 517] width 21 height 21
click at [276, 586] on span at bounding box center [268, 590] width 21 height 21
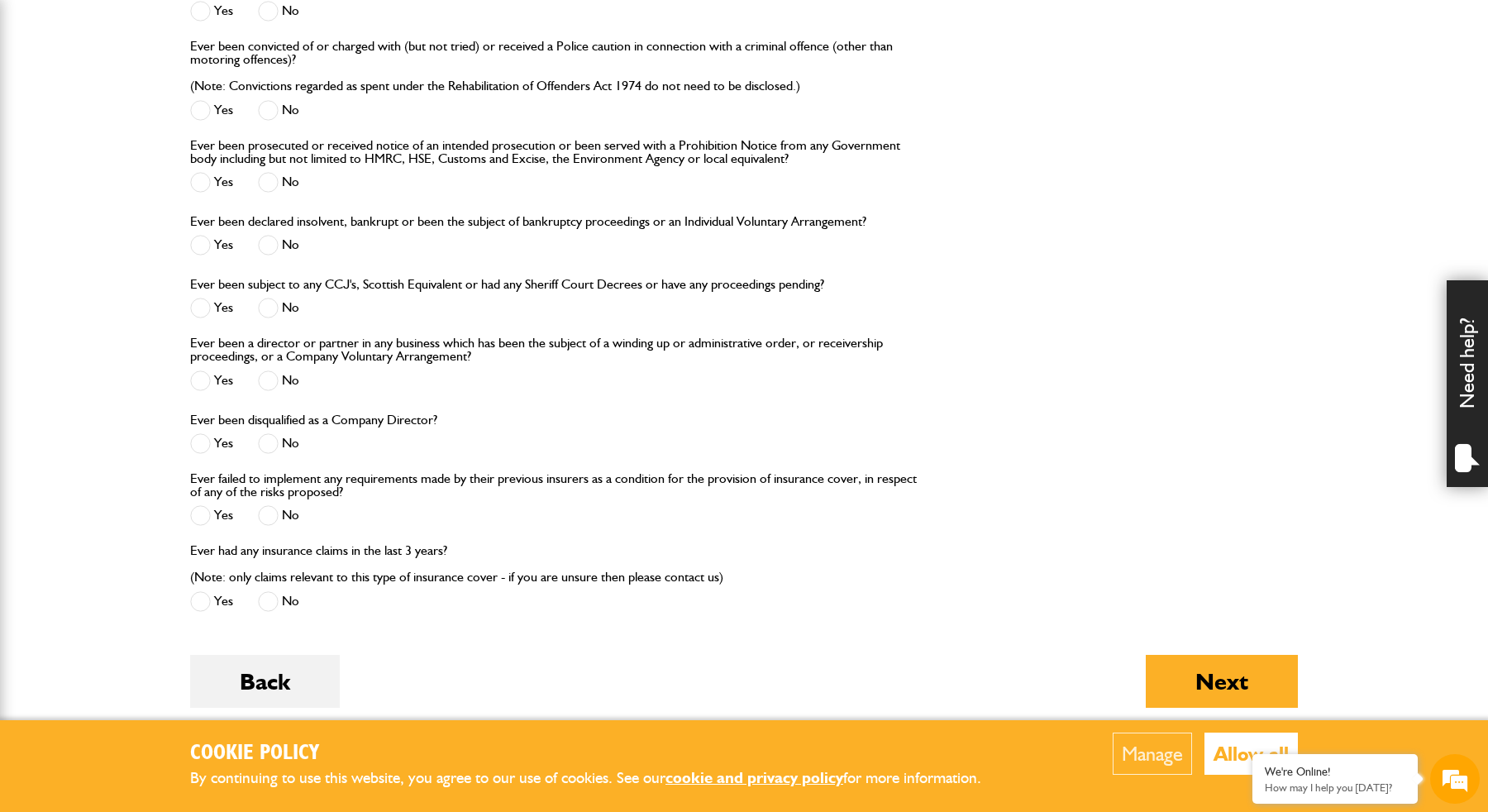
scroll to position [1698, 0]
click at [269, 452] on span at bounding box center [268, 444] width 21 height 21
click at [269, 516] on span at bounding box center [268, 516] width 21 height 21
click at [275, 597] on span at bounding box center [268, 602] width 21 height 21
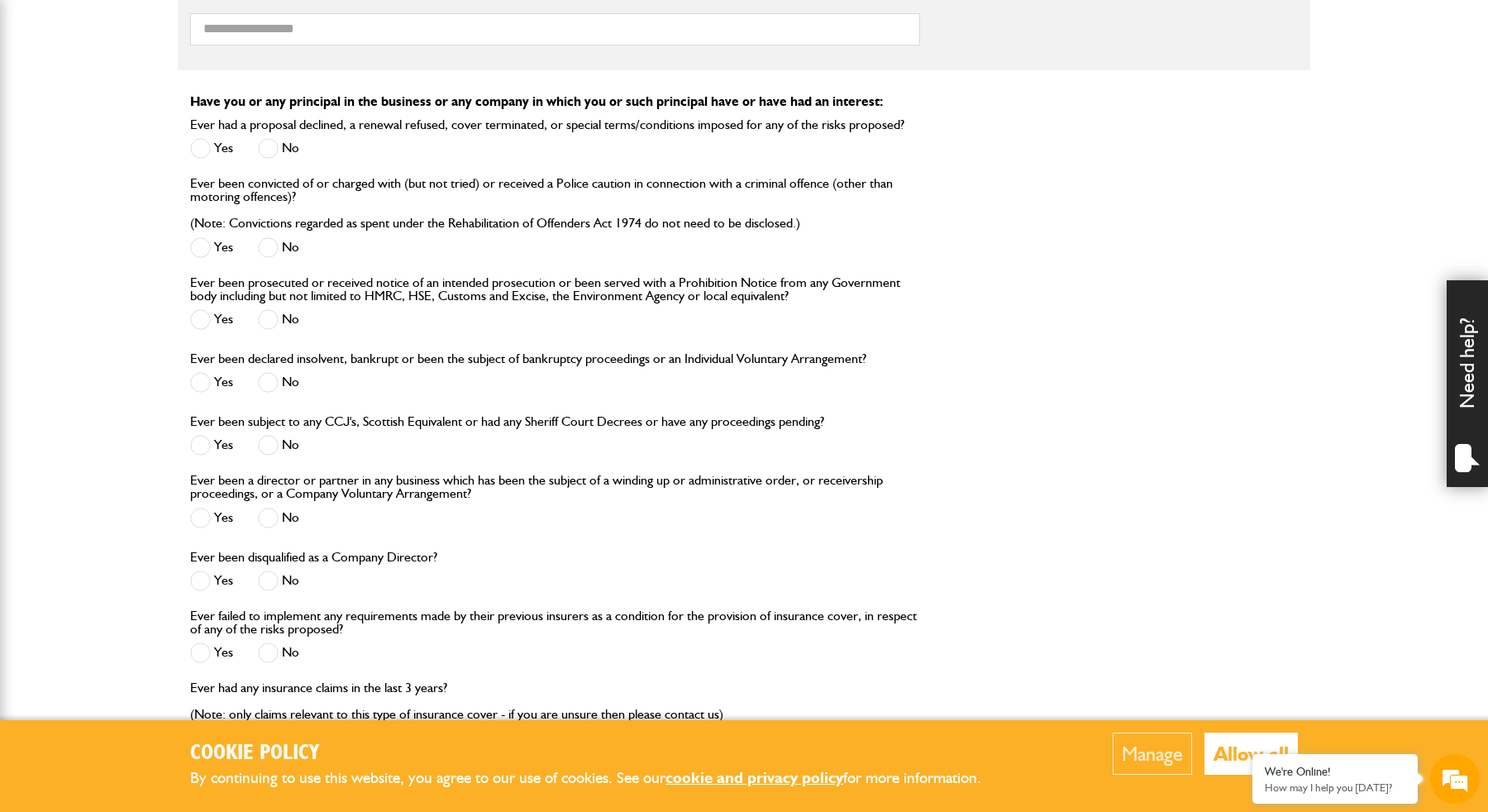
scroll to position [1540, 0]
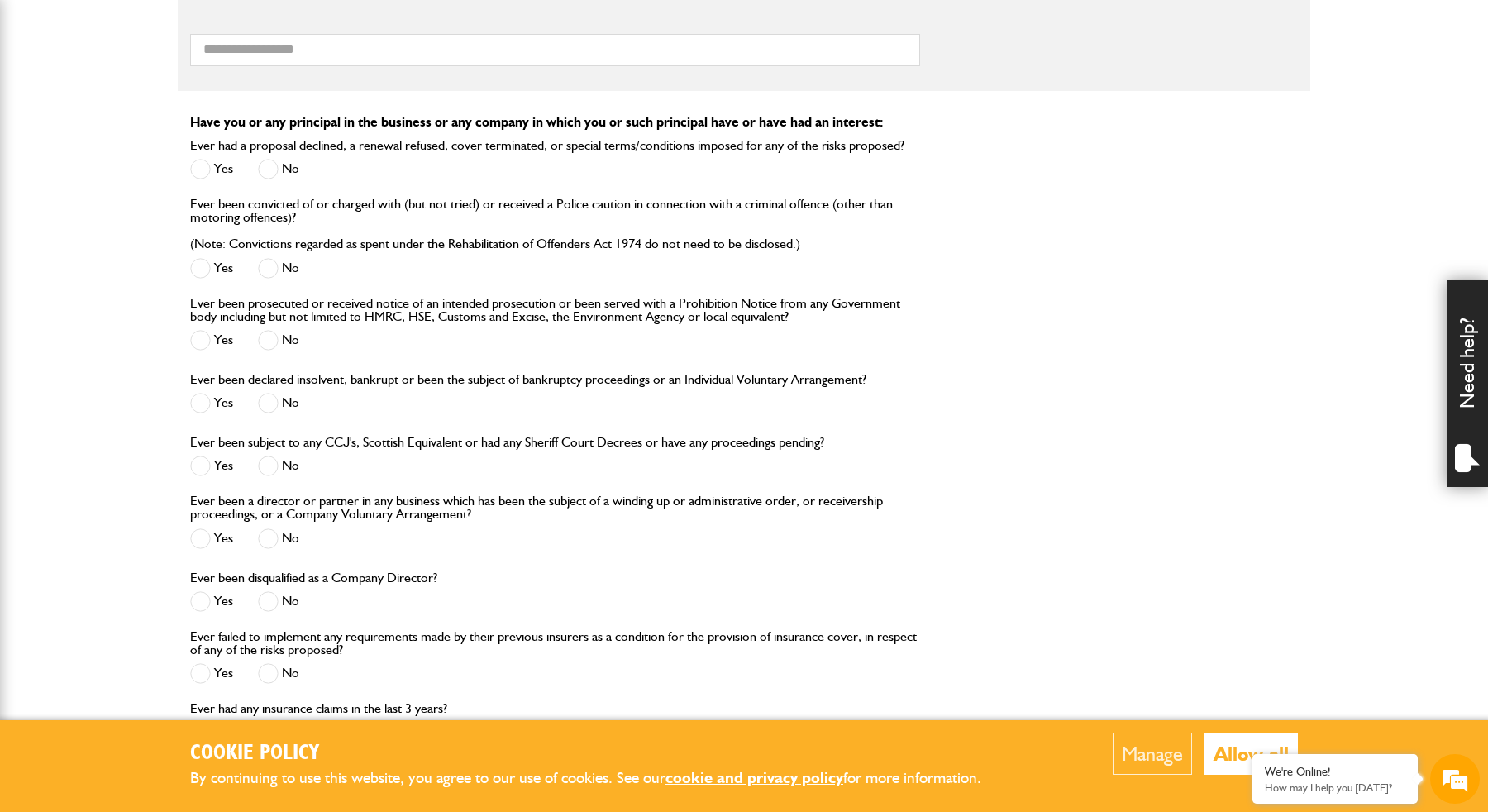
click at [283, 344] on label "No" at bounding box center [278, 340] width 41 height 21
click at [279, 260] on span at bounding box center [268, 268] width 21 height 21
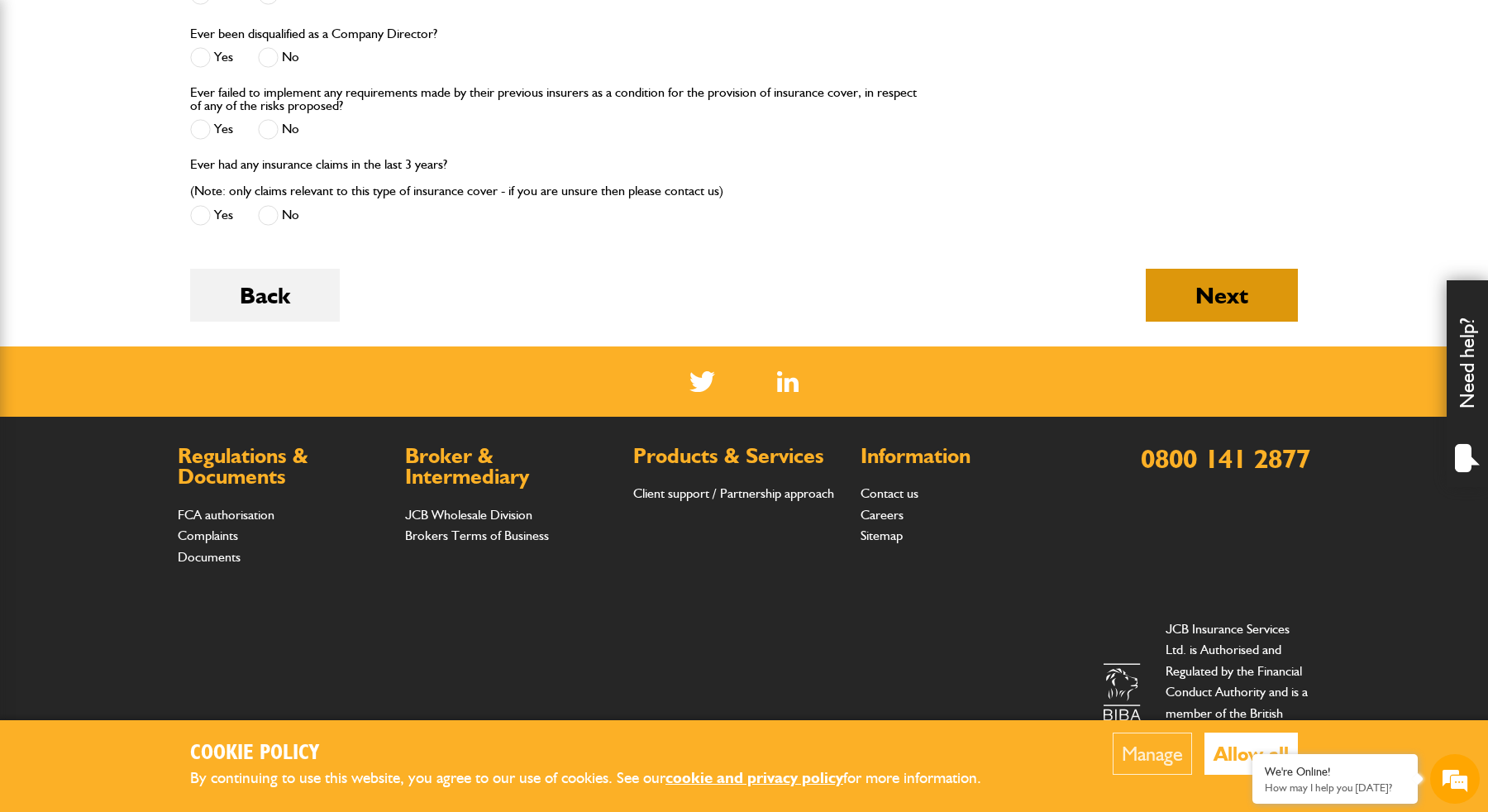
scroll to position [2084, 0]
click at [1176, 304] on button "Next" at bounding box center [1222, 296] width 152 height 53
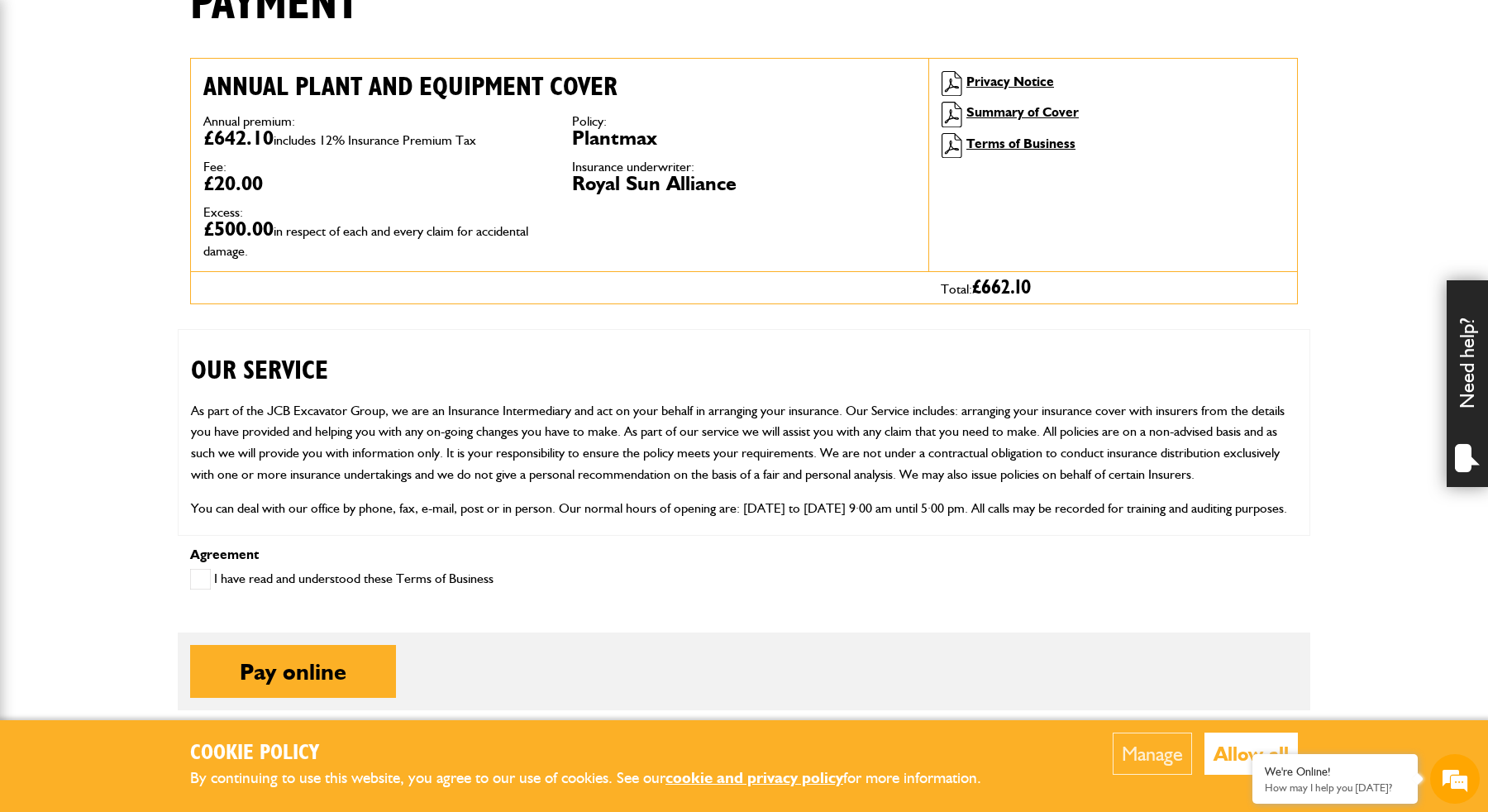
scroll to position [161, 0]
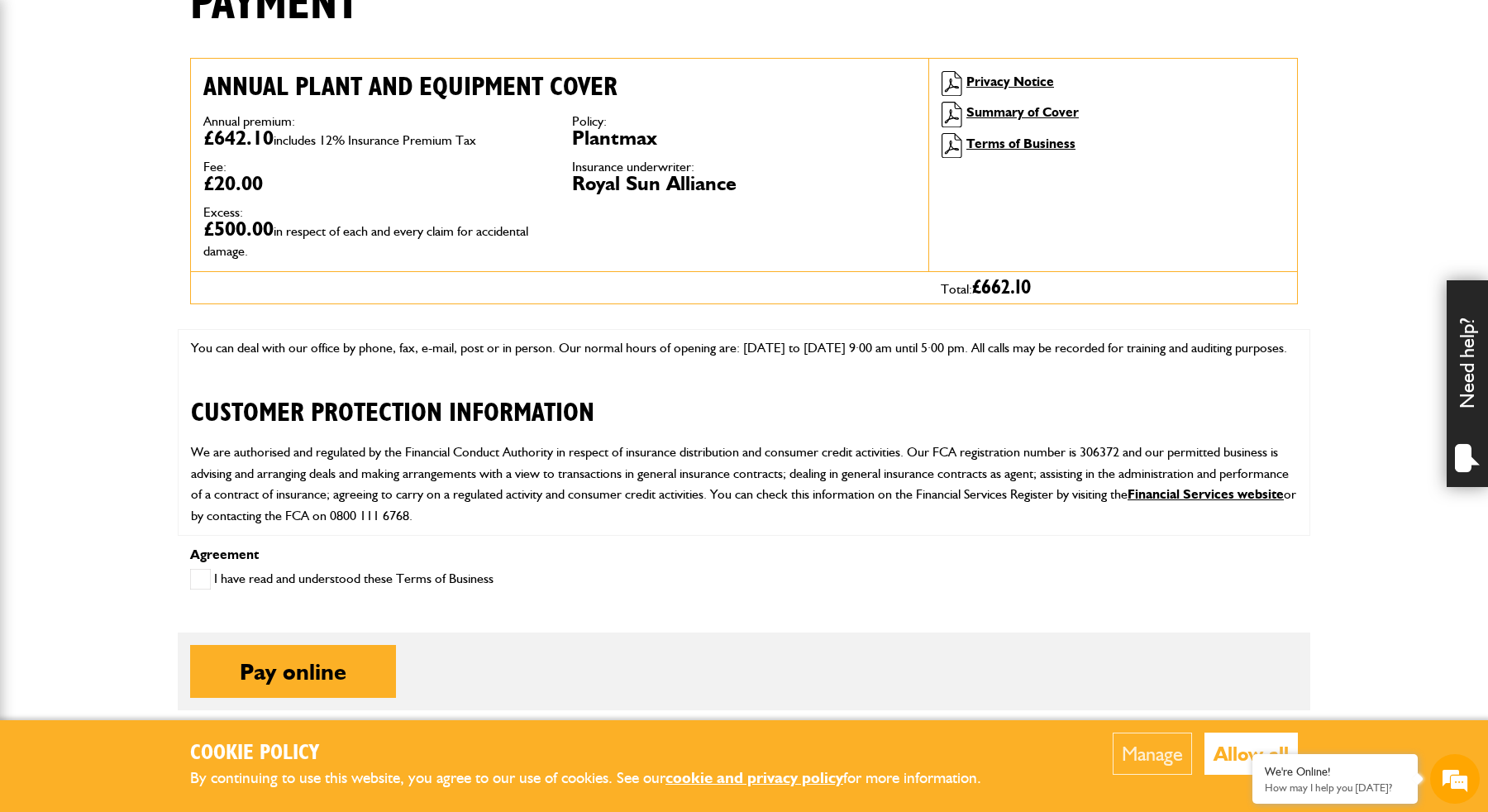
click at [347, 579] on label "I have read and understood these Terms of Business" at bounding box center [342, 578] width 303 height 21
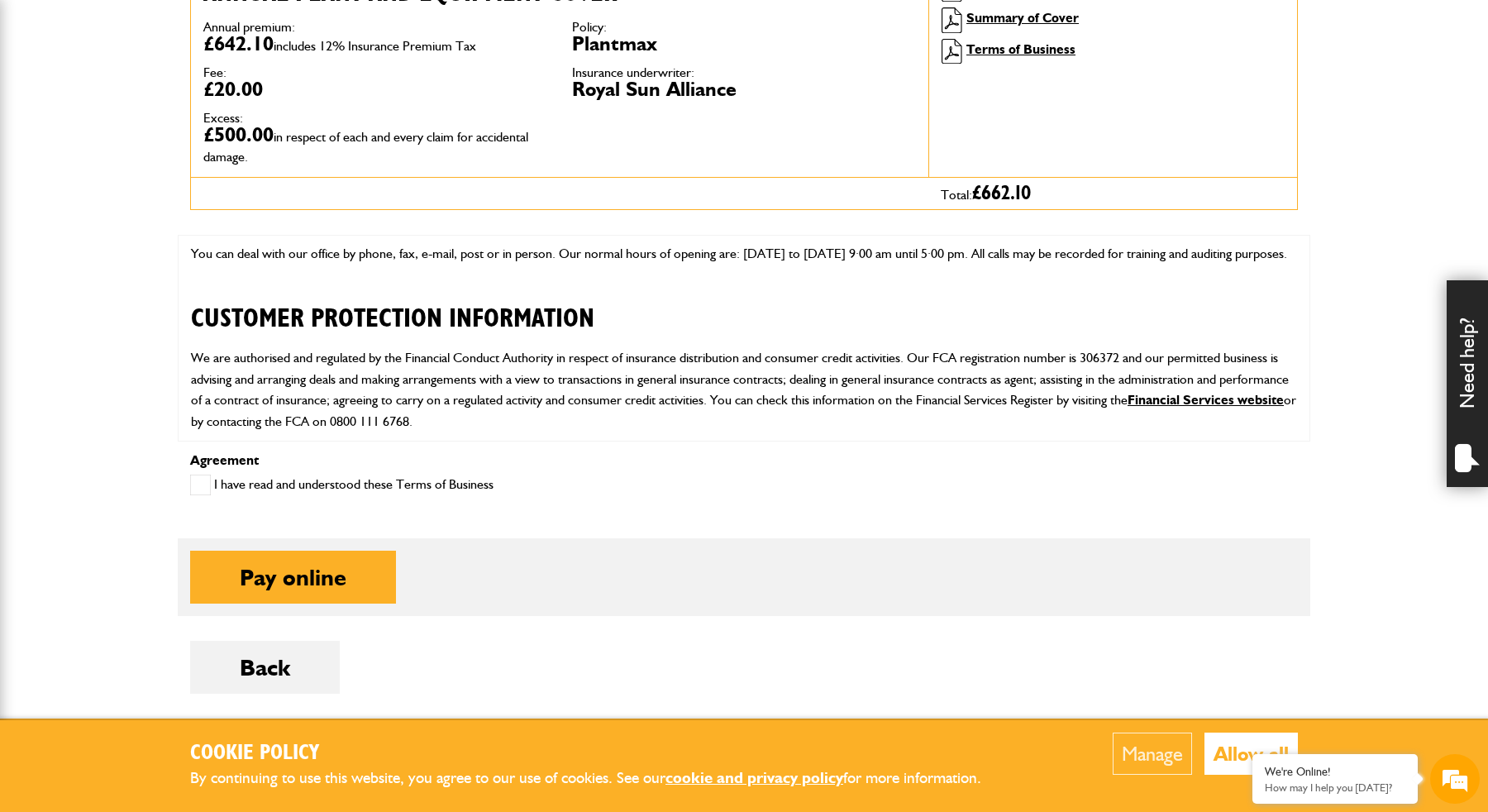
scroll to position [548, 0]
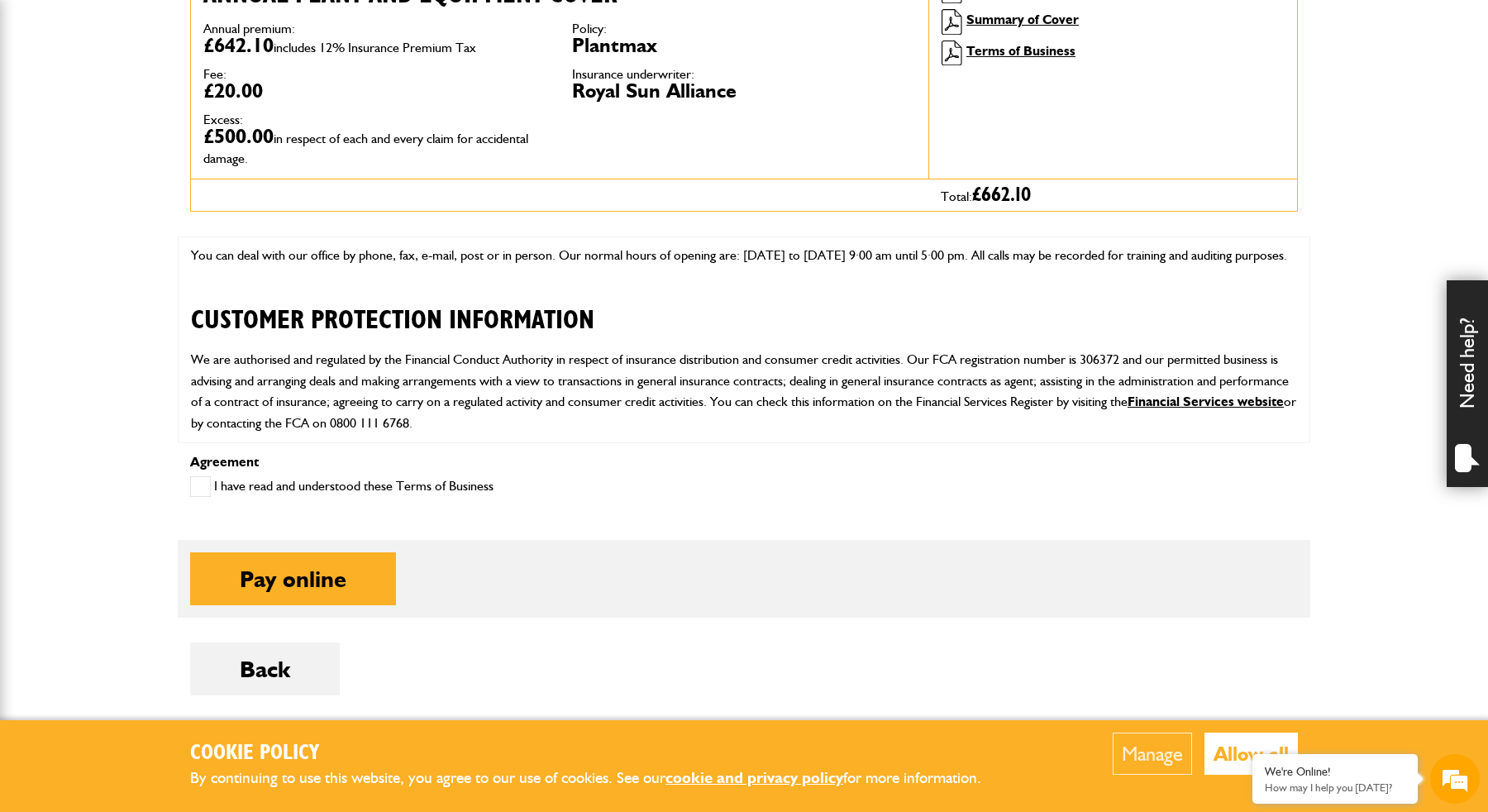
click at [1218, 746] on button "Allow all" at bounding box center [1252, 753] width 94 height 42
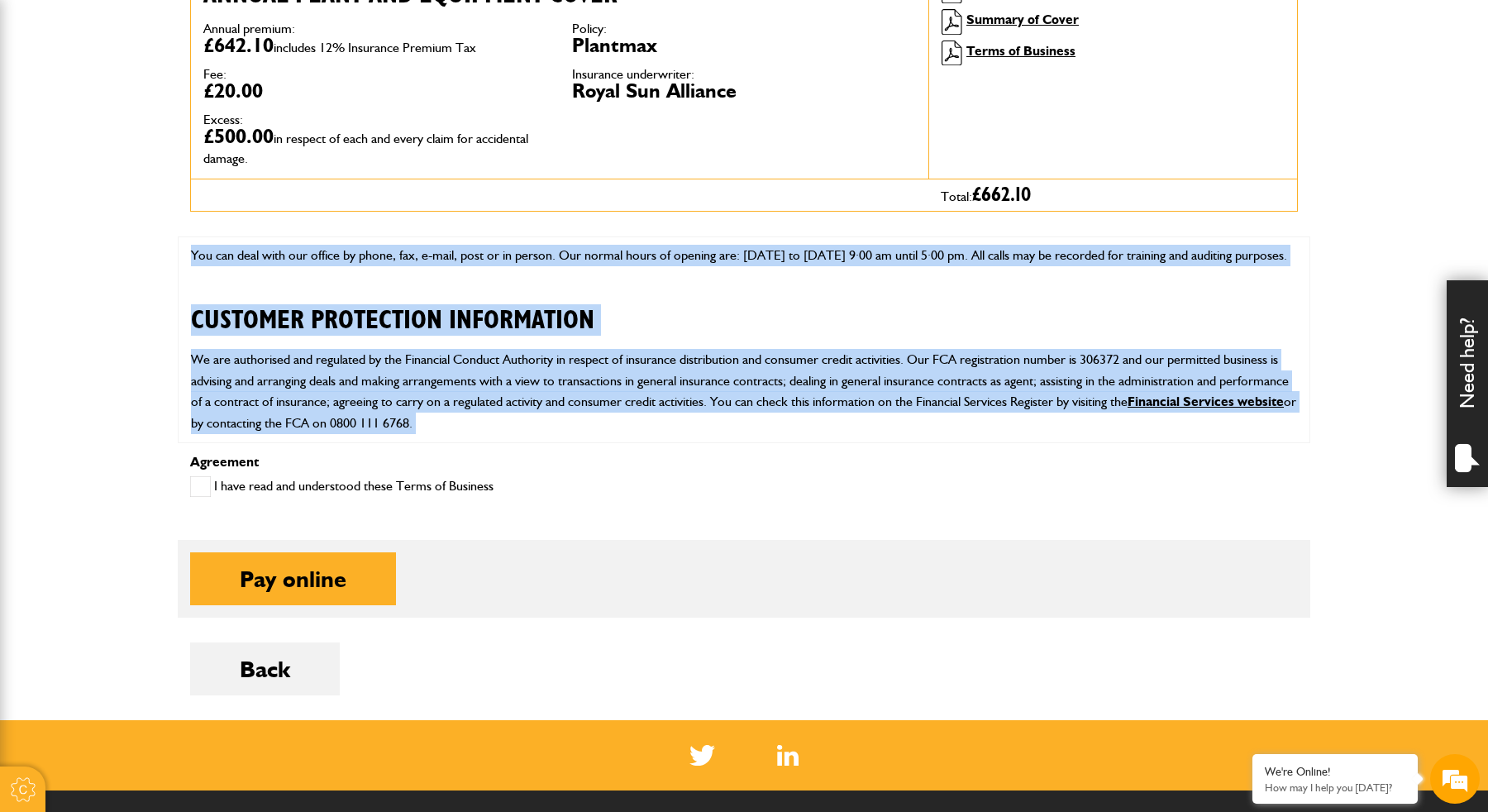
drag, startPoint x: 185, startPoint y: 242, endPoint x: 882, endPoint y: 434, distance: 723.0
click at [882, 434] on div "OUR SERVICE As part of the JCB Excavator Group, we are an Insurance Intermediar…" at bounding box center [744, 339] width 1133 height 207
click at [883, 434] on div "OUR SERVICE As part of the JCB Excavator Group, we are an Insurance Intermediar…" at bounding box center [744, 339] width 1133 height 207
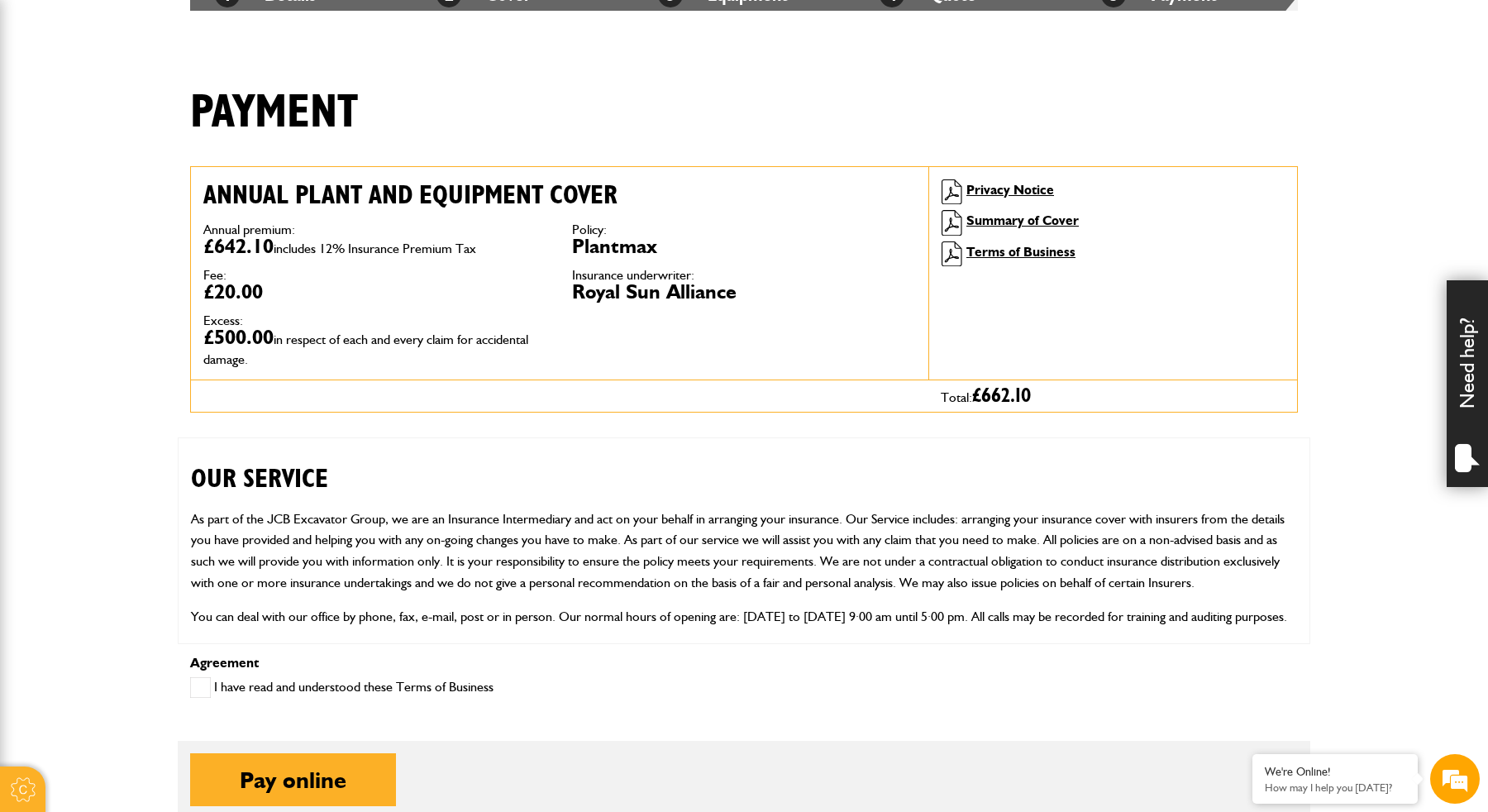
scroll to position [356, 0]
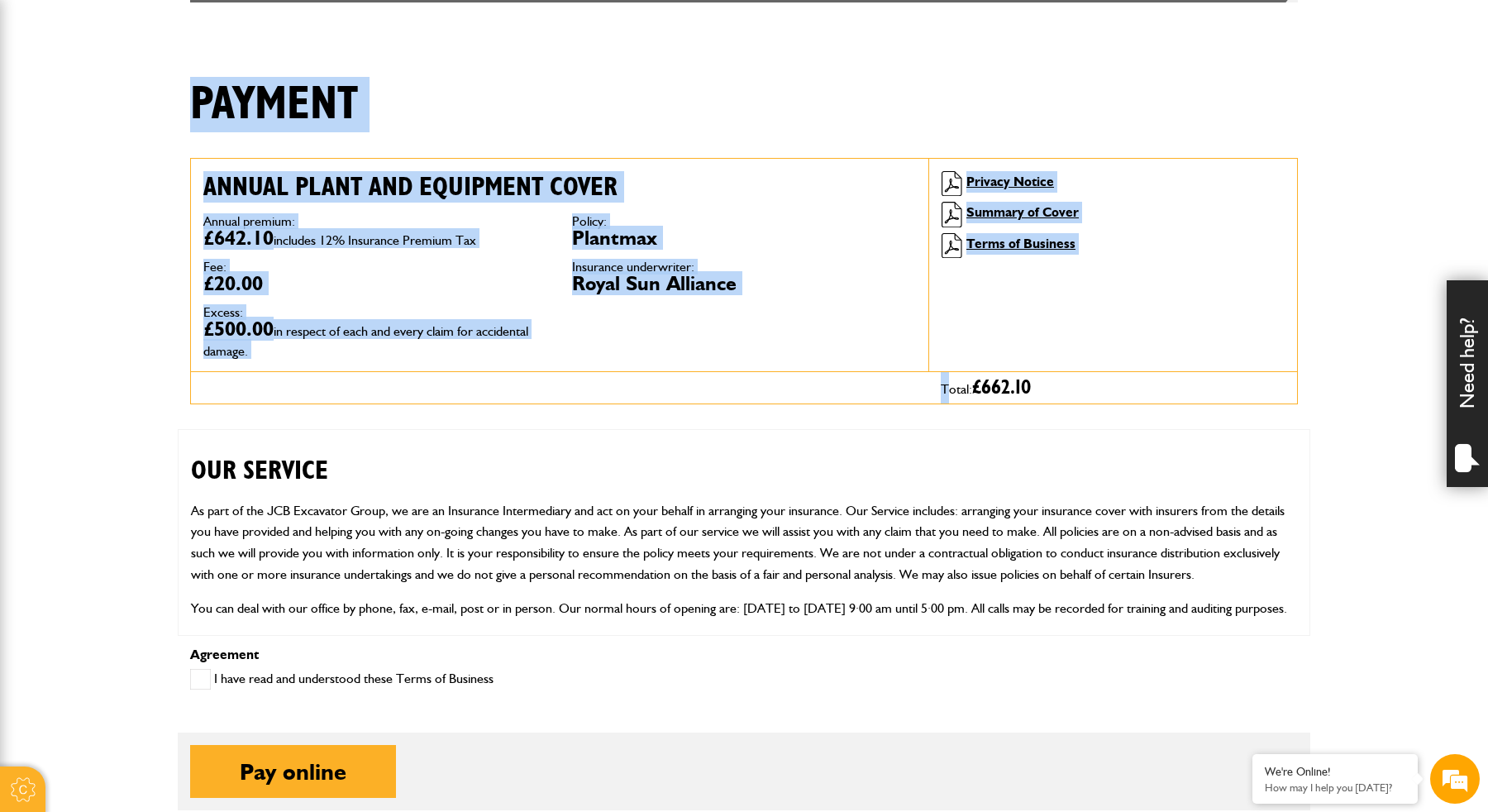
drag, startPoint x: 193, startPoint y: 119, endPoint x: 494, endPoint y: 392, distance: 406.4
click at [494, 393] on div "Payment Annual plant and equipment cover Annual premium: £642.10 includes 12% I…" at bounding box center [744, 495] width 1133 height 835
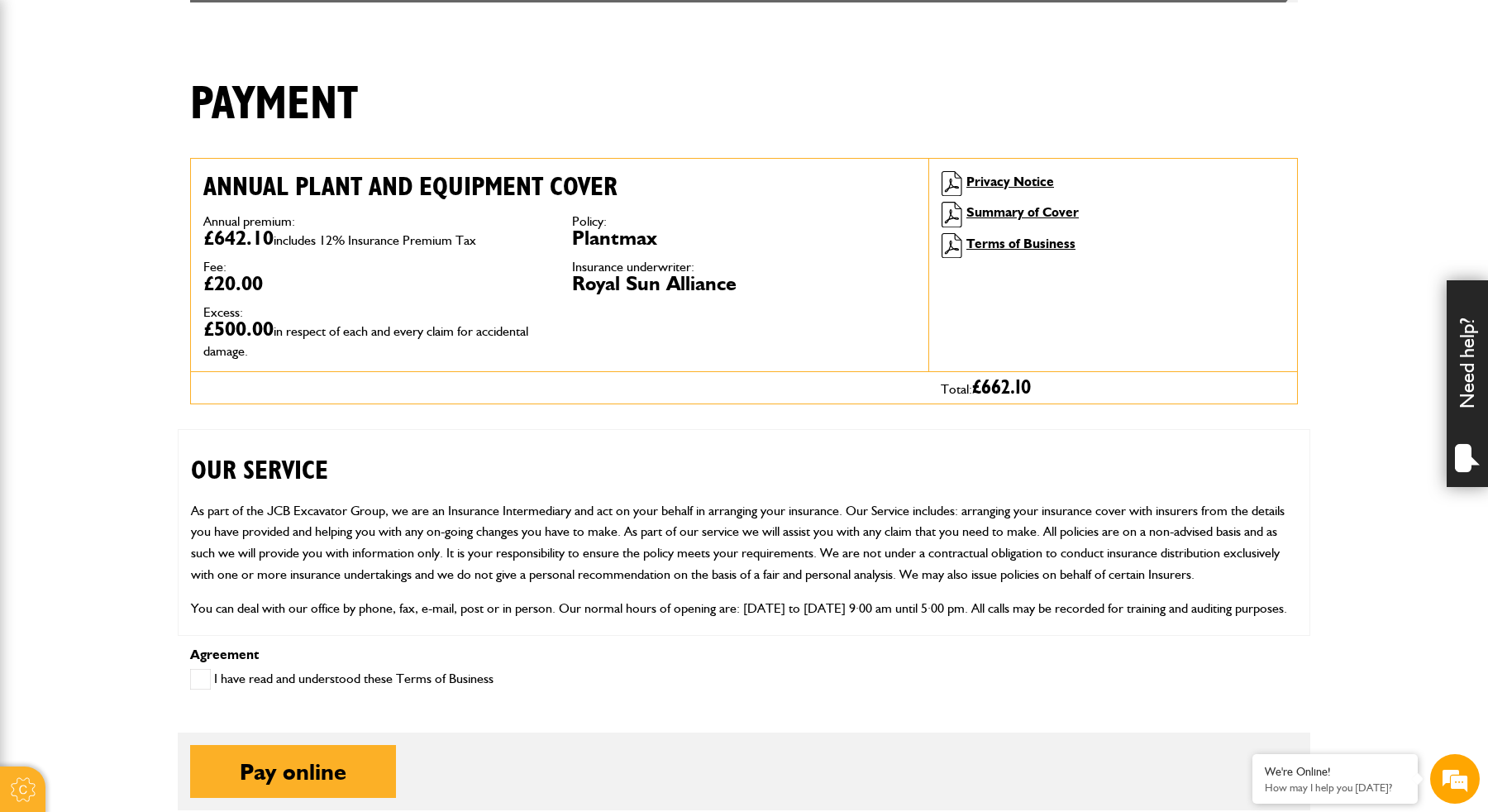
click at [751, 446] on h2 "OUR SERVICE" at bounding box center [744, 457] width 1106 height 56
click at [289, 775] on button "Pay online" at bounding box center [293, 771] width 206 height 53
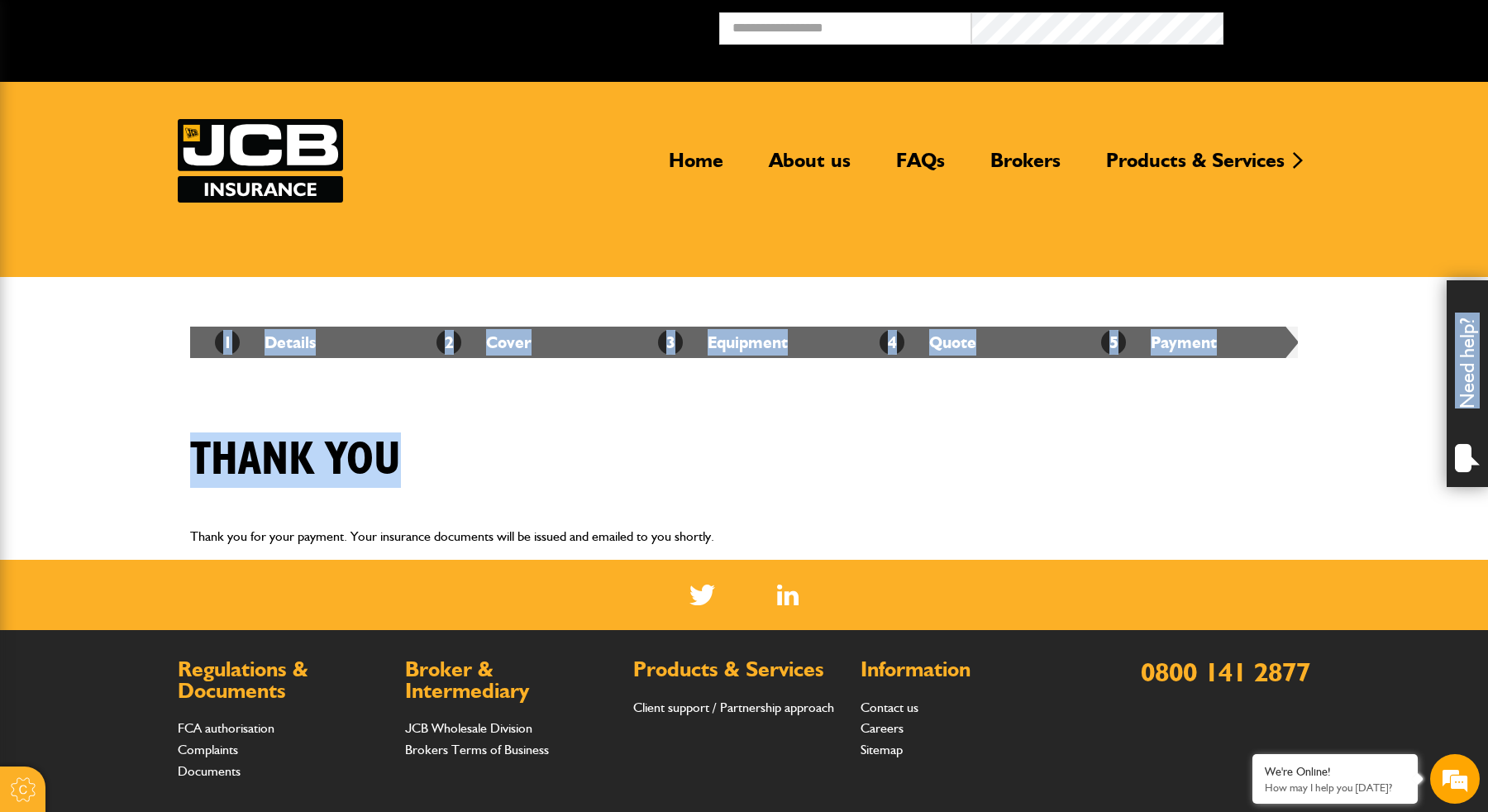
drag, startPoint x: 184, startPoint y: 301, endPoint x: 785, endPoint y: 494, distance: 631.2
click at [786, 494] on body "Cookie Options You can control which cookies we use with the form below. Please…" at bounding box center [744, 515] width 1488 height 1030
click at [785, 494] on div "Thank you" at bounding box center [744, 472] width 1133 height 80
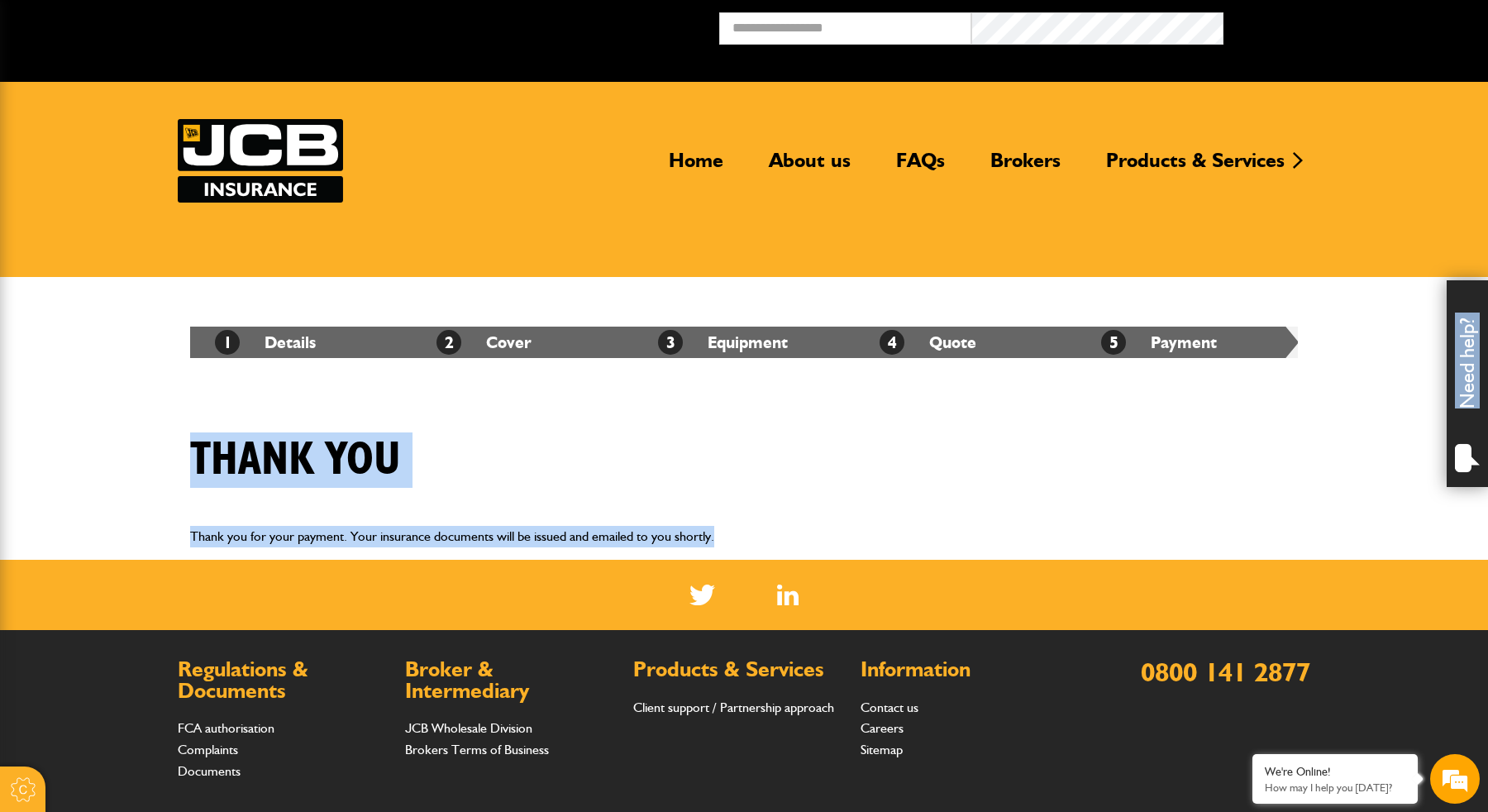
drag, startPoint x: 755, startPoint y: 539, endPoint x: 288, endPoint y: 378, distance: 494.0
click at [288, 378] on body "Cookie Options You can control which cookies we use with the form below. Please…" at bounding box center [744, 515] width 1488 height 1030
click at [288, 378] on div "1 Details 2 Cover 3 Equipment 4 Quote 5 Payment" at bounding box center [744, 342] width 1133 height 131
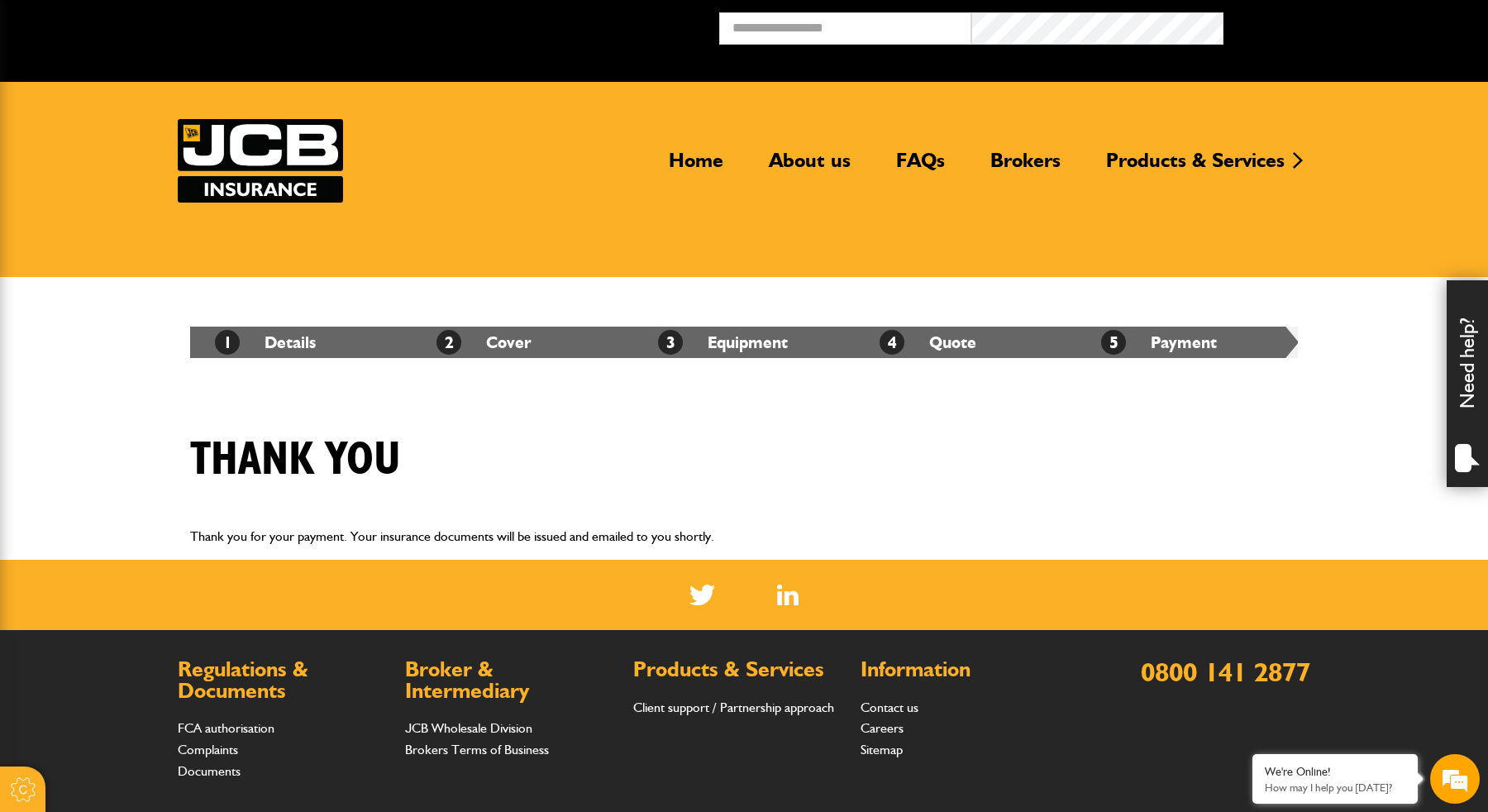
click at [193, 296] on div "1 Details 2 Cover 3 Equipment 4 Quote 5 Payment" at bounding box center [744, 342] width 1133 height 131
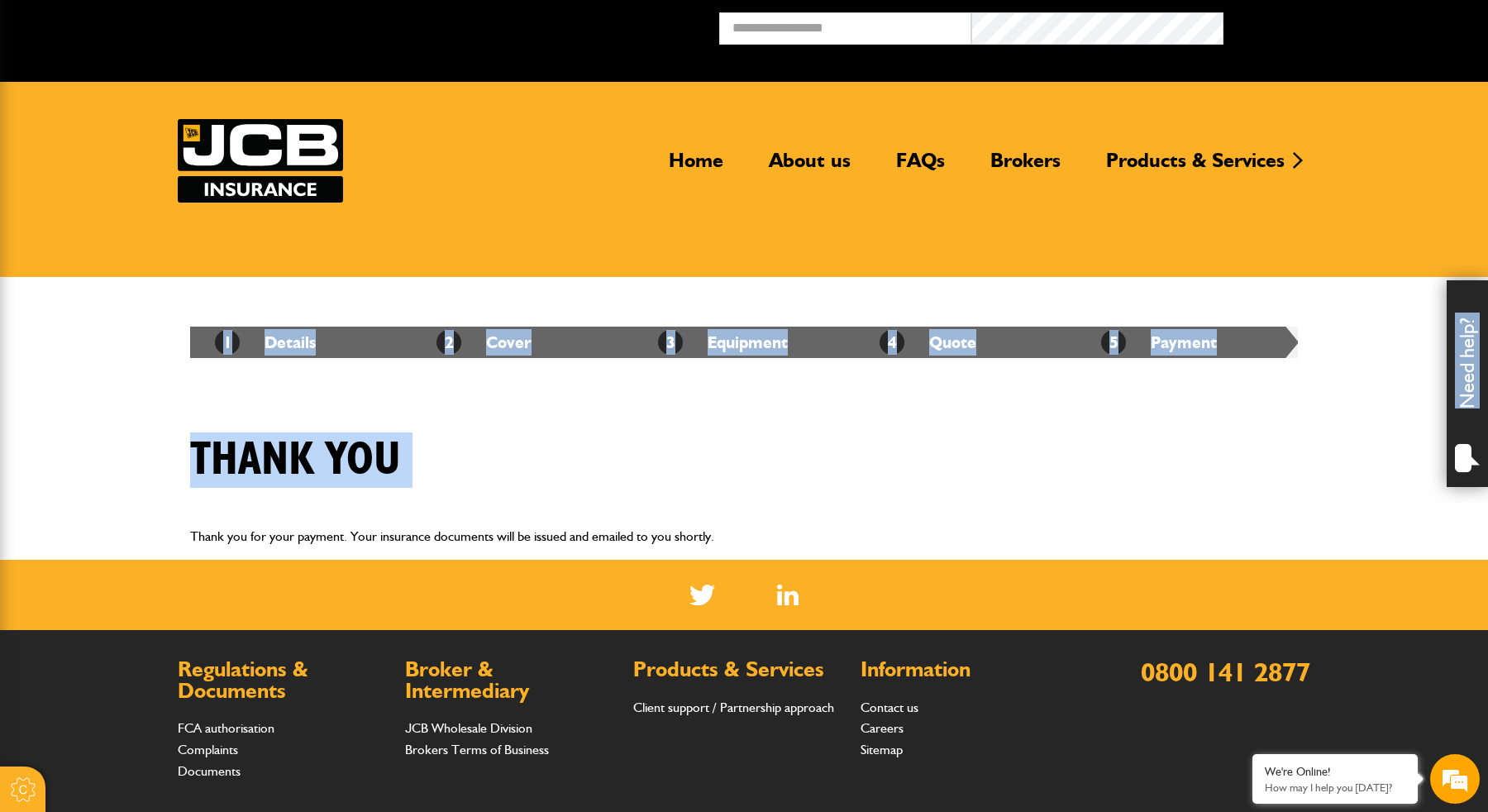
drag, startPoint x: 193, startPoint y: 296, endPoint x: 849, endPoint y: 506, distance: 688.8
click at [851, 506] on body "Cookie Options You can control which cookies we use with the form below. Please…" at bounding box center [744, 515] width 1488 height 1030
click at [849, 506] on div "Thank you" at bounding box center [744, 472] width 1133 height 80
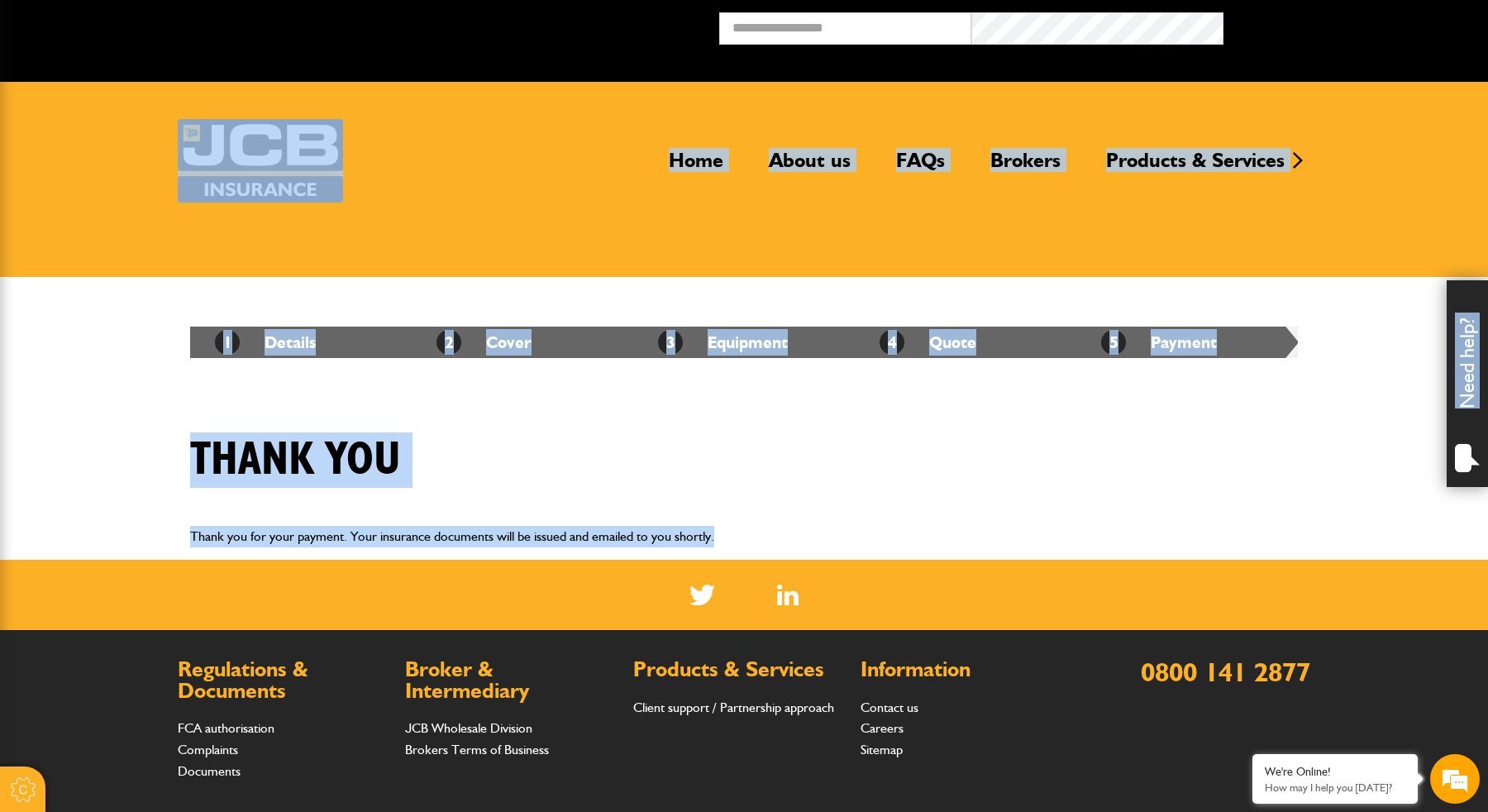
drag, startPoint x: 791, startPoint y: 538, endPoint x: 313, endPoint y: 191, distance: 590.7
click at [313, 190] on body "Cookie Options You can control which cookies we use with the form below. Please…" at bounding box center [744, 515] width 1488 height 1030
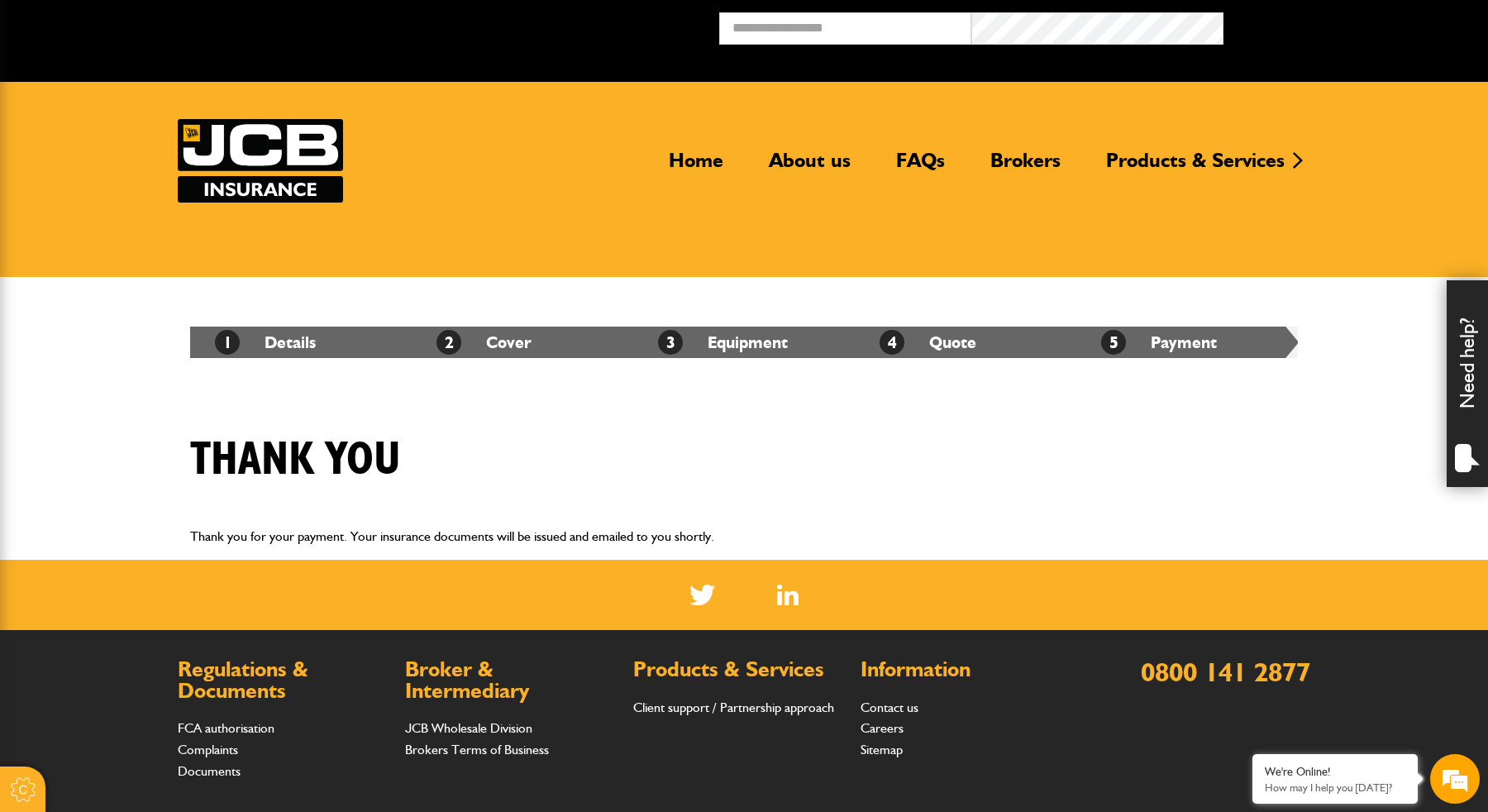
click at [344, 270] on header "Home About us FAQs Brokers Products & Services Construction insurance Car and c…" at bounding box center [744, 179] width 1488 height 195
